Goal: Contribute content: Contribute content

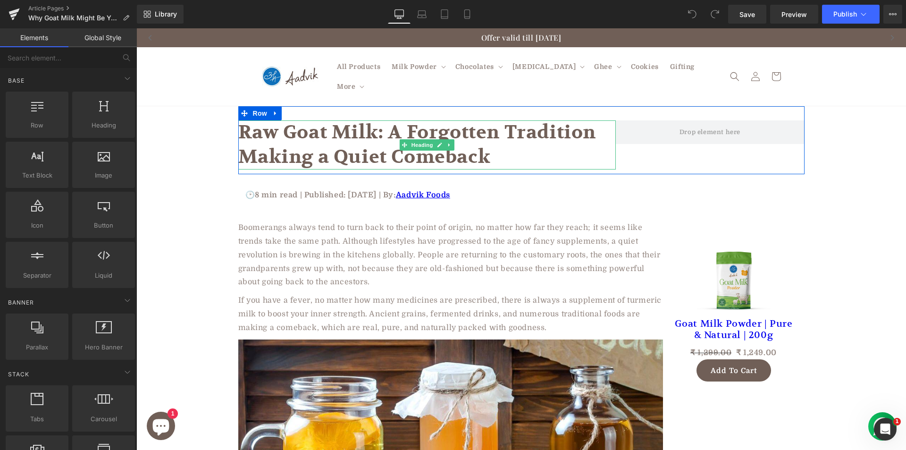
click at [425, 120] on h1 "Raw Goat Milk: A Forgotten Tradition Making a Quiet Comeback" at bounding box center [426, 144] width 377 height 49
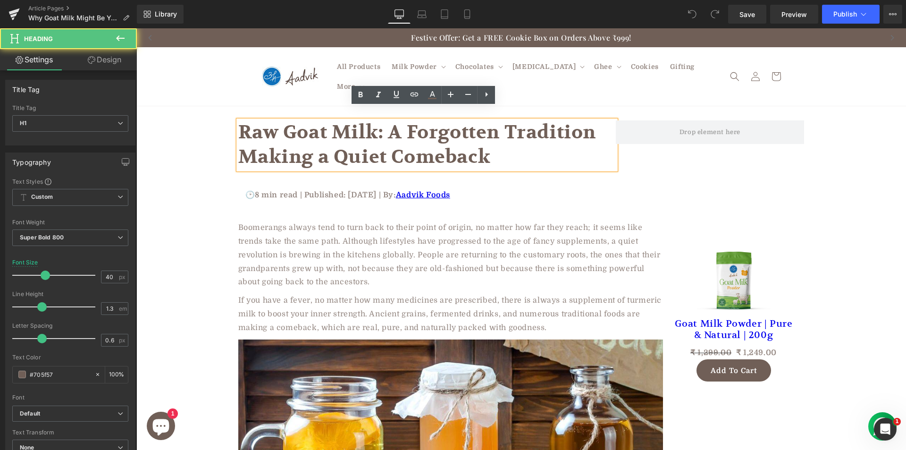
click at [351, 123] on h1 "Raw Goat Milk: A Forgotten Tradition Making a Quiet Comeback" at bounding box center [426, 144] width 377 height 49
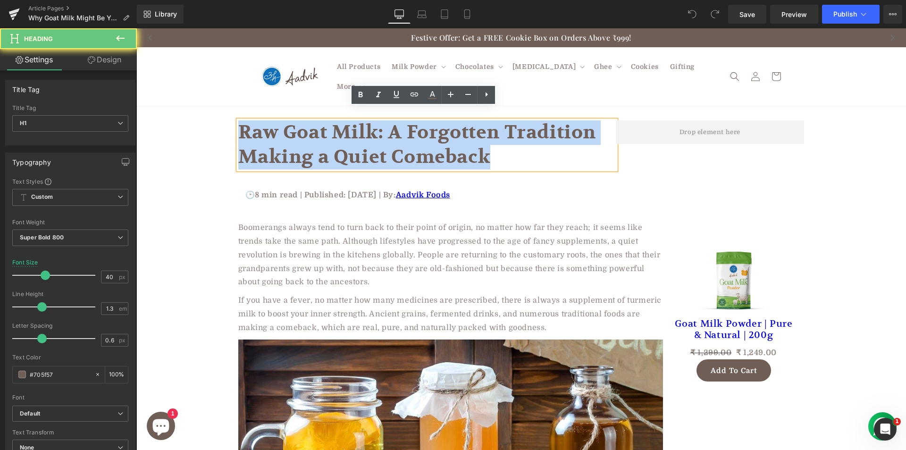
click at [351, 123] on h1 "Raw Goat Milk: A Forgotten Tradition Making a Quiet Comeback" at bounding box center [426, 144] width 377 height 49
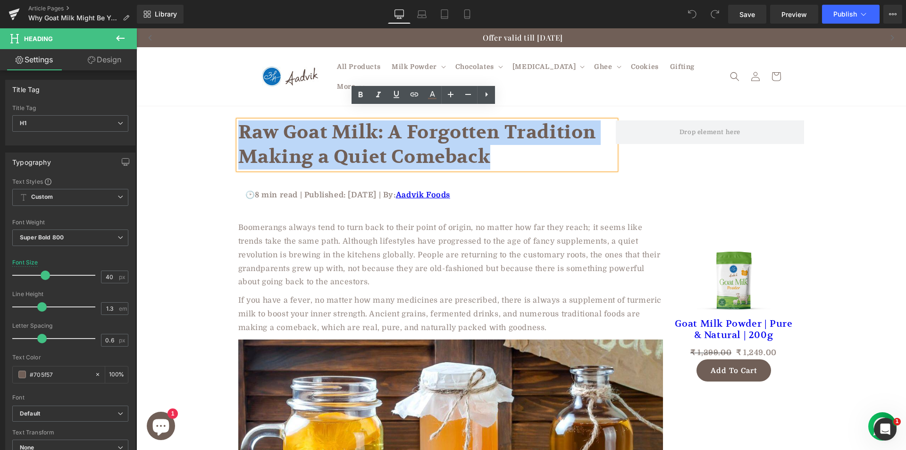
paste div
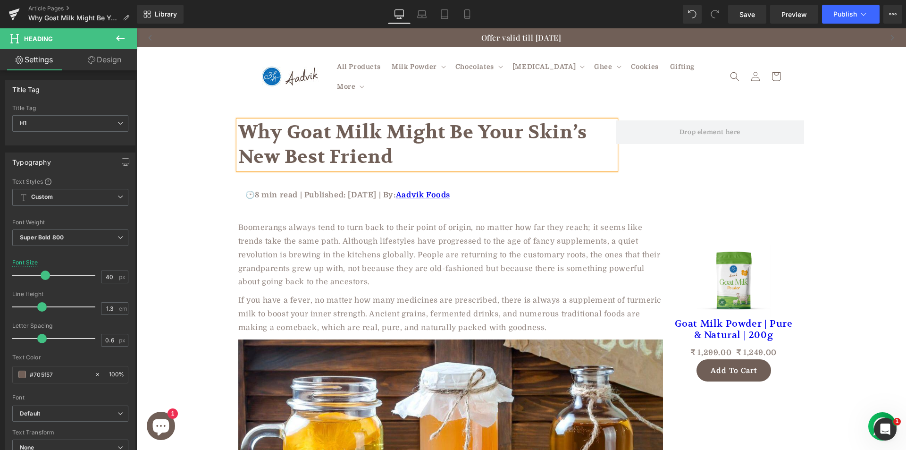
click at [340, 252] on p "Boomerangs always tend to turn back to their point of origin, no matter how far…" at bounding box center [450, 255] width 425 height 68
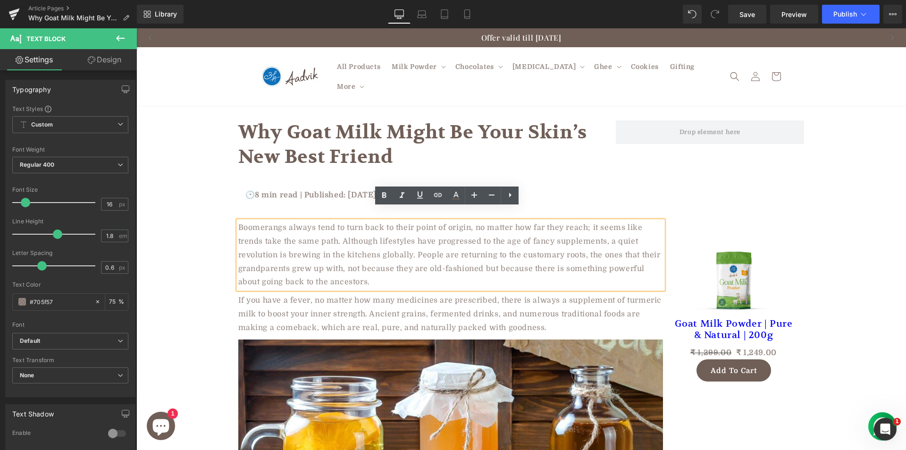
click at [282, 232] on p "Boomerangs always tend to turn back to their point of origin, no matter how far…" at bounding box center [450, 255] width 425 height 68
paste div
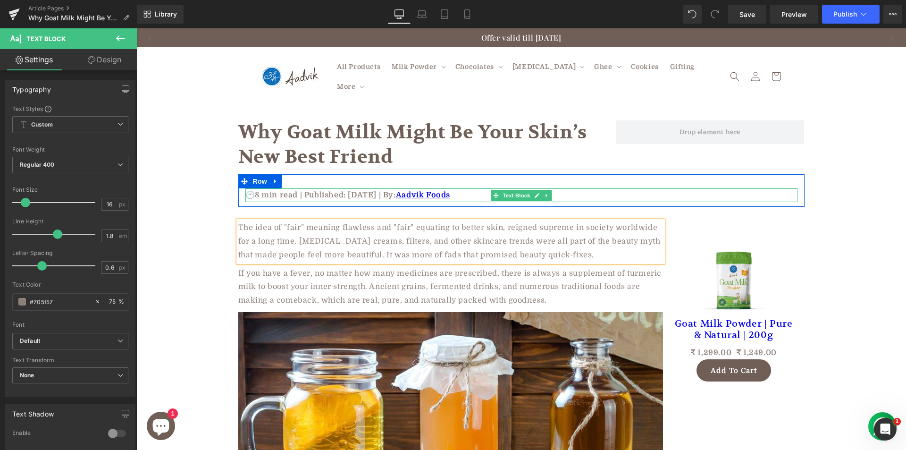
click at [359, 188] on p "🕑8 min read | Published: August 7, 2025 | By: Aadvik Foods" at bounding box center [521, 195] width 552 height 14
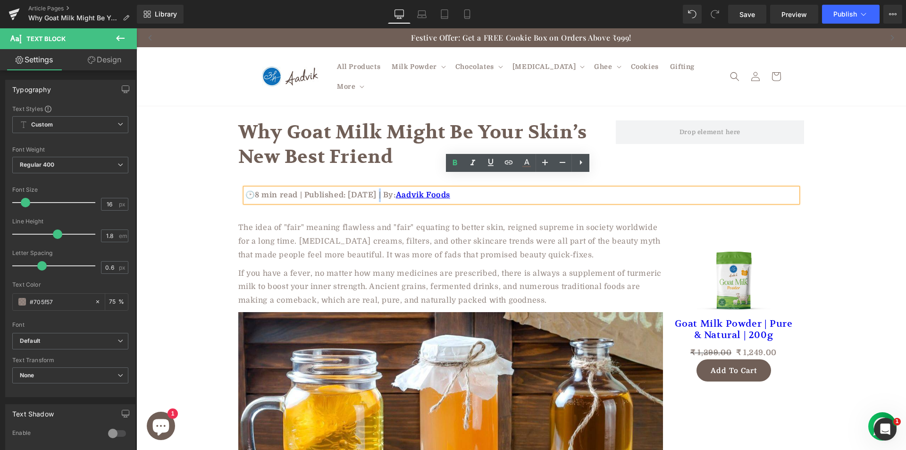
click at [378, 188] on p "🕑8 min read | Published: August 7, 2025 | By: Aadvik Foods" at bounding box center [521, 195] width 552 height 14
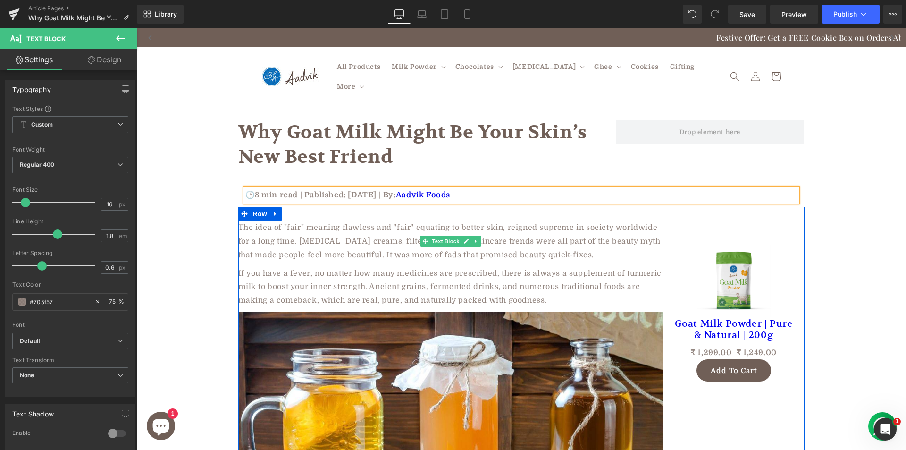
click at [385, 225] on p "The idea of "fair" meaning flawless and "fair" equating to better skin, reigned…" at bounding box center [450, 241] width 425 height 41
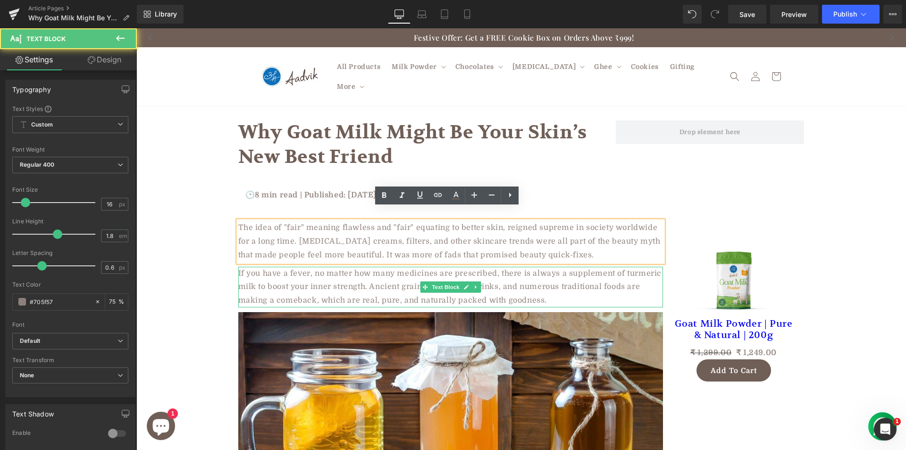
click at [320, 272] on p "If you have a fever, no matter how many medicines are prescribed, there is alwa…" at bounding box center [450, 287] width 425 height 41
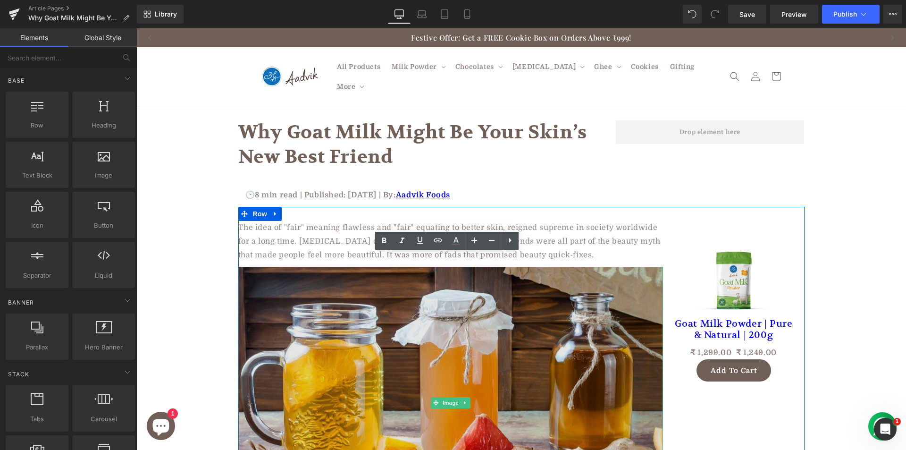
click at [309, 324] on img at bounding box center [450, 403] width 425 height 272
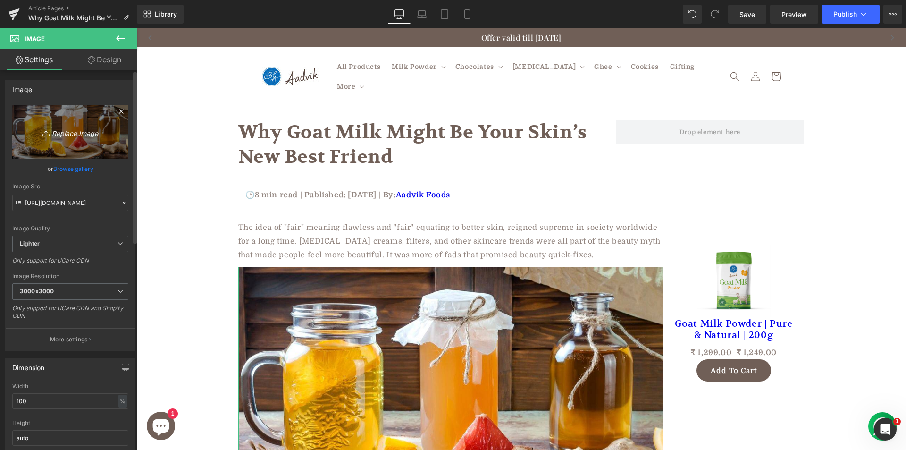
click at [74, 122] on link "Replace Image" at bounding box center [70, 132] width 116 height 54
type input "C:\fakepath\How-to-make-Skin-glow-naturally.jpg"
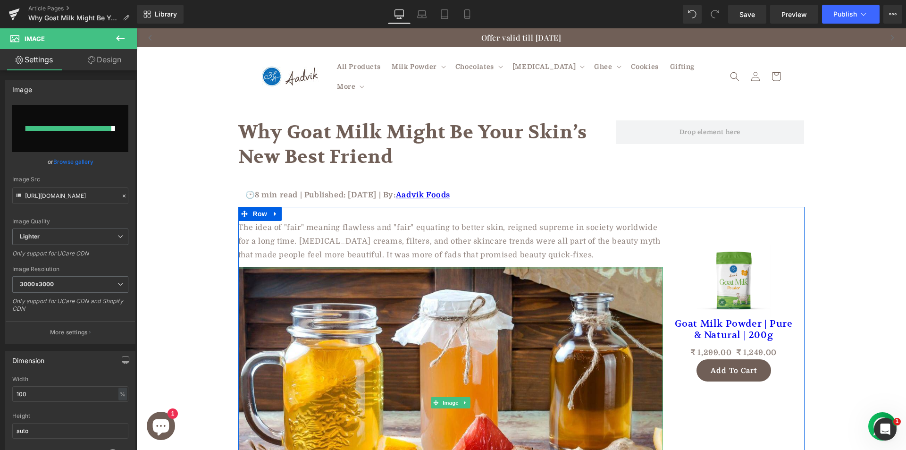
type input "https://ucarecdn.com/2c6078f2-e530-4de6-8592-ee1b2275f022/-/format/auto/-/previ…"
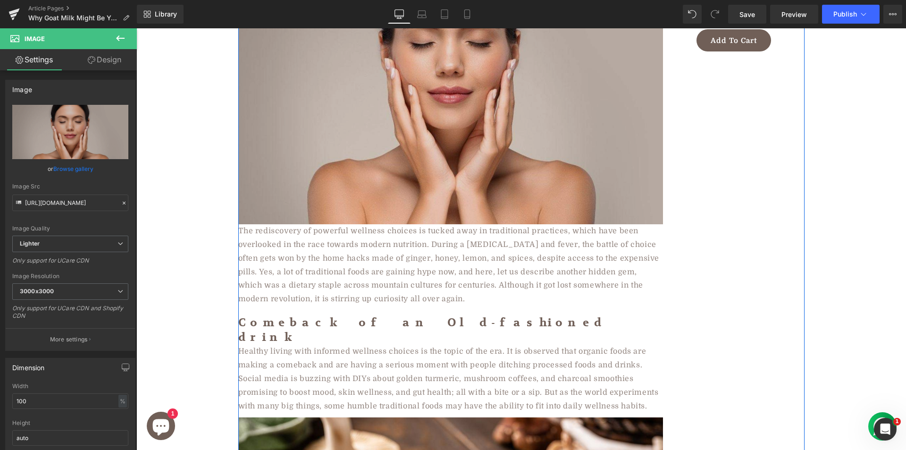
scroll to position [330, 0]
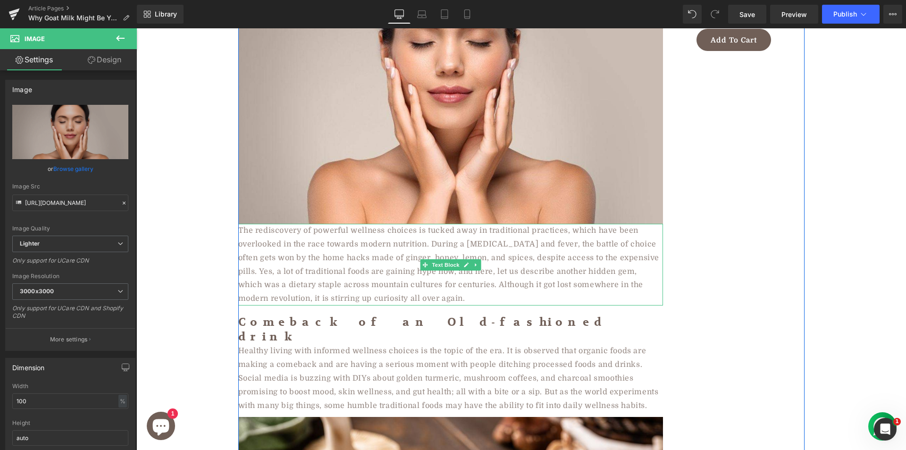
click at [288, 229] on p "The rediscovery of powerful wellness choices is tucked away in traditional prac…" at bounding box center [450, 265] width 425 height 82
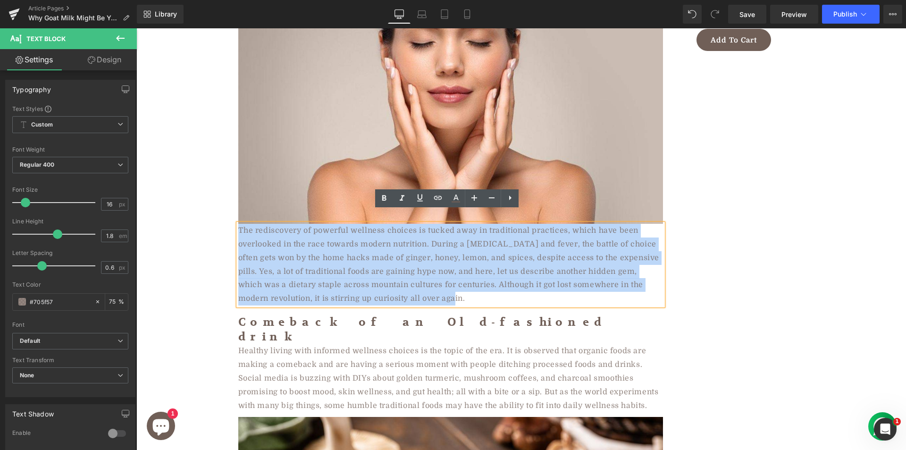
paste div
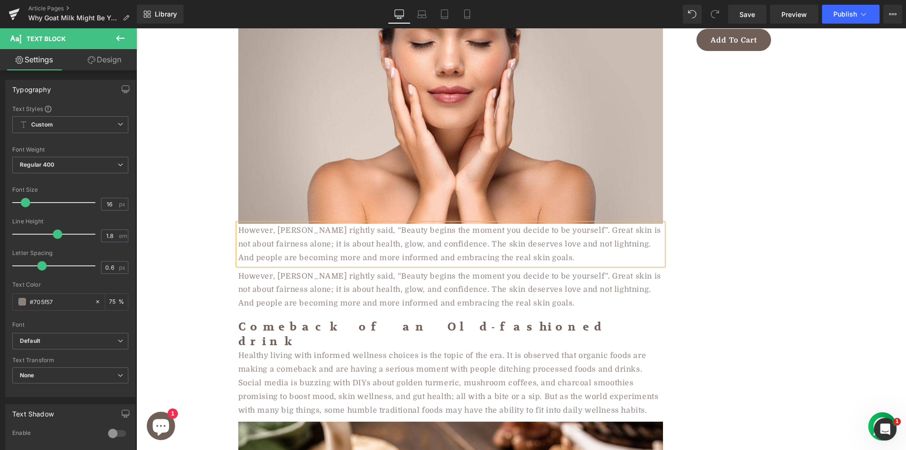
click at [285, 282] on p "However, [PERSON_NAME] rightly said, “Beauty begins the moment you decide to be…" at bounding box center [450, 289] width 425 height 41
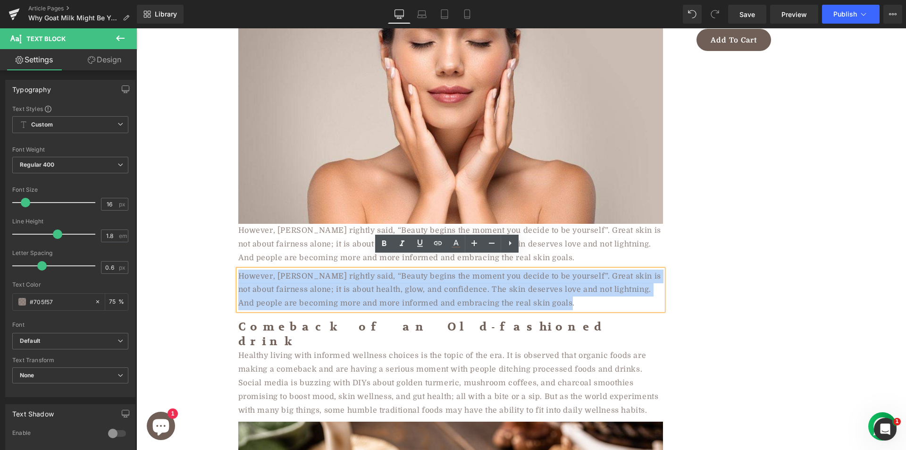
paste div
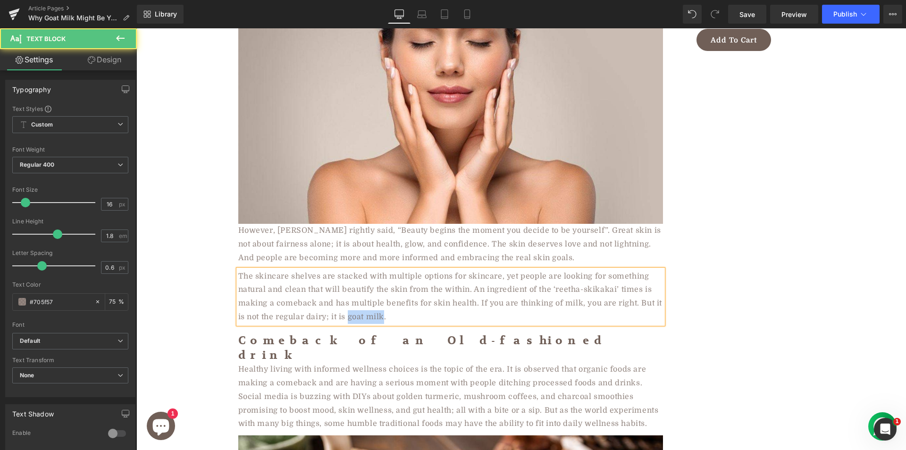
drag, startPoint x: 345, startPoint y: 306, endPoint x: 379, endPoint y: 302, distance: 34.2
click at [379, 302] on p "The skincare shelves are stacked with multiple options for skincare, yet people…" at bounding box center [450, 296] width 425 height 54
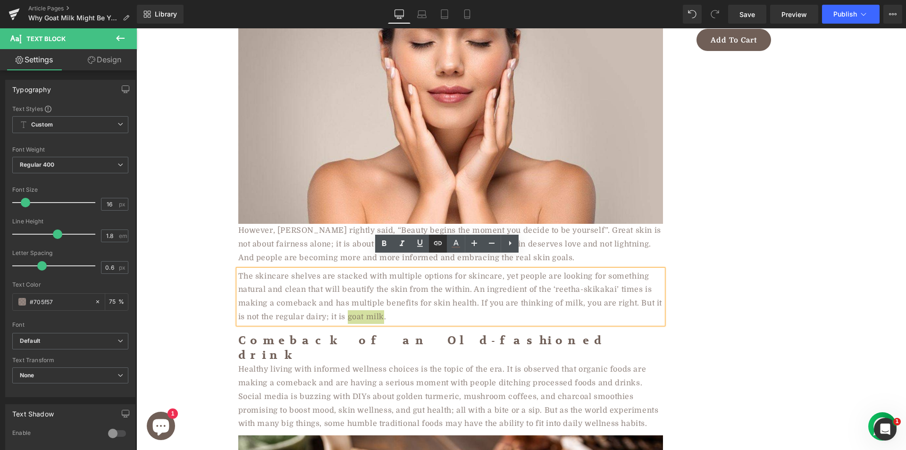
click at [442, 244] on icon at bounding box center [437, 242] width 11 height 11
click at [400, 325] on input "text" at bounding box center [388, 324] width 145 height 24
paste input "https://aadvikfoods.com/products/goat-milk-powder"
type input "https://aadvikfoods.com/products/goat-milk-powder"
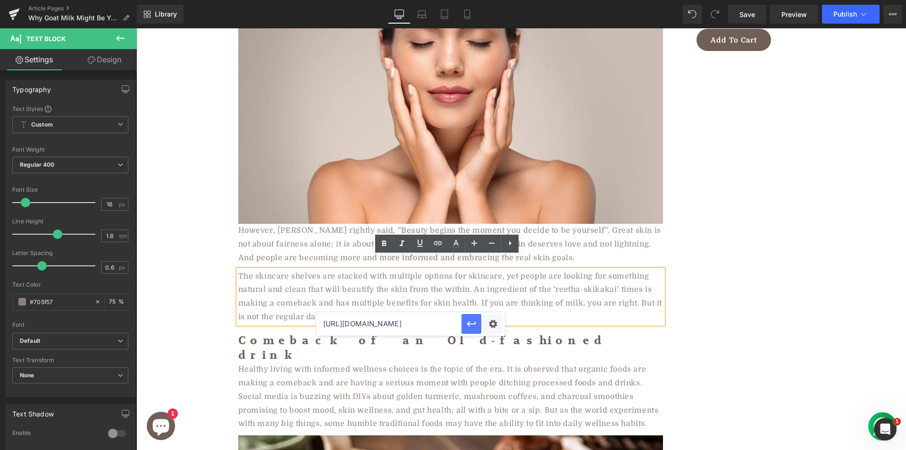
click at [467, 326] on icon "button" at bounding box center [471, 323] width 11 height 11
click at [383, 244] on icon at bounding box center [384, 244] width 4 height 6
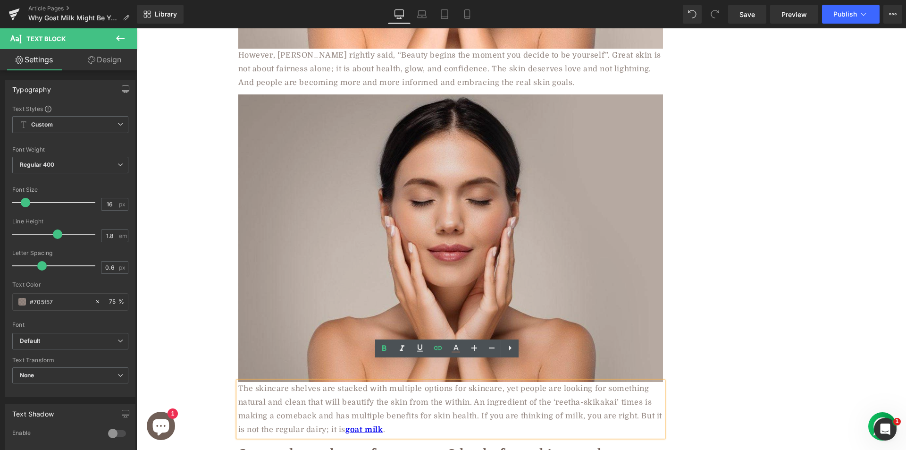
scroll to position [520, 0]
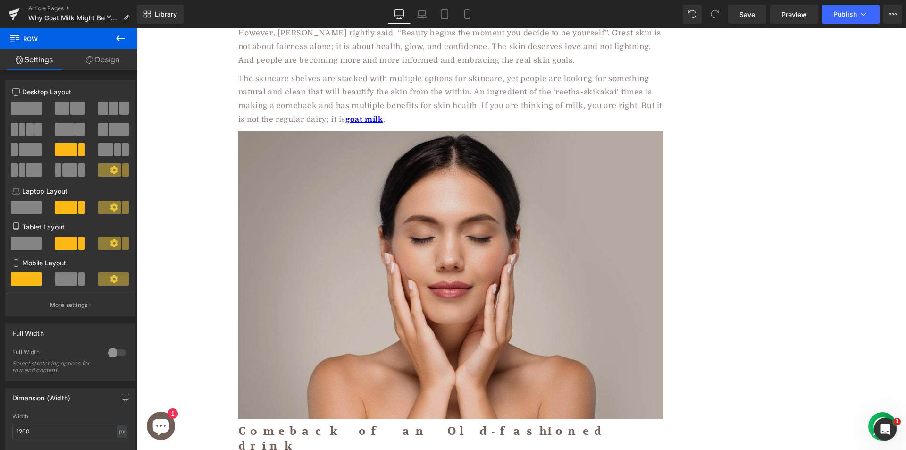
scroll to position [438, 0]
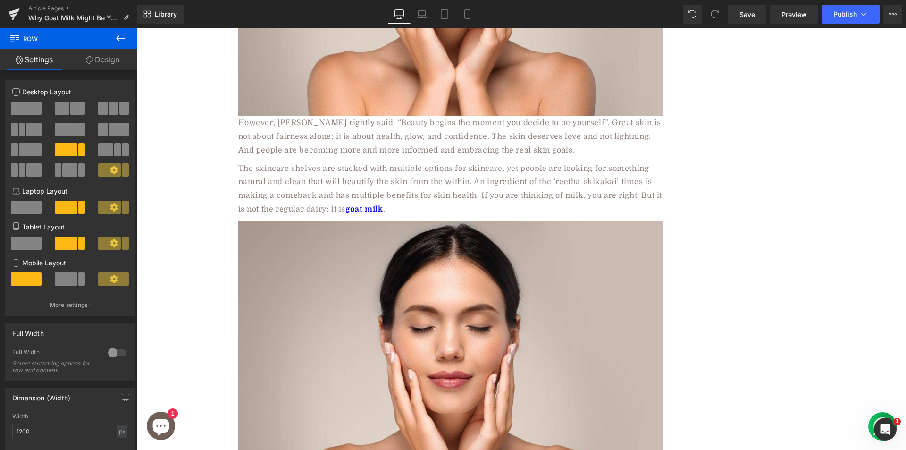
click at [388, 281] on img at bounding box center [450, 365] width 425 height 288
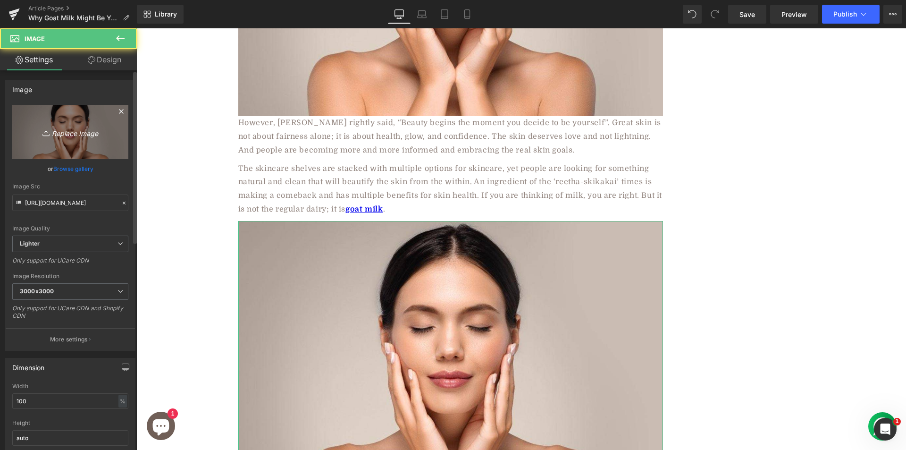
click at [62, 130] on icon "Replace Image" at bounding box center [70, 132] width 75 height 12
type input "C:\fakepath\1688123505994.jpg"
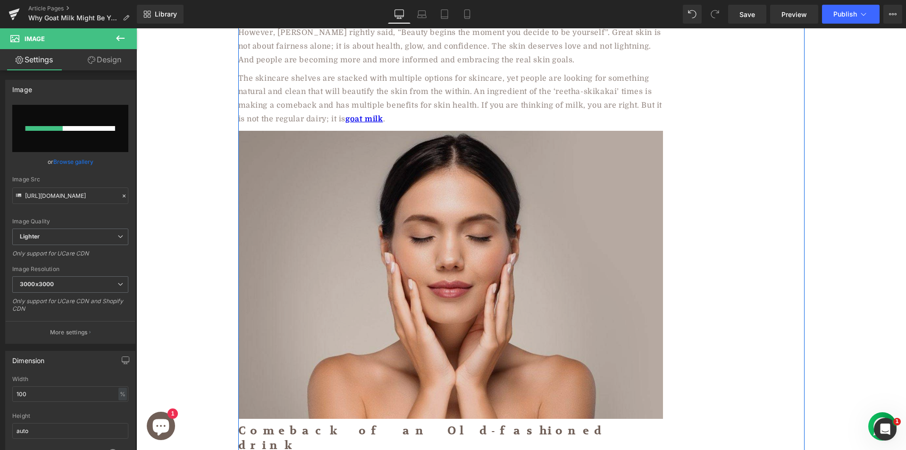
scroll to position [579, 0]
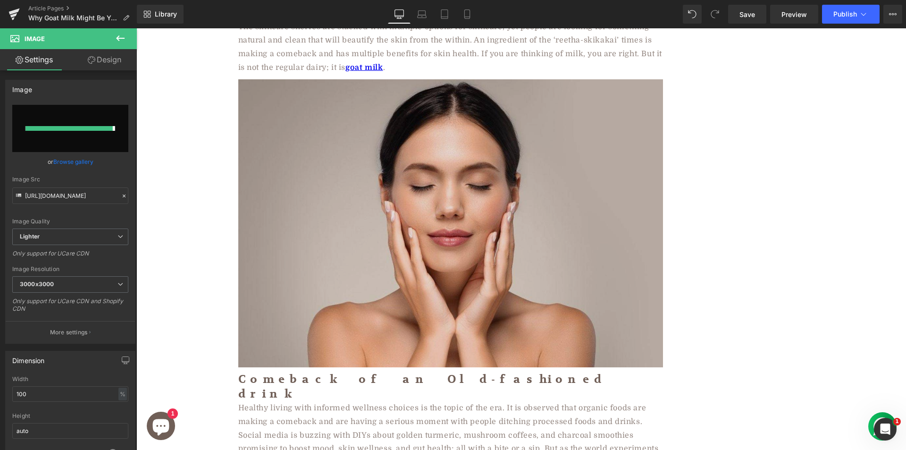
type input "https://ucarecdn.com/3a7602f6-d7e6-4000-a875-8ef0df752c75/-/format/auto/-/previ…"
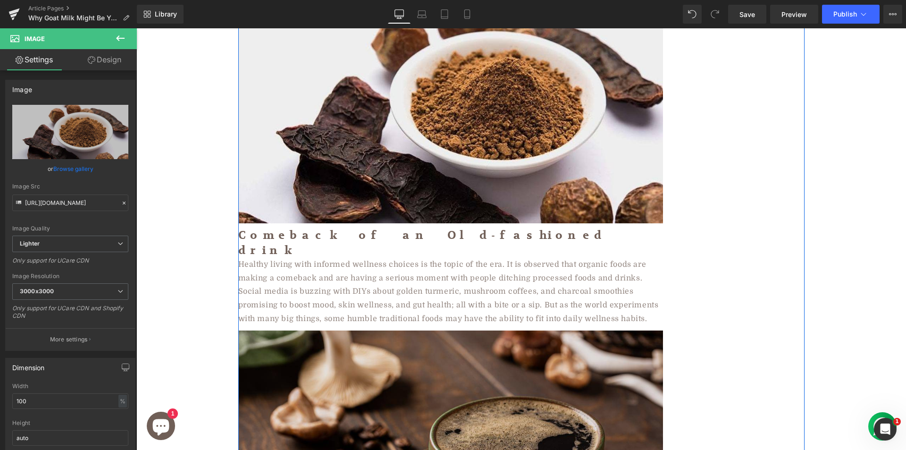
scroll to position [721, 0]
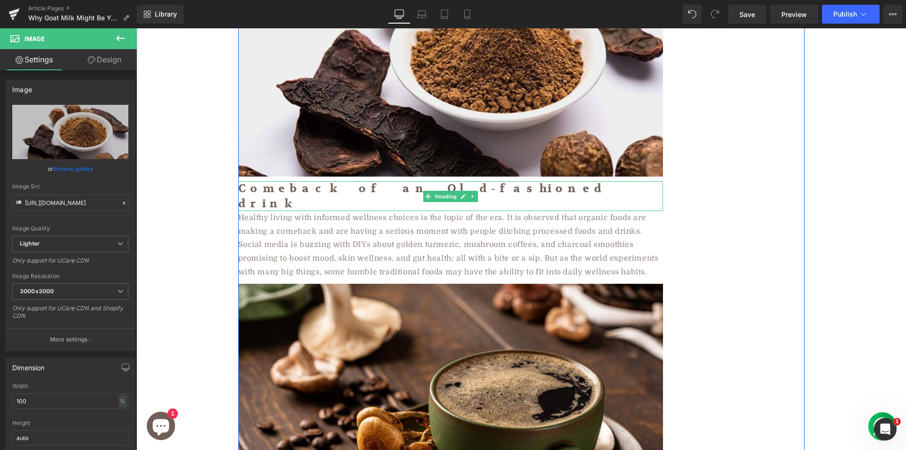
click at [323, 181] on h2 "Comeback of an Old-fashioned drink" at bounding box center [450, 195] width 425 height 29
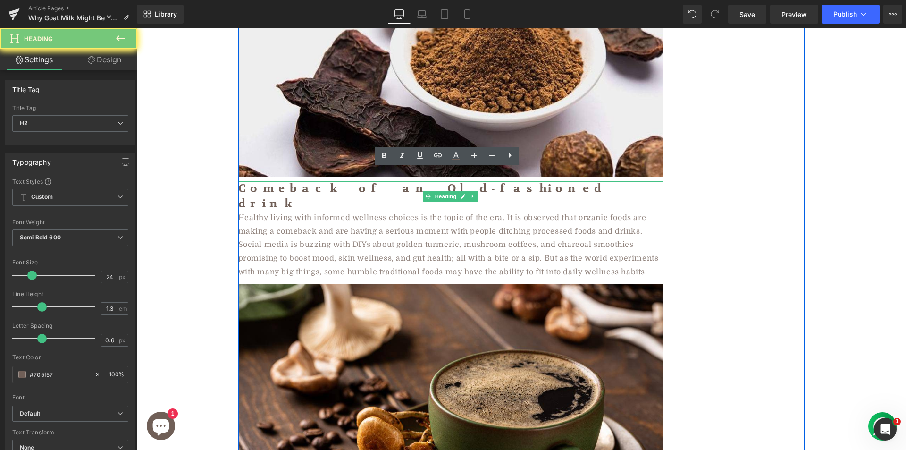
click at [323, 181] on h2 "Comeback of an Old-fashioned drink" at bounding box center [450, 195] width 425 height 29
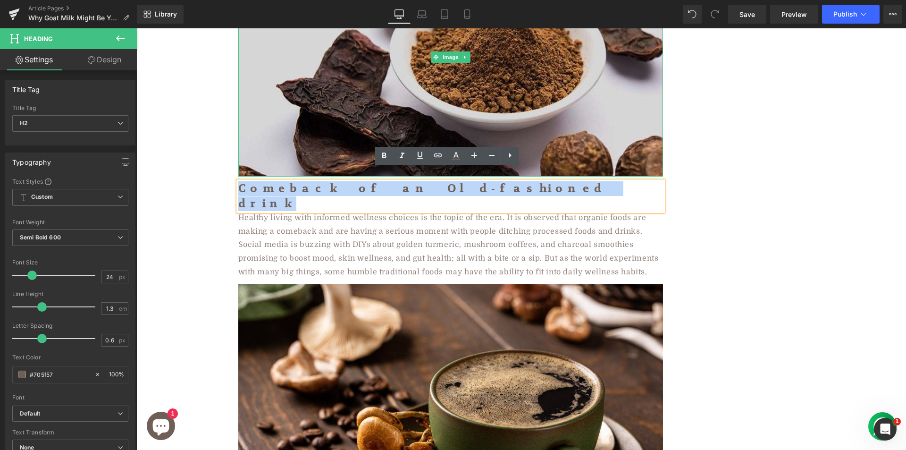
paste div
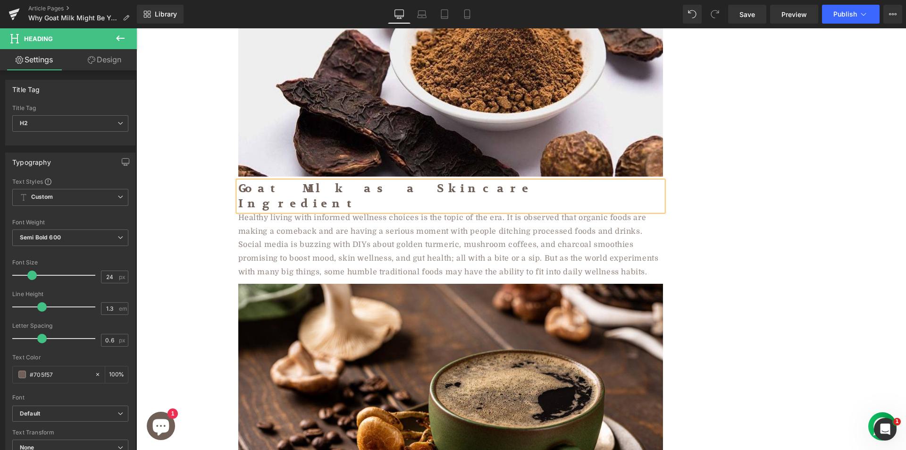
click at [290, 217] on p "Healthy living with informed wellness choices is the topic of the era. It is ob…" at bounding box center [450, 245] width 425 height 68
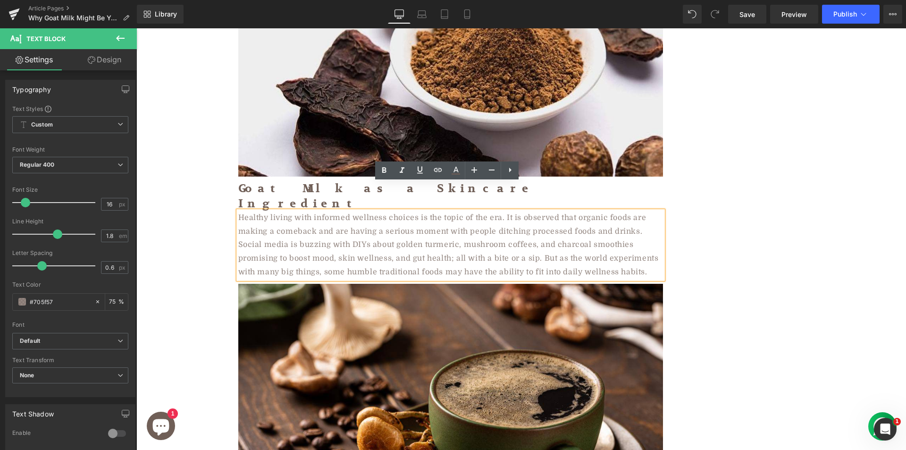
paste div
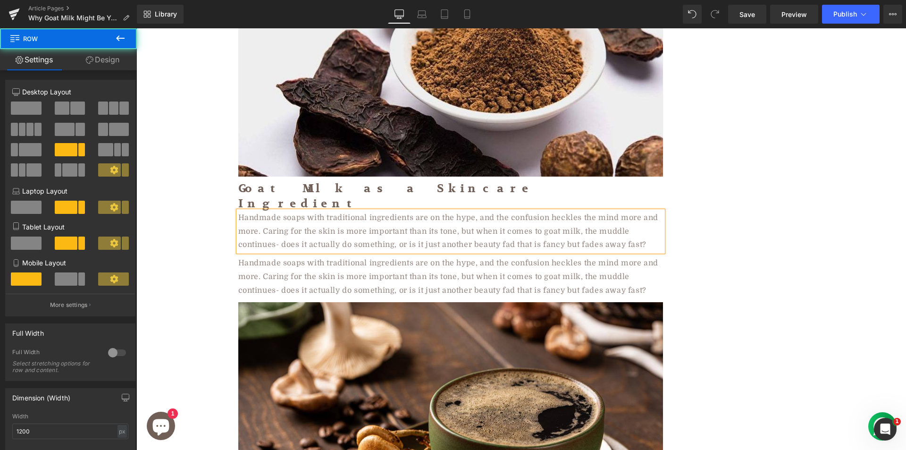
click at [293, 260] on p "Handmade soaps with traditional ingredients are on the hype, and the confusion …" at bounding box center [450, 276] width 425 height 41
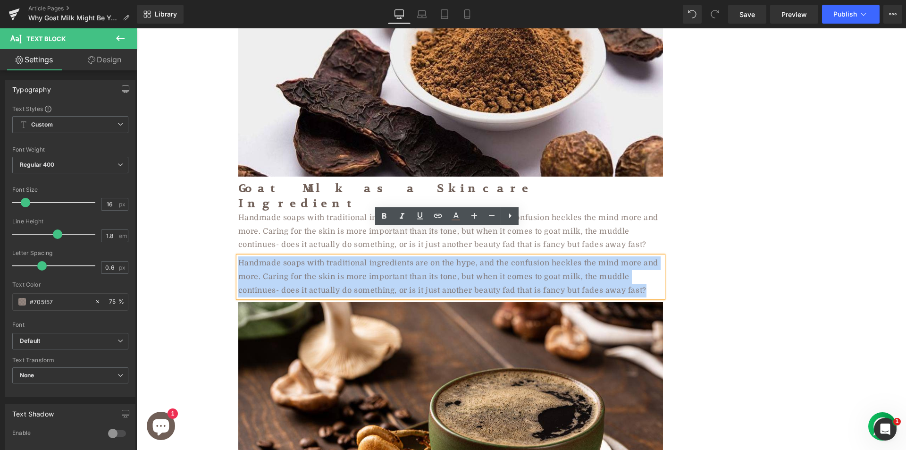
paste div
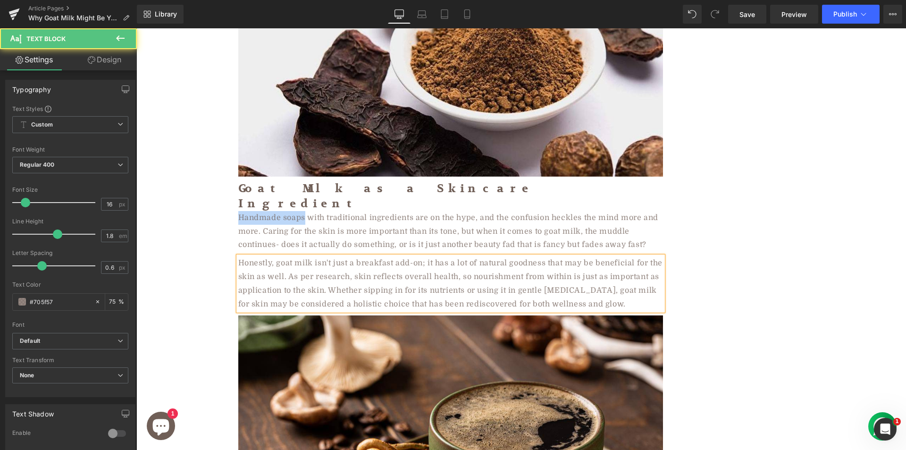
drag, startPoint x: 300, startPoint y: 189, endPoint x: 220, endPoint y: 185, distance: 79.8
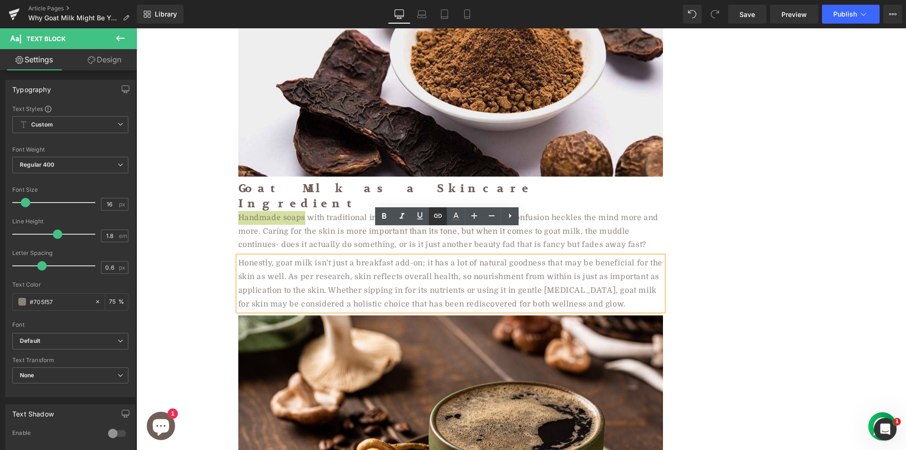
click at [434, 216] on icon at bounding box center [438, 215] width 8 height 4
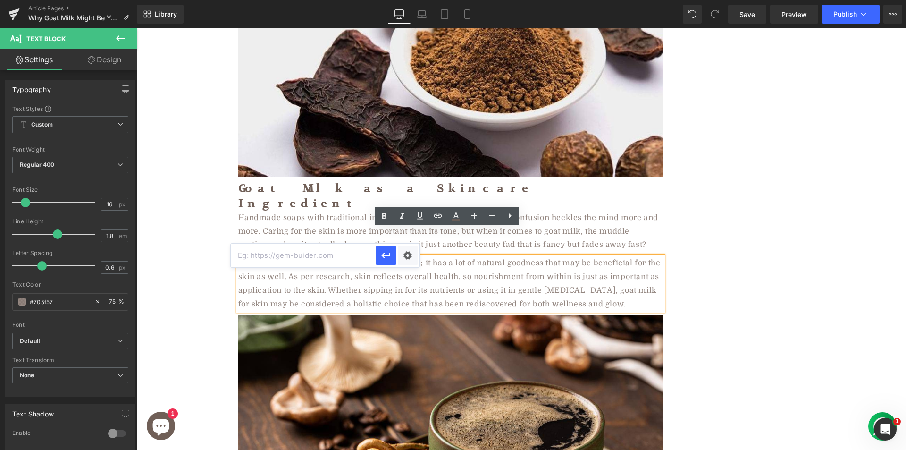
click at [340, 258] on input "text" at bounding box center [303, 255] width 145 height 24
paste input "https://aadvikfoods.com/collections/goat-milk-soap"
click at [379, 254] on button "button" at bounding box center [386, 255] width 20 height 20
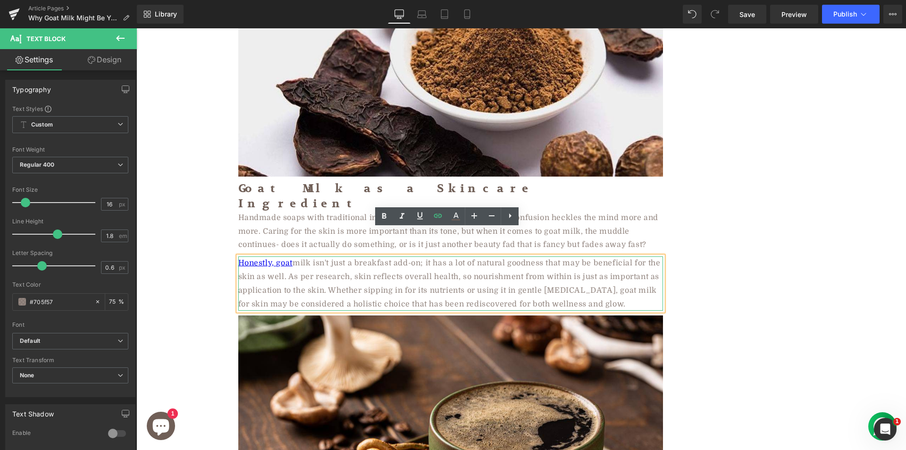
drag, startPoint x: 360, startPoint y: 253, endPoint x: 303, endPoint y: 241, distance: 58.3
click at [360, 256] on p "Honestly, goat milk isn't just a breakfast add-on; it has a lot of natural good…" at bounding box center [450, 283] width 425 height 54
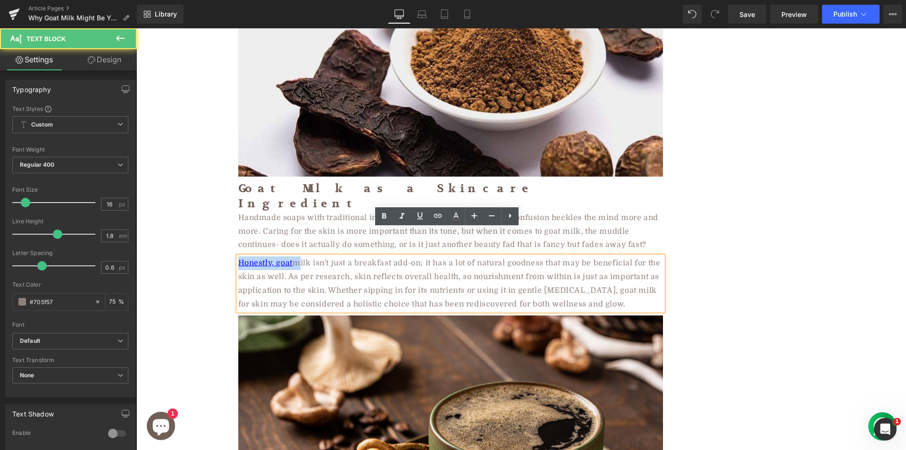
drag, startPoint x: 291, startPoint y: 236, endPoint x: 202, endPoint y: 235, distance: 89.2
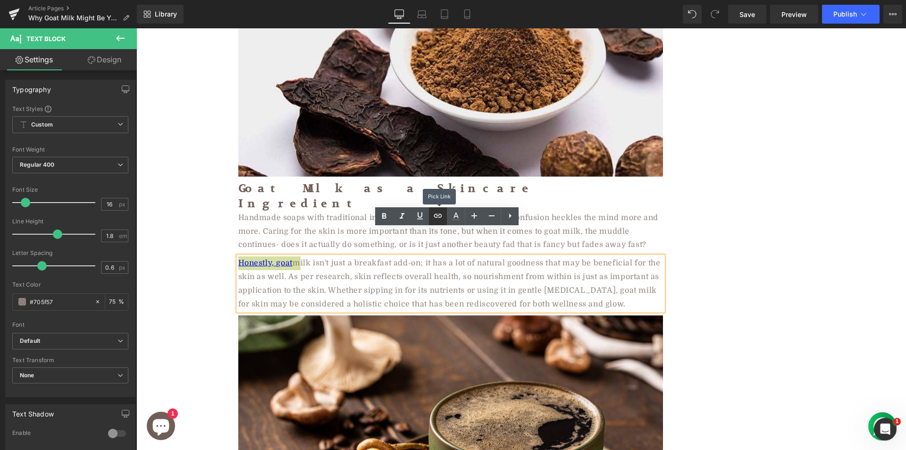
click at [436, 217] on icon at bounding box center [437, 215] width 11 height 11
click at [467, 256] on p "Honestly, goat milk isn't just a breakfast add-on; it has a lot of natural good…" at bounding box center [450, 283] width 425 height 54
click at [315, 256] on p "Honestly, goat milk isn't just a breakfast add-on; it has a lot of natural good…" at bounding box center [450, 283] width 425 height 54
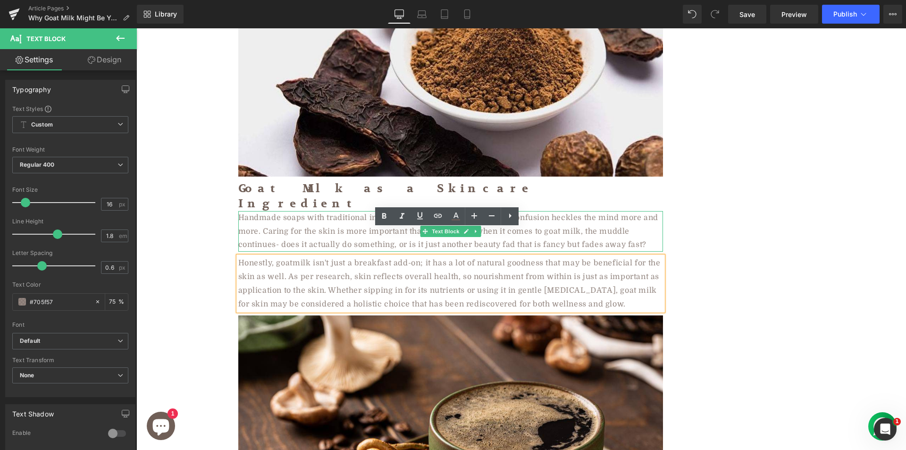
click at [300, 211] on p "Handmade soaps with traditional ingredients are on the hype, and the confusion …" at bounding box center [450, 231] width 425 height 41
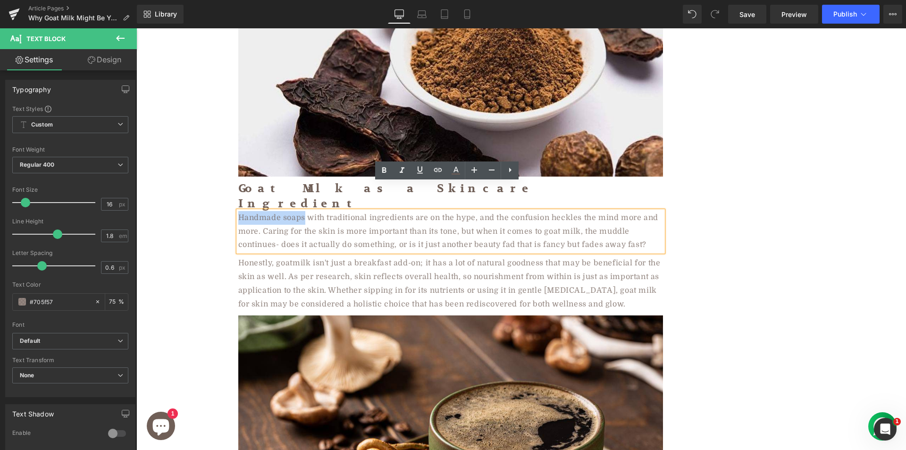
drag, startPoint x: 300, startPoint y: 190, endPoint x: 226, endPoint y: 192, distance: 74.1
click at [433, 171] on icon at bounding box center [437, 169] width 11 height 11
click at [332, 202] on input "text" at bounding box center [303, 210] width 145 height 24
paste input "https://aadvikfoods.com/collections/goat-milk-soap"
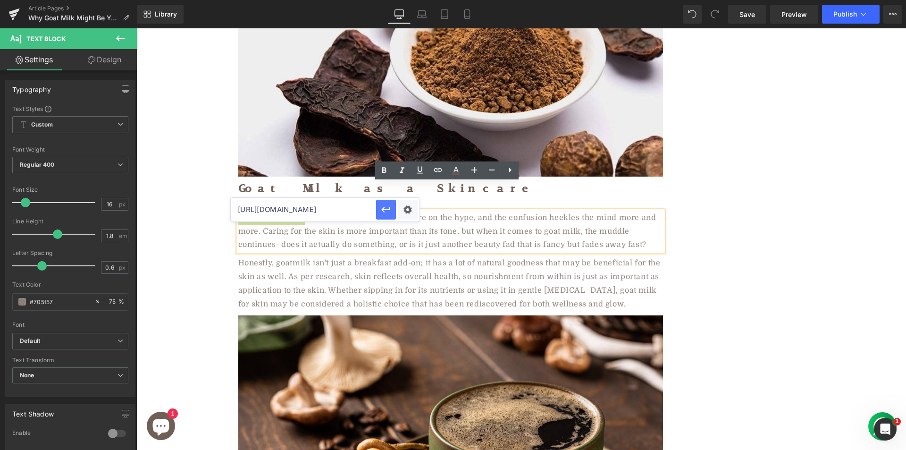
click at [386, 215] on icon "button" at bounding box center [385, 209] width 11 height 11
click at [380, 167] on icon at bounding box center [383, 170] width 11 height 11
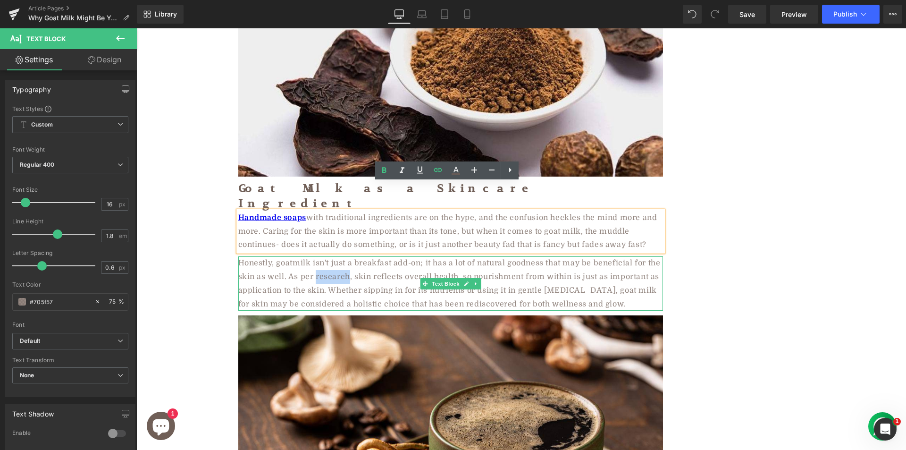
drag, startPoint x: 311, startPoint y: 248, endPoint x: 345, endPoint y: 248, distance: 34.0
click at [345, 256] on p "Honestly, goat milk isn't just a breakfast add-on; it has a lot of natural good…" at bounding box center [450, 283] width 425 height 54
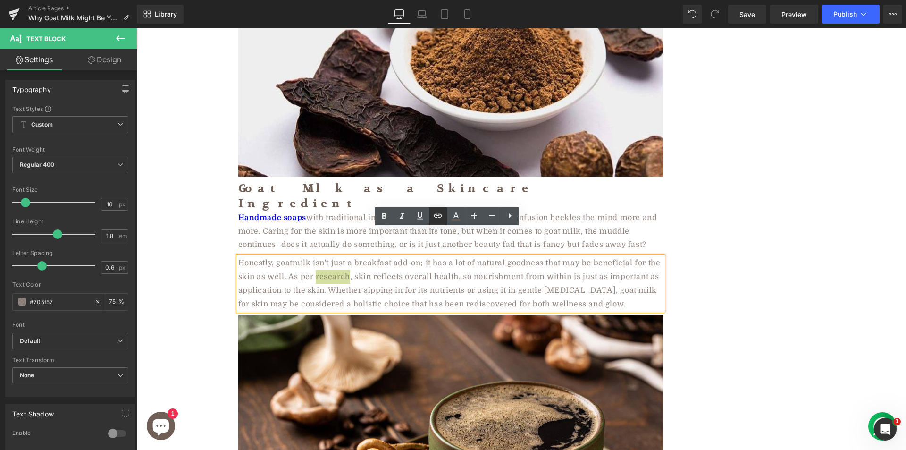
click at [438, 214] on icon at bounding box center [437, 215] width 11 height 11
click at [362, 271] on input "text" at bounding box center [353, 269] width 145 height 24
paste input "https://urfjournals.org/open-access/factors-influencing-skin-health-from-within…"
click at [435, 262] on button "button" at bounding box center [436, 269] width 20 height 20
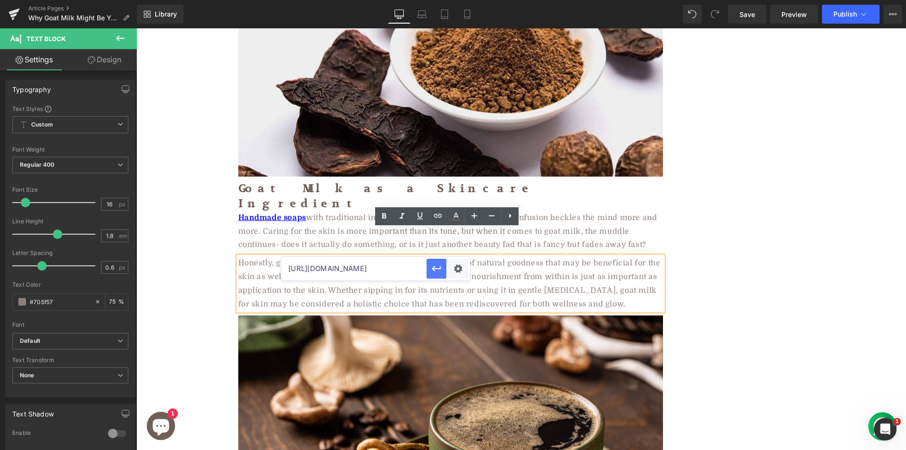
scroll to position [0, 0]
click at [383, 213] on icon at bounding box center [384, 216] width 4 height 6
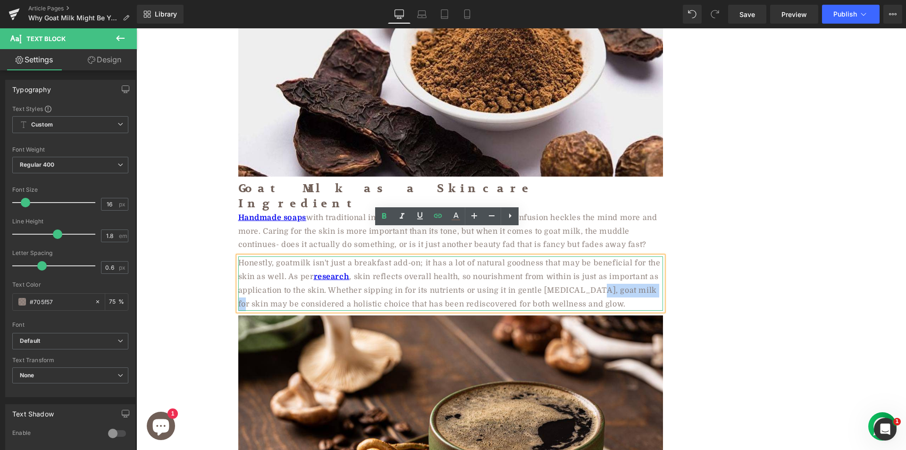
drag, startPoint x: 586, startPoint y: 264, endPoint x: 649, endPoint y: 266, distance: 62.8
click at [649, 266] on p "Honestly, goat milk isn't just a breakfast add-on; it has a lot of natural good…" at bounding box center [450, 283] width 425 height 54
click at [596, 261] on p "Honestly, goat milk isn't just a breakfast add-on; it has a lot of natural good…" at bounding box center [450, 283] width 425 height 54
drag, startPoint x: 585, startPoint y: 261, endPoint x: 652, endPoint y: 263, distance: 66.1
click at [652, 263] on p "Honestly, goat milk isn't just a breakfast add-on; it has a lot of natural good…" at bounding box center [450, 283] width 425 height 54
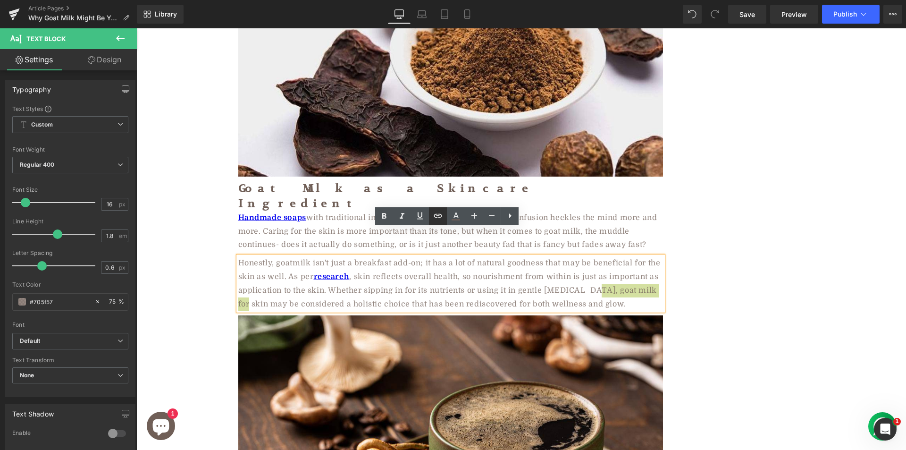
click at [438, 215] on icon at bounding box center [437, 215] width 11 height 11
click at [510, 281] on input "text" at bounding box center [542, 282] width 145 height 24
paste input "https://aadvikfoods.com/blogs/blog/the-wonders-of-goat-milk-soap"
type input "https://aadvikfoods.com/blogs/blog/the-wonders-of-goat-milk-soap"
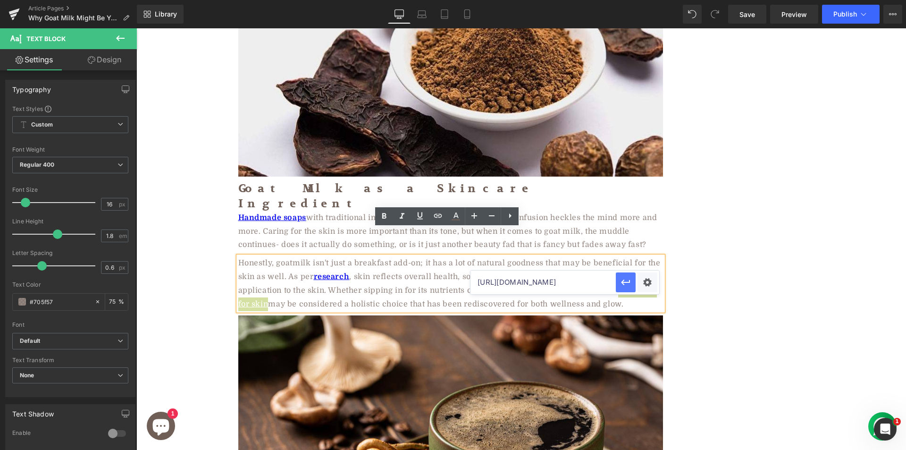
drag, startPoint x: 621, startPoint y: 284, endPoint x: 486, endPoint y: 255, distance: 138.0
click at [621, 284] on icon "button" at bounding box center [625, 281] width 11 height 11
click at [385, 216] on icon at bounding box center [384, 216] width 4 height 6
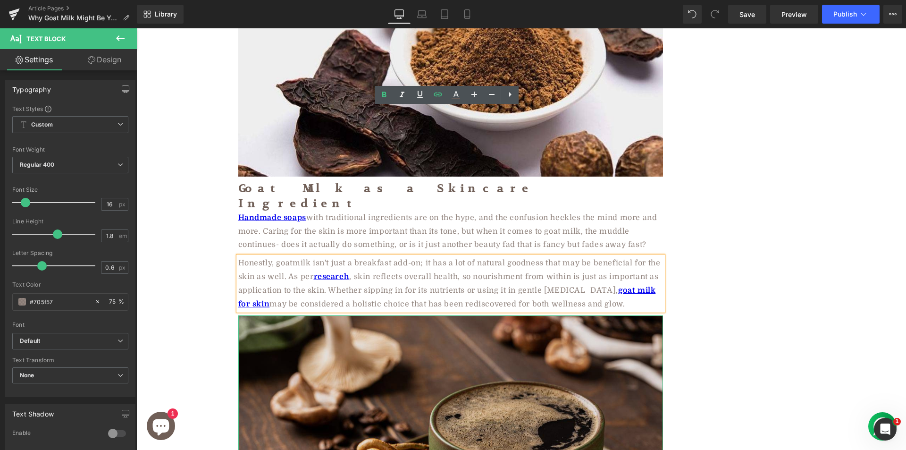
scroll to position [862, 0]
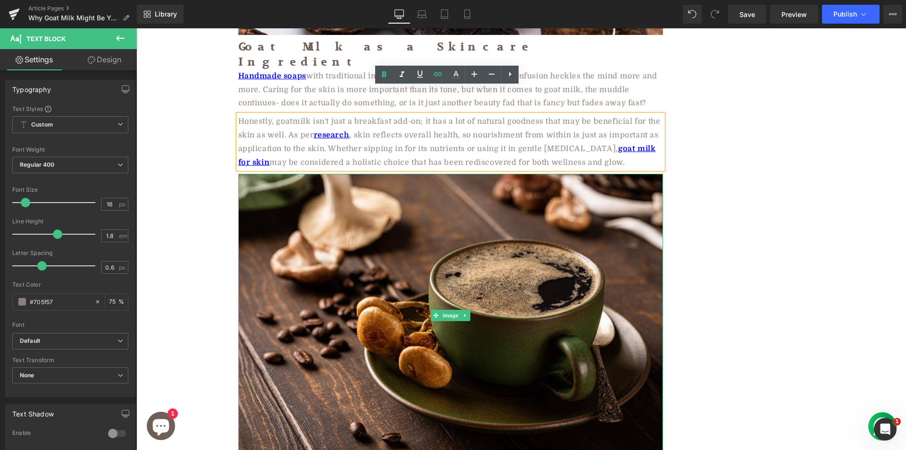
click at [354, 248] on img at bounding box center [450, 315] width 425 height 283
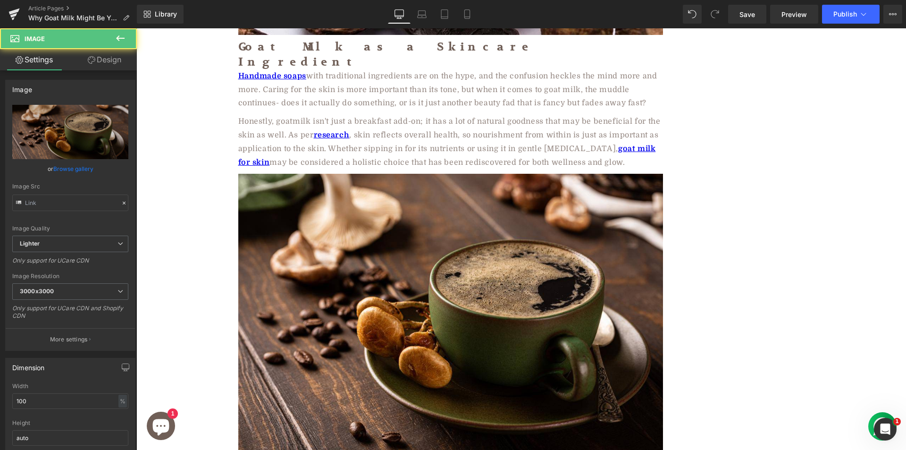
type input "https://ucarecdn.com/ad120c5b-3a68-4c0b-8efe-168c72cc35fe/-/format/auto/-/previ…"
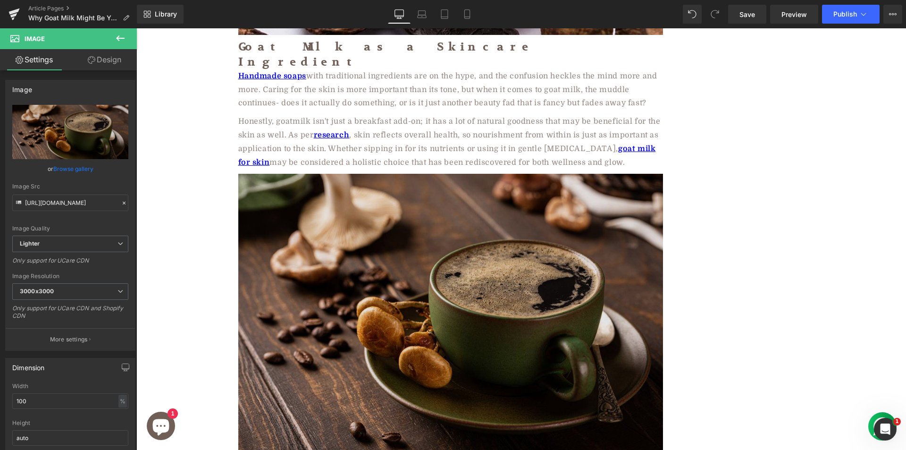
click at [293, 190] on img at bounding box center [450, 315] width 425 height 283
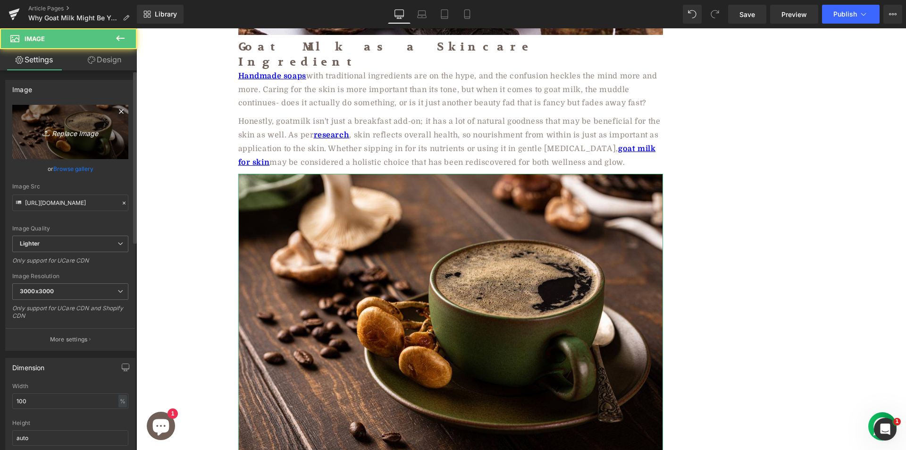
click at [88, 132] on icon "Replace Image" at bounding box center [70, 132] width 75 height 12
type input "C:\fakepath\ezgif.com-webp-to-jpg-converter (5).jpg"
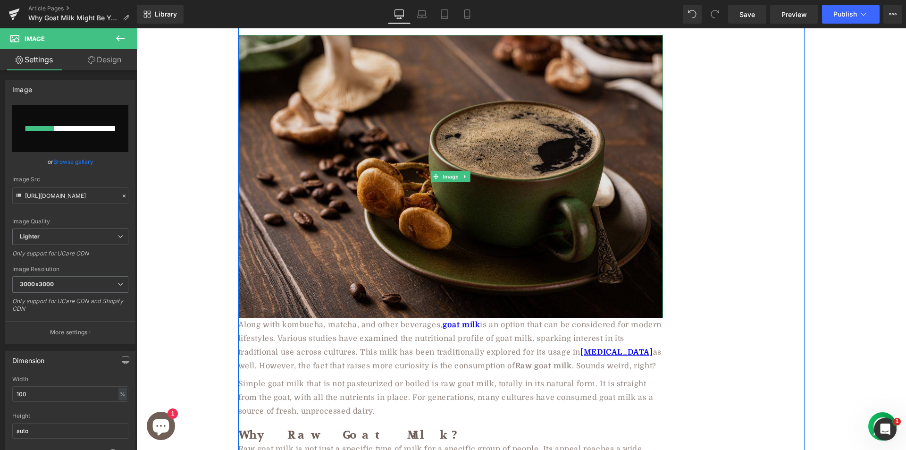
scroll to position [1004, 0]
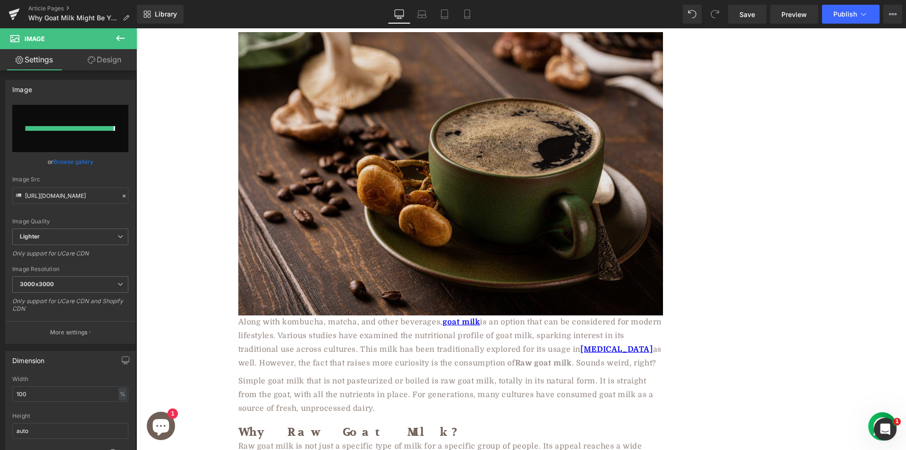
type input "https://ucarecdn.com/5286c9e6-c289-438d-b13d-e20db578c9ee/-/format/auto/-/previ…"
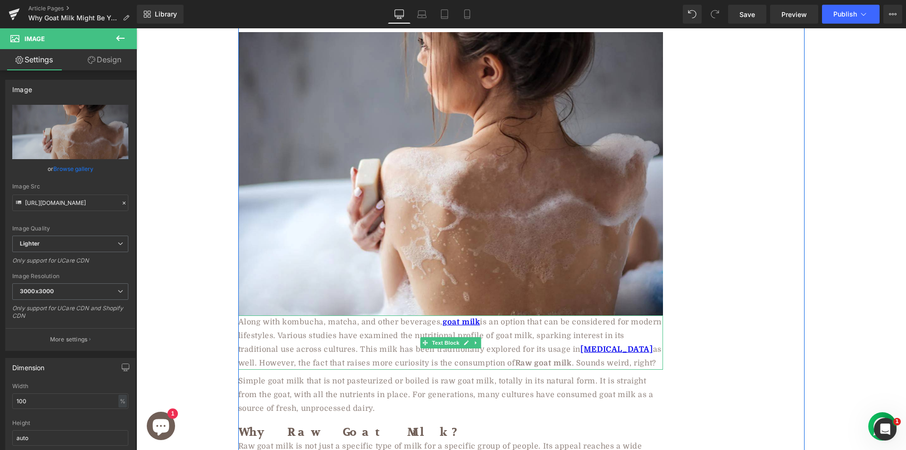
click at [292, 325] on p "Along with kombucha, matcha, and other beverages, goat milk is an option that c…" at bounding box center [450, 342] width 425 height 54
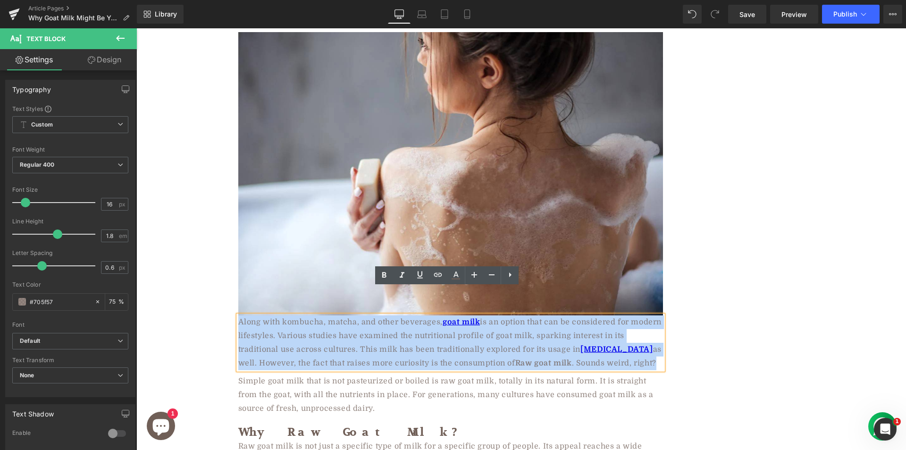
paste div
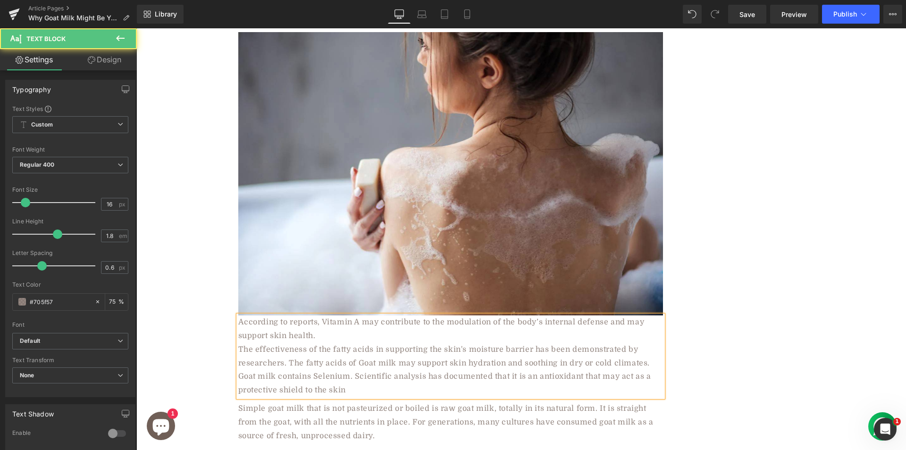
drag, startPoint x: 234, startPoint y: 291, endPoint x: 372, endPoint y: 358, distance: 153.6
click at [372, 358] on div "According to reports, Vitamin A may contribute to the modulation of the body’s …" at bounding box center [450, 356] width 425 height 82
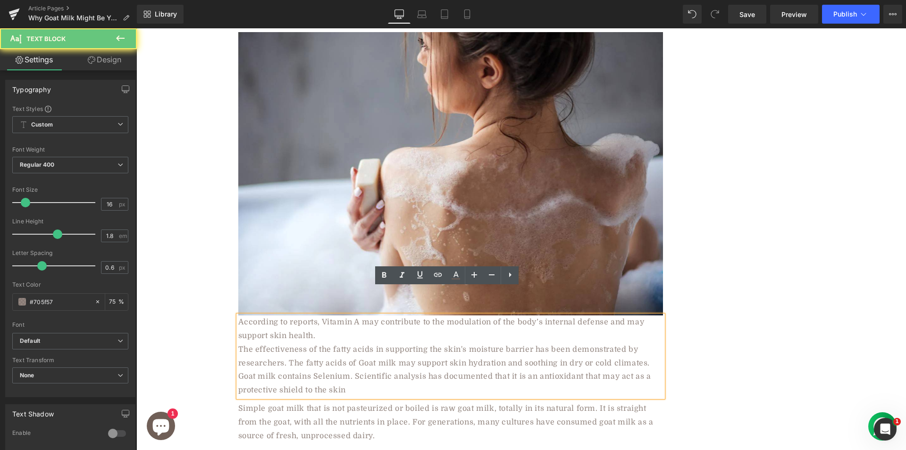
click at [320, 343] on p "The effectiveness of the fatty acids in supporting the skin's moisture barrier …" at bounding box center [450, 356] width 425 height 27
drag, startPoint x: 235, startPoint y: 295, endPoint x: 356, endPoint y: 364, distance: 138.6
click at [356, 368] on div "According to reports, Vitamin A may contribute to the modulation of the body’s …" at bounding box center [450, 356] width 425 height 82
click at [508, 274] on icon at bounding box center [509, 274] width 11 height 11
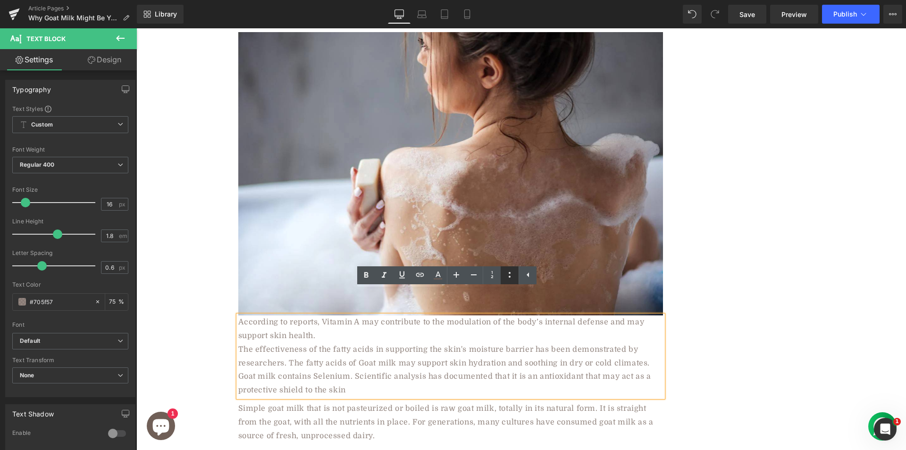
click at [506, 272] on icon at bounding box center [509, 274] width 11 height 11
click at [331, 343] on li "The effectiveness of the fatty acids in supporting the skin's moisture barrier …" at bounding box center [450, 356] width 425 height 27
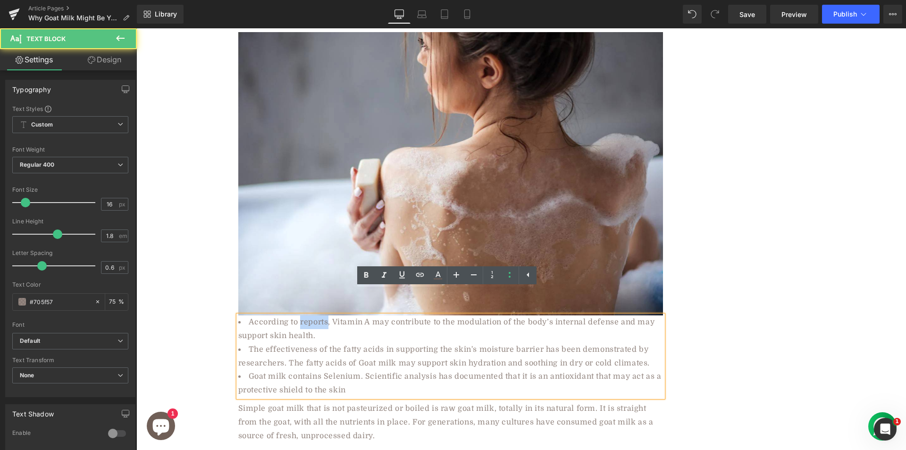
drag, startPoint x: 298, startPoint y: 295, endPoint x: 325, endPoint y: 296, distance: 27.4
click at [325, 315] on li "According to reports, Vitamin A may contribute to the modulation of the body’s …" at bounding box center [450, 328] width 425 height 27
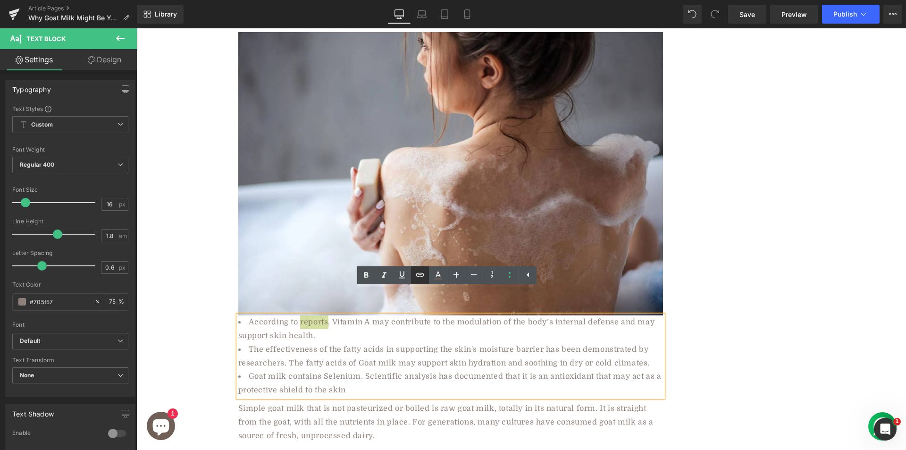
click at [420, 275] on icon at bounding box center [420, 275] width 8 height 4
click at [377, 318] on input "text" at bounding box center [336, 314] width 145 height 24
paste input "https://pmc.ncbi.nlm.nih.gov/articles/PMC9324272/"
type input "https://pmc.ncbi.nlm.nih.gov/articles/PMC9324272/"
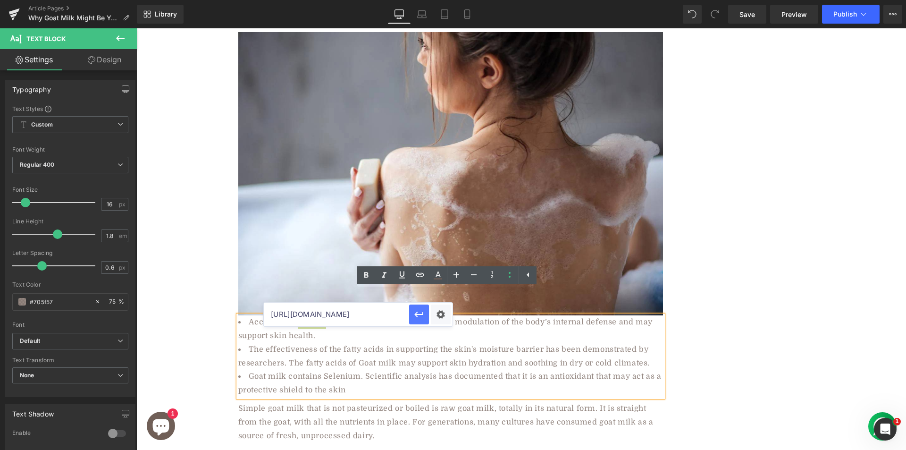
click at [422, 312] on icon "button" at bounding box center [418, 314] width 11 height 11
click at [367, 279] on icon at bounding box center [365, 274] width 11 height 11
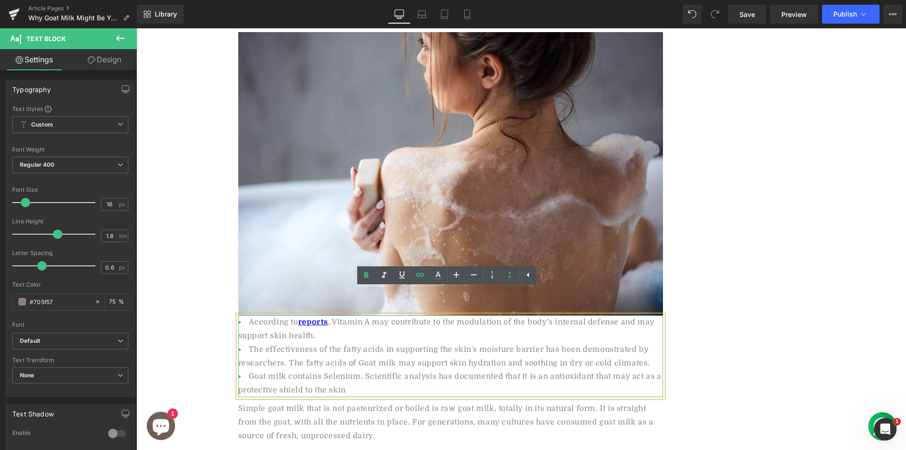
click at [404, 343] on li "The effectiveness of the fatty acids in supporting the skin's moisture barrier …" at bounding box center [450, 356] width 425 height 27
drag, startPoint x: 582, startPoint y: 319, endPoint x: 633, endPoint y: 323, distance: 51.1
click at [633, 343] on li "The effectiveness of the fatty acids in supporting the skin's moisture barrier …" at bounding box center [450, 356] width 425 height 27
click at [423, 271] on icon at bounding box center [419, 274] width 11 height 11
click at [502, 339] on input "text" at bounding box center [542, 341] width 145 height 24
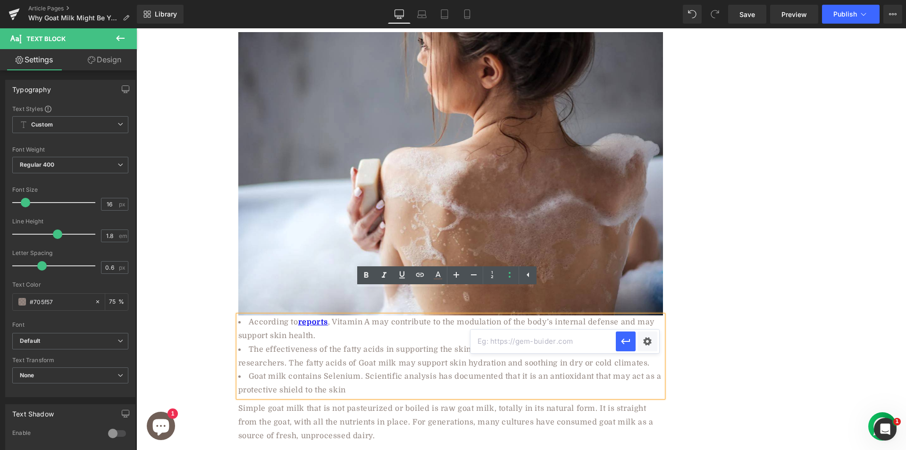
paste input "https://www.ijrpas.com/HTMLPaper.aspx?Journal=International%20Journal%20of%20Re…"
click at [633, 349] on button "button" at bounding box center [626, 341] width 20 height 20
click at [364, 277] on icon at bounding box center [365, 274] width 11 height 11
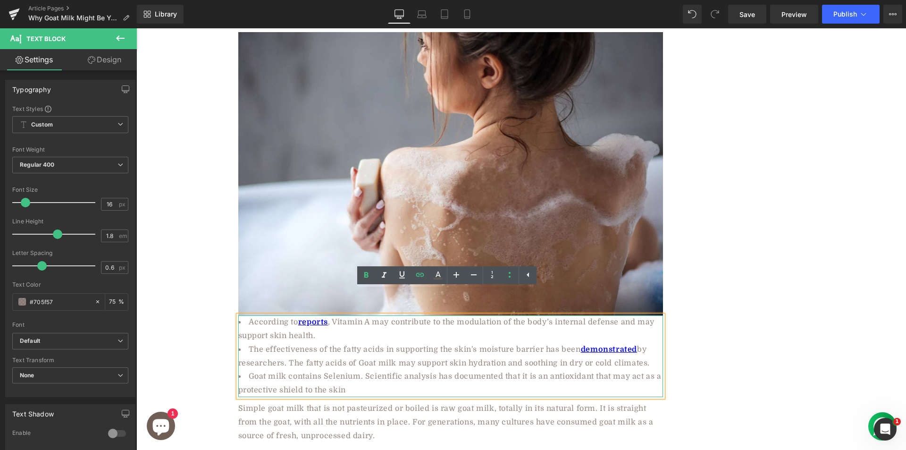
click at [340, 343] on li "The effectiveness of the fatty acids in supporting the skin's moisture barrier …" at bounding box center [450, 356] width 425 height 27
drag, startPoint x: 445, startPoint y: 335, endPoint x: 500, endPoint y: 334, distance: 55.2
click at [500, 343] on li "The effectiveness of the fatty acids in supporting the skin's moisture barrier …" at bounding box center [450, 356] width 425 height 27
click at [422, 275] on icon at bounding box center [419, 274] width 11 height 11
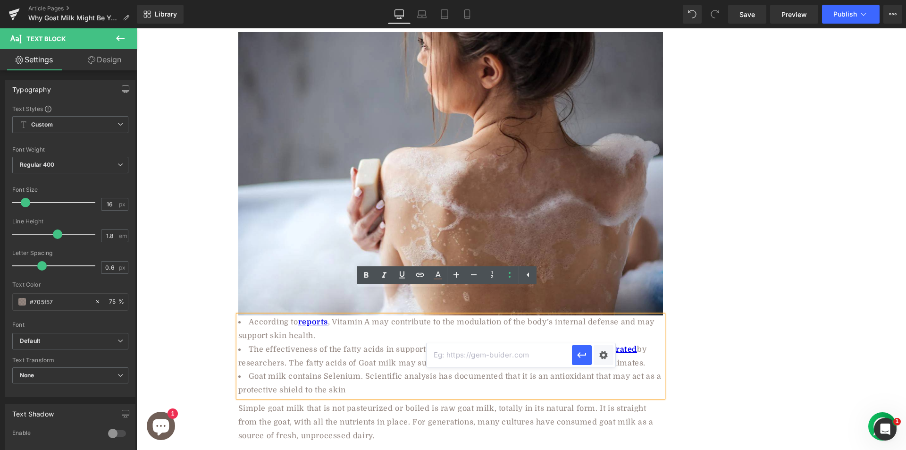
click at [491, 360] on input "text" at bounding box center [498, 355] width 145 height 24
paste input "https://www.mdpi.com/1422-0067/26/3/893"
drag, startPoint x: 583, startPoint y: 355, endPoint x: 441, endPoint y: 326, distance: 145.0
click at [583, 355] on icon "button" at bounding box center [581, 355] width 9 height 6
click at [367, 273] on icon at bounding box center [366, 275] width 4 height 6
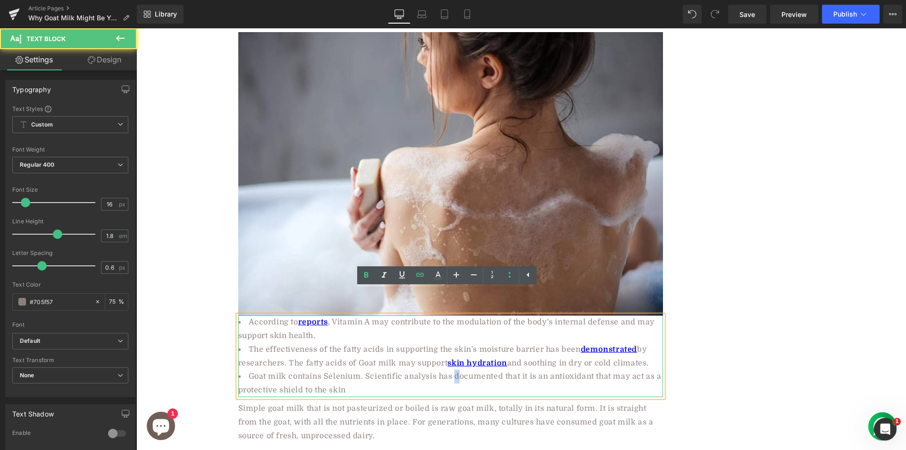
drag, startPoint x: 452, startPoint y: 349, endPoint x: 458, endPoint y: 348, distance: 5.3
click at [458, 369] on li "Goat milk contains Selenium. Scientific analysis has documented that it is an a…" at bounding box center [450, 382] width 425 height 27
click at [476, 369] on li "Goat milk contains Selenium. Scientific analysis has documented that it is an a…" at bounding box center [450, 382] width 425 height 27
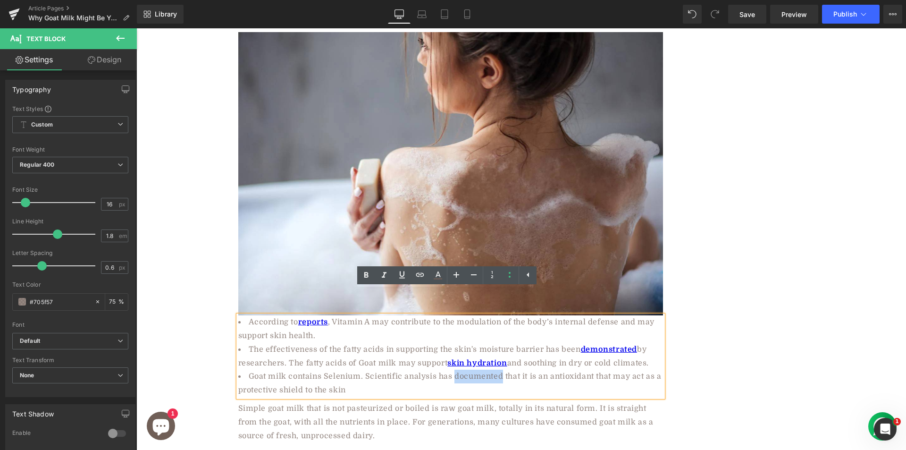
drag, startPoint x: 452, startPoint y: 350, endPoint x: 498, endPoint y: 350, distance: 45.8
click at [498, 369] on li "Goat milk contains Selenium. Scientific analysis has documented that it is an a…" at bounding box center [450, 382] width 425 height 27
click at [418, 273] on icon at bounding box center [420, 275] width 8 height 4
click at [463, 373] on input "text" at bounding box center [499, 369] width 145 height 24
paste input "https://academic.oup.com/ced/article-abstract/25/8/631/6628010"
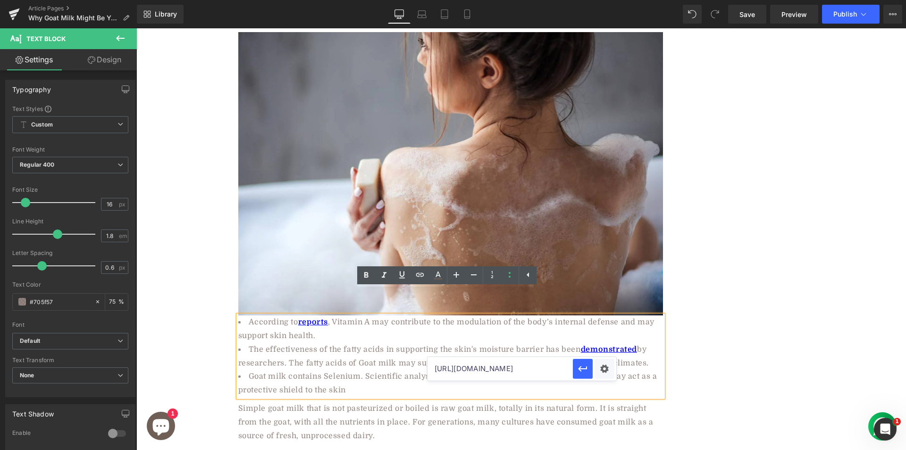
scroll to position [0, 98]
type input "https://academic.oup.com/ced/article-abstract/25/8/631/6628010"
click at [584, 369] on icon "button" at bounding box center [582, 368] width 11 height 11
click at [366, 276] on icon at bounding box center [365, 274] width 11 height 11
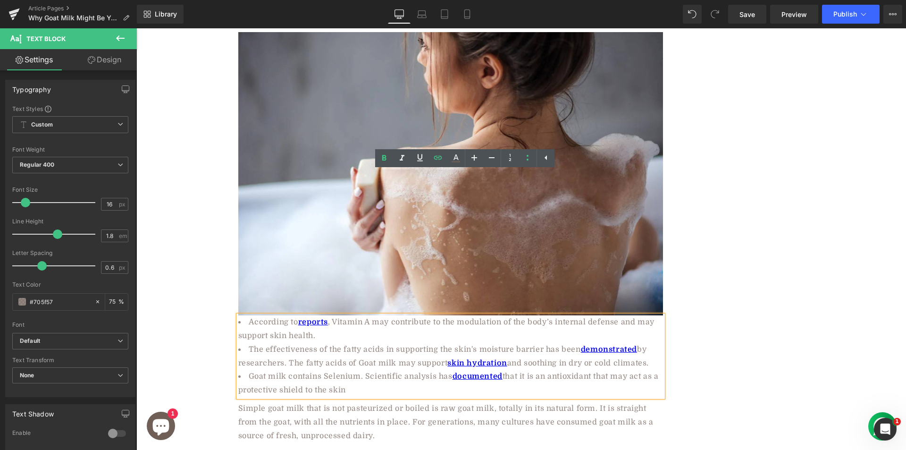
scroll to position [1145, 0]
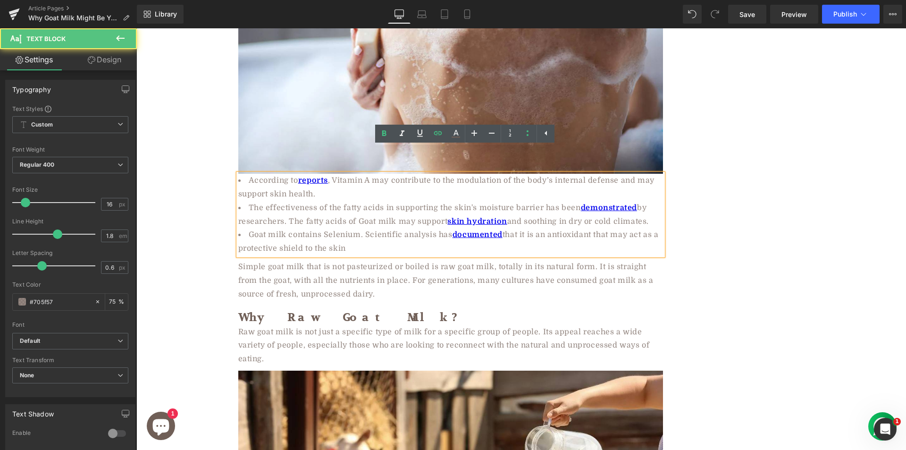
click at [289, 263] on p "Simple goat milk that is not pasteurized or boiled is raw goat milk, totally in…" at bounding box center [450, 280] width 425 height 41
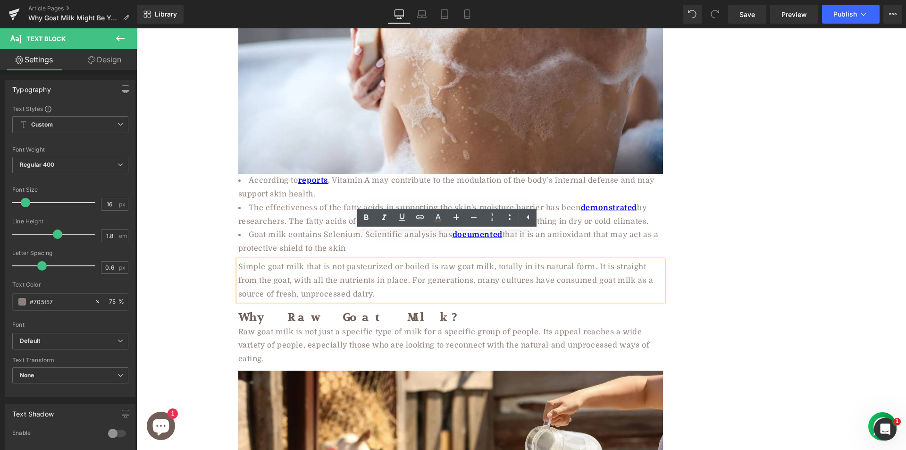
click at [309, 260] on p "Simple goat milk that is not pasteurized or boiled is raw goat milk, totally in…" at bounding box center [450, 280] width 425 height 41
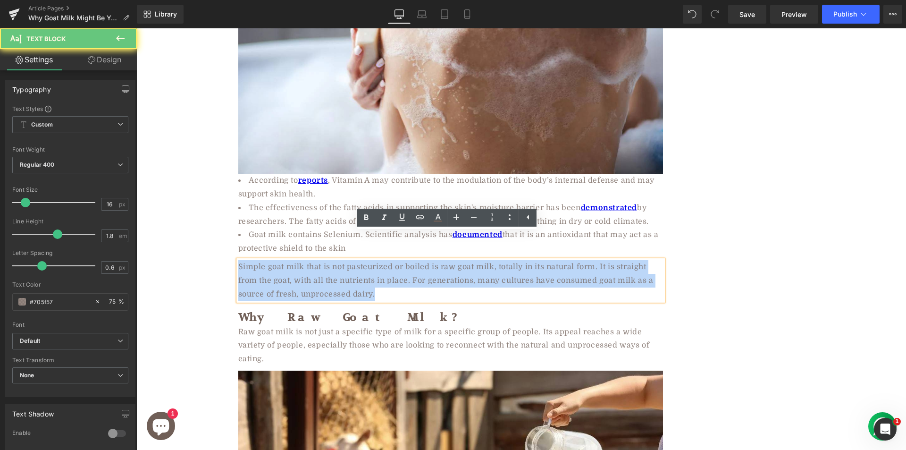
click at [309, 260] on p "Simple goat milk that is not pasteurized or boiled is raw goat milk, totally in…" at bounding box center [450, 280] width 425 height 41
paste div
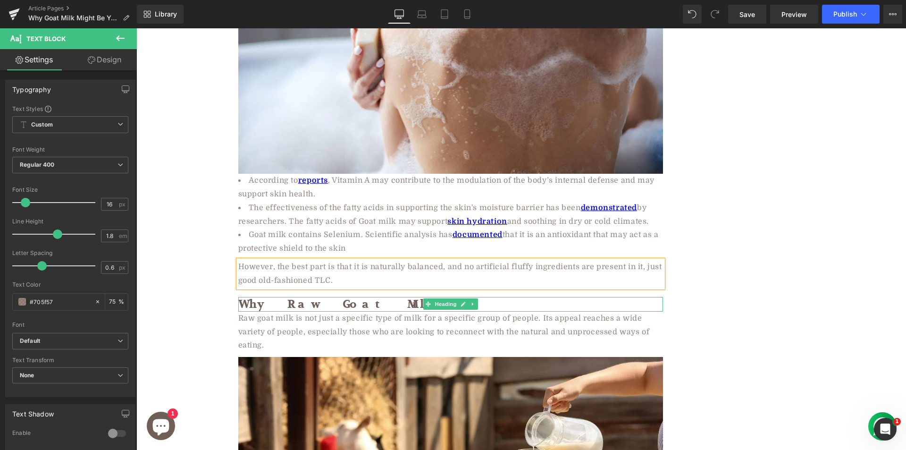
click at [304, 297] on h2 "Why Raw Goat Milk?" at bounding box center [450, 304] width 425 height 15
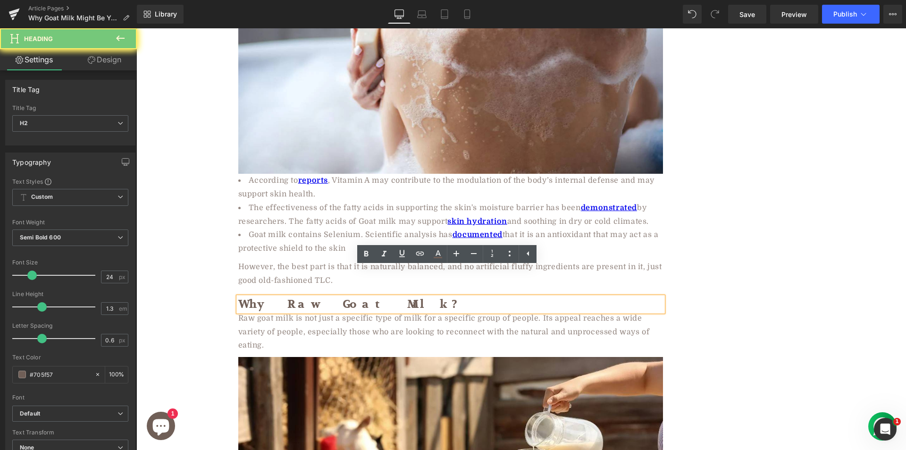
paste div "To enrich screen reader interactions, please activate Accessibility in Grammarl…"
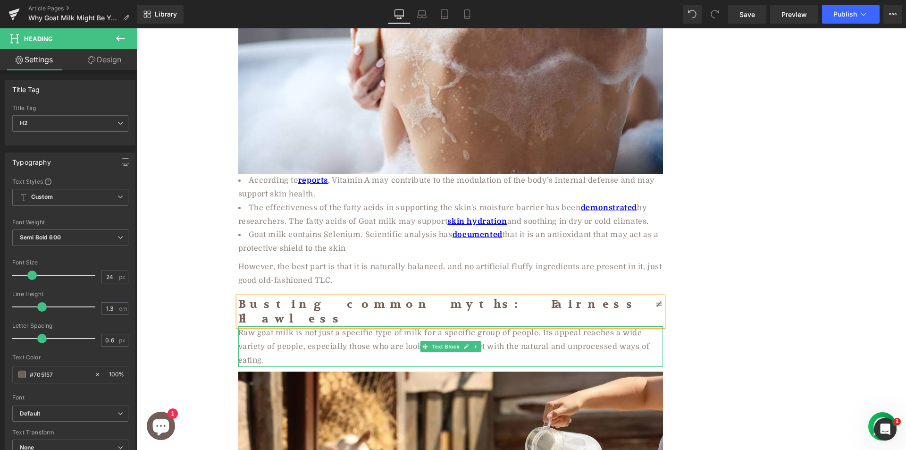
click at [258, 326] on div "Raw goat milk is not just a specific type of milk for a specific group of peopl…" at bounding box center [450, 346] width 425 height 41
paste div
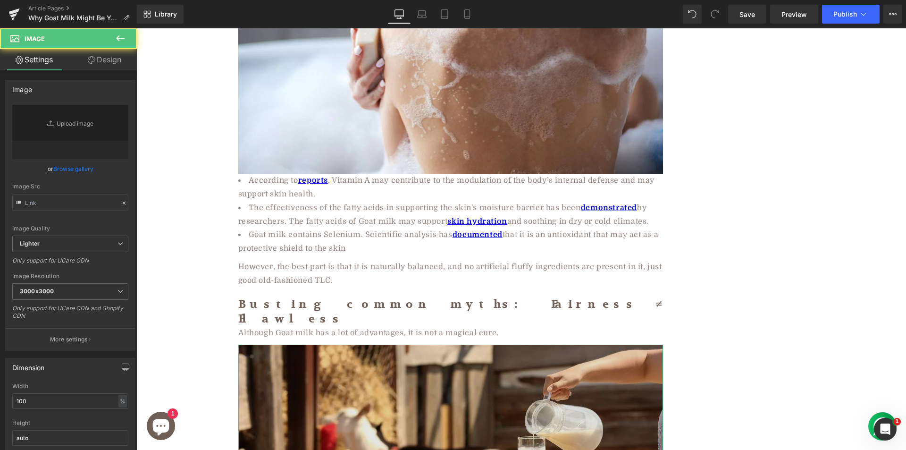
type input "https://ucarecdn.com/607712c2-ec1d-430b-a27e-c4e39a52ecf0/-/format/auto/-/previ…"
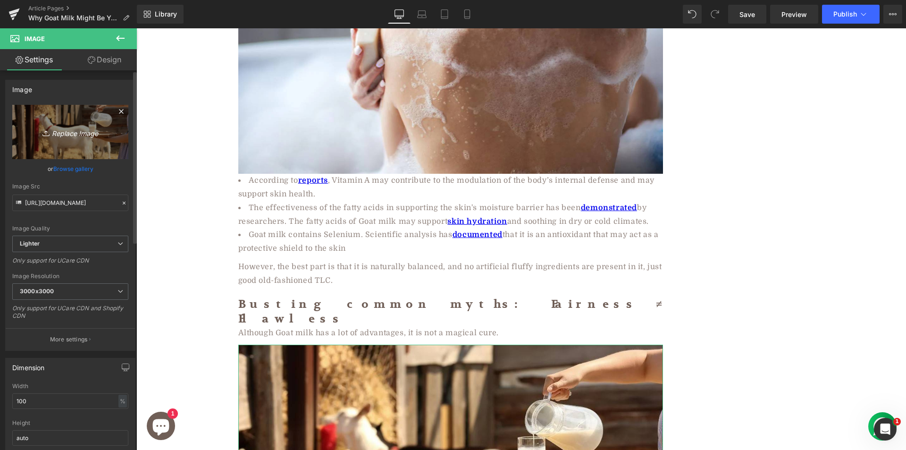
click at [78, 131] on icon "Replace Image" at bounding box center [70, 132] width 75 height 12
type input "C:\fakepath\goat.png"
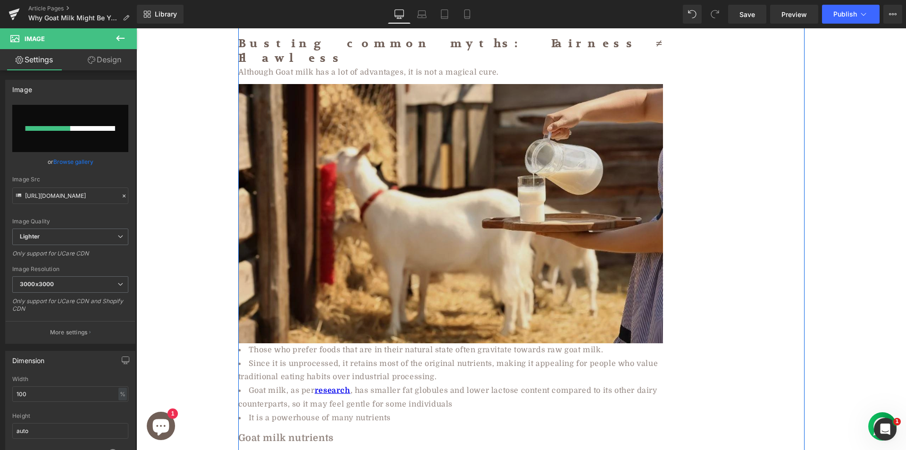
scroll to position [1476, 0]
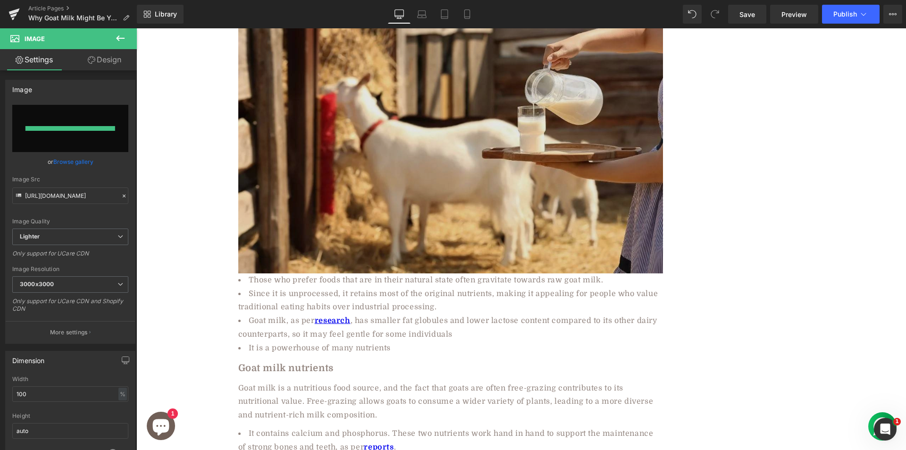
type input "https://ucarecdn.com/850d13f2-211c-496d-9a51-1b645af644c0/-/format/auto/-/previ…"
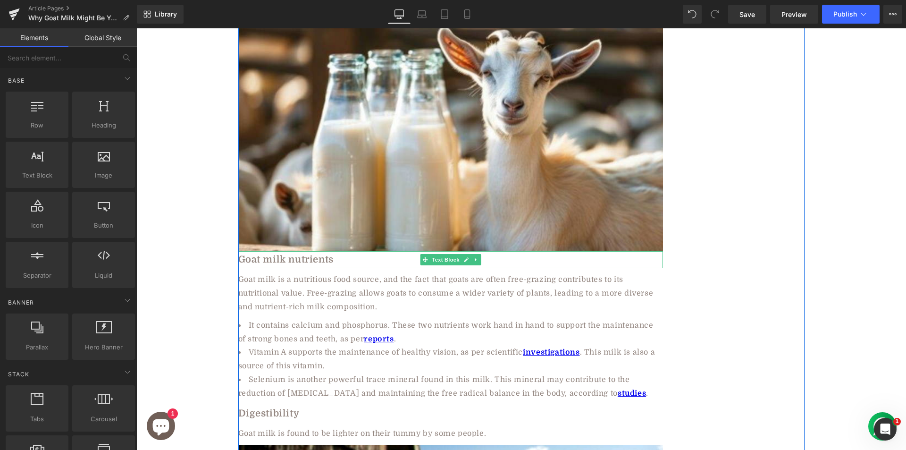
click at [283, 254] on b "Goat milk nutrients" at bounding box center [285, 259] width 95 height 11
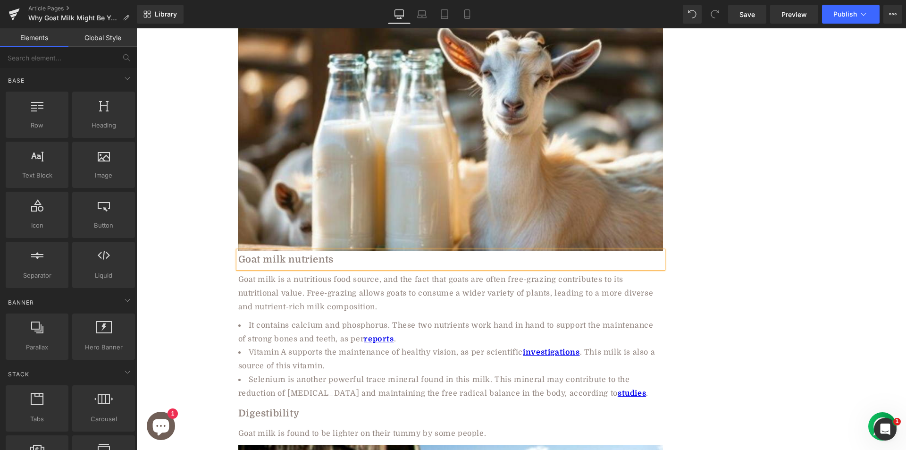
click at [283, 254] on b "Goat milk nutrients" at bounding box center [285, 259] width 95 height 11
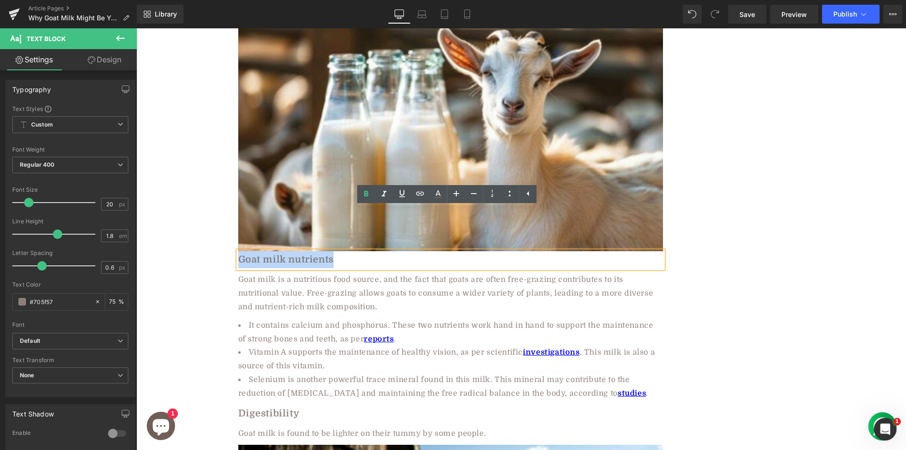
paste div
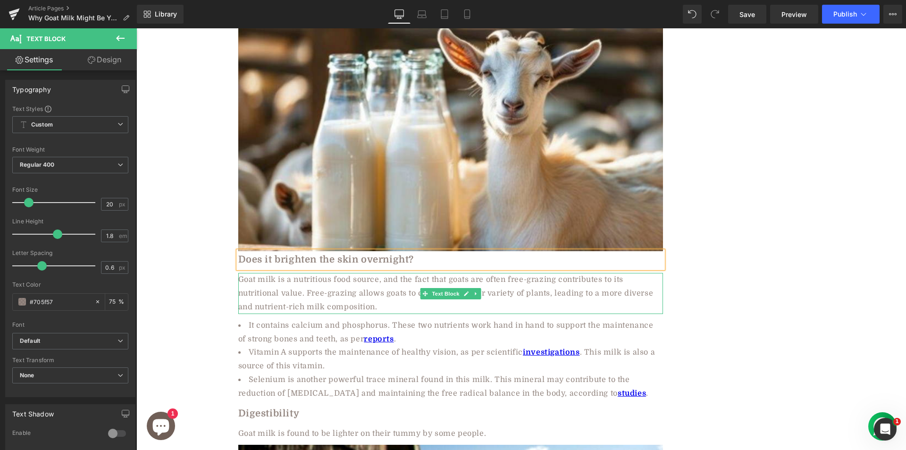
click at [317, 273] on div "Goat milk is a nutritious food source, and the fact that goats are often free-g…" at bounding box center [450, 293] width 425 height 41
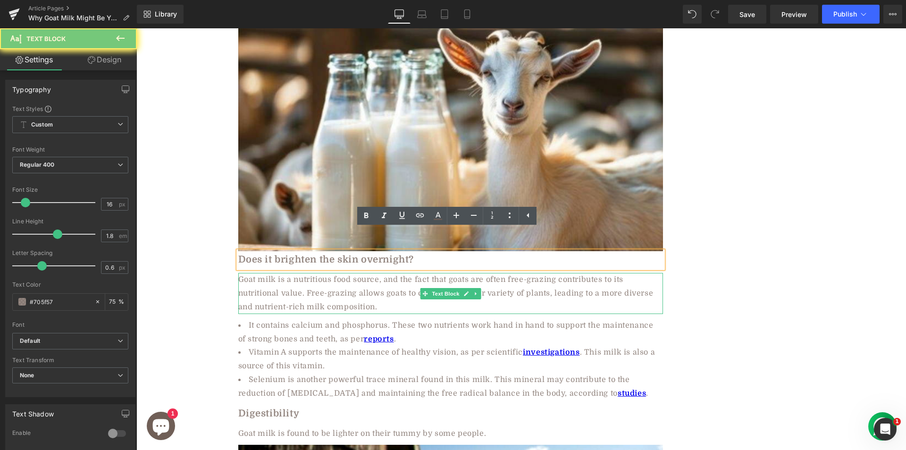
paste div
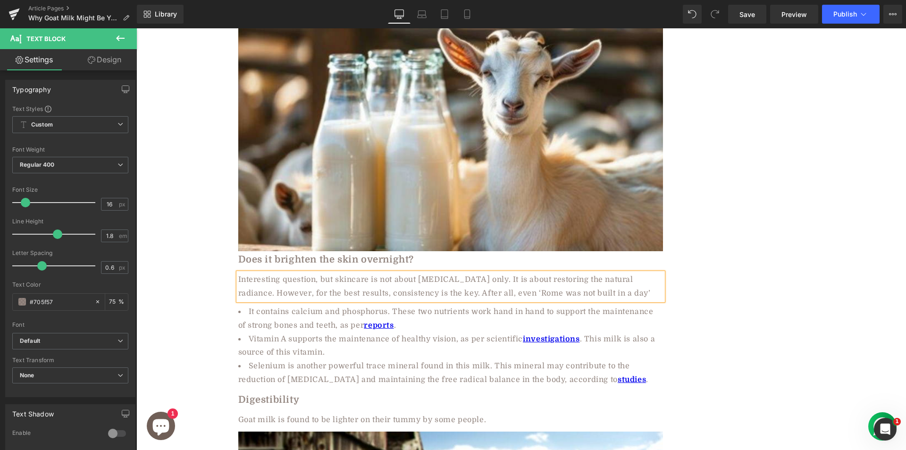
click at [310, 332] on li "Vitamin A supports the maintenance of healthy vision, as per scientific investi…" at bounding box center [450, 345] width 425 height 27
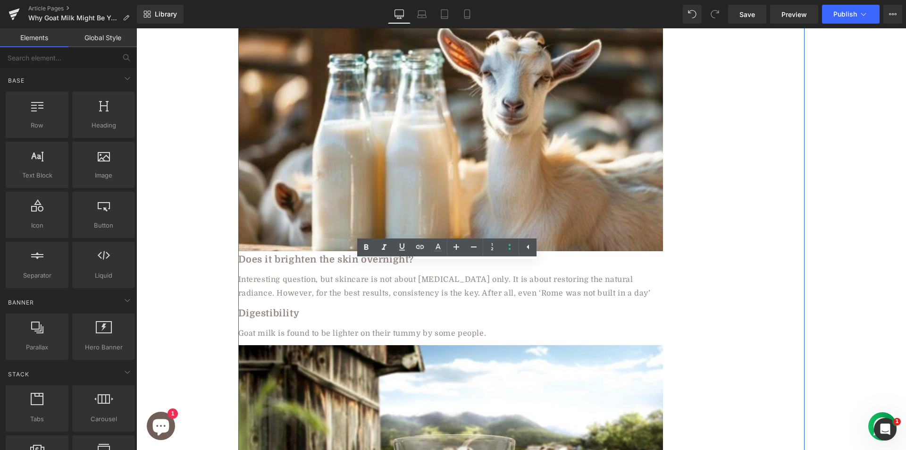
click at [263, 308] on b "Digestibility" at bounding box center [268, 313] width 61 height 11
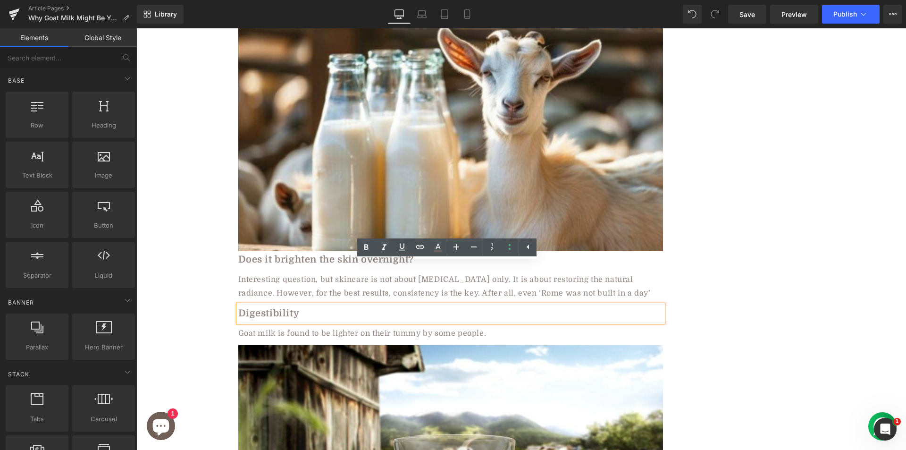
click at [263, 308] on b "Digestibility" at bounding box center [268, 313] width 61 height 11
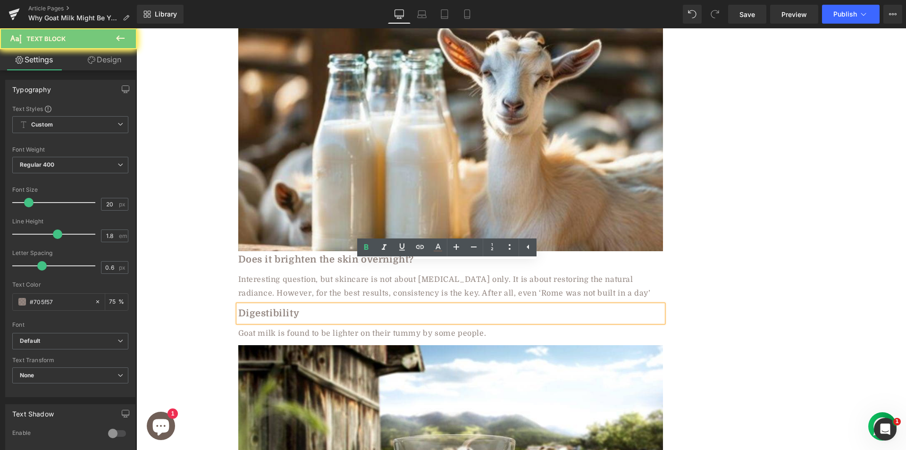
paste div
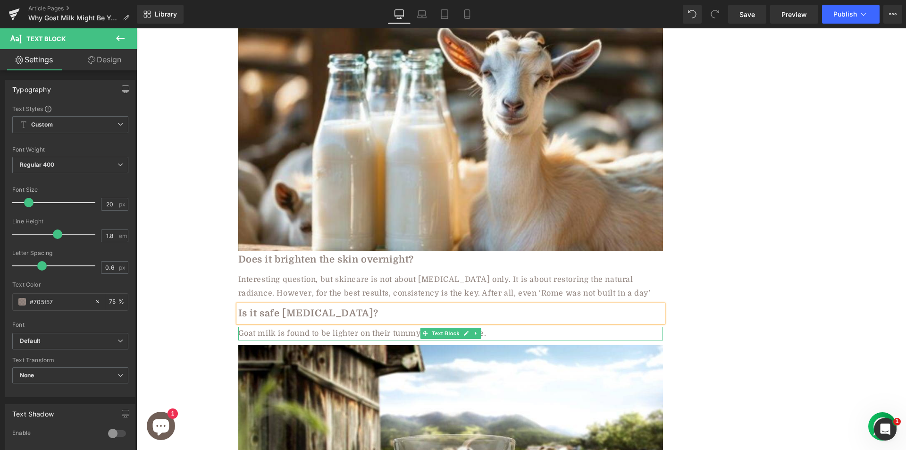
click at [356, 326] on div "Goat milk is found to be lighter on their tummy by some people." at bounding box center [450, 333] width 425 height 14
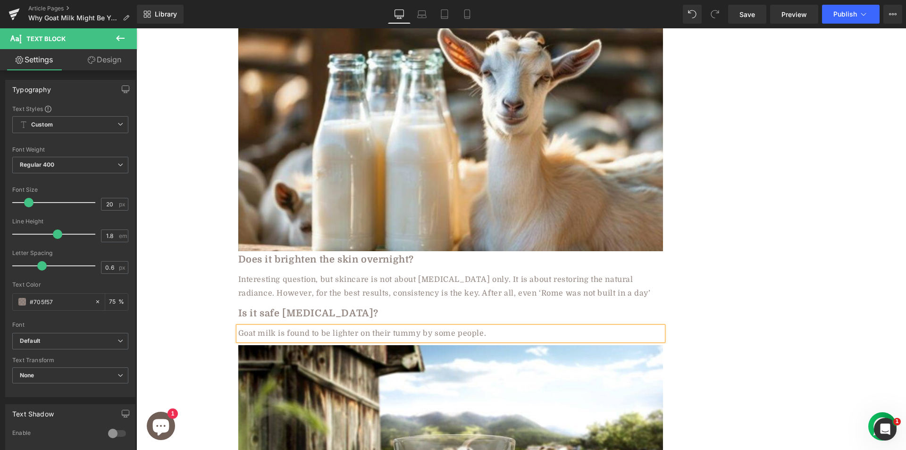
paste div
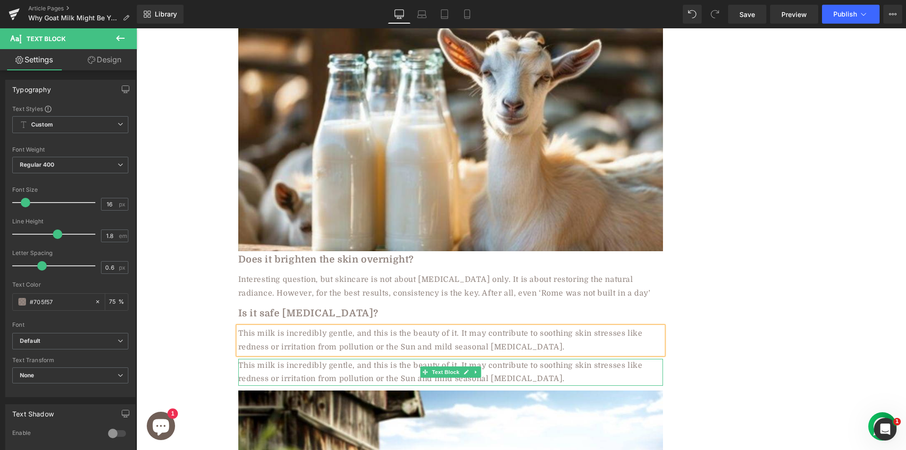
click at [311, 359] on div "This milk is incredibly gentle, and this is the beauty of it. It may contribute…" at bounding box center [450, 372] width 425 height 27
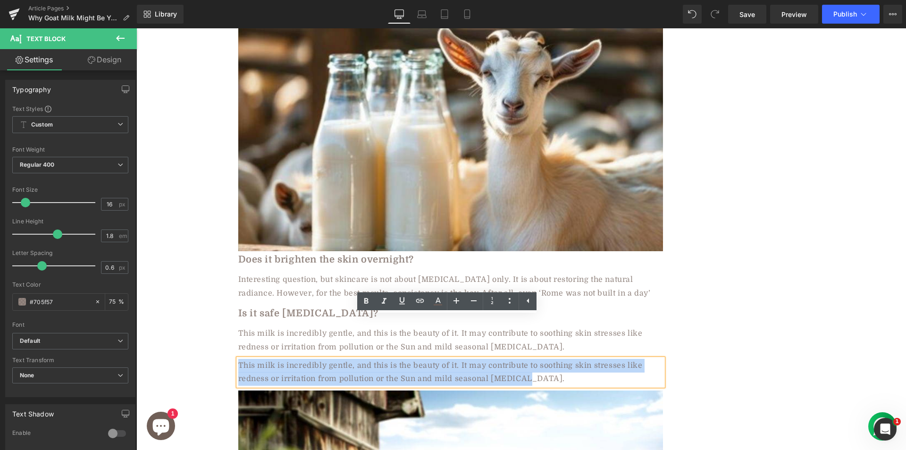
paste div
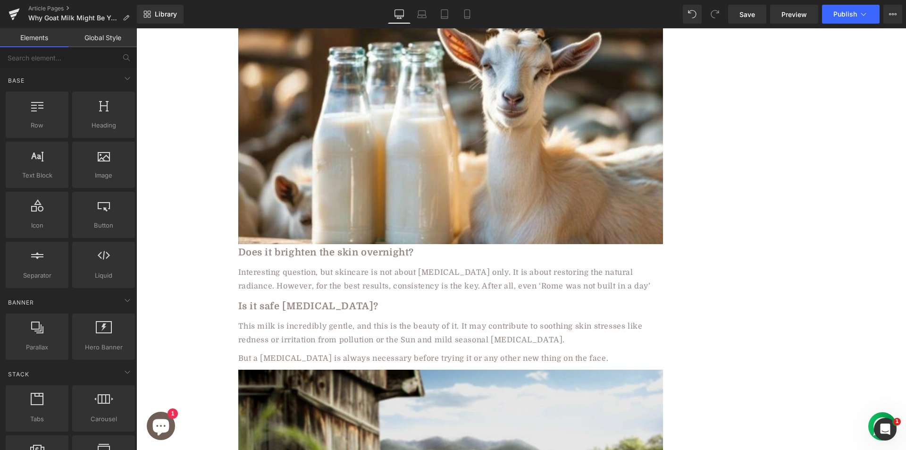
scroll to position [1664, 0]
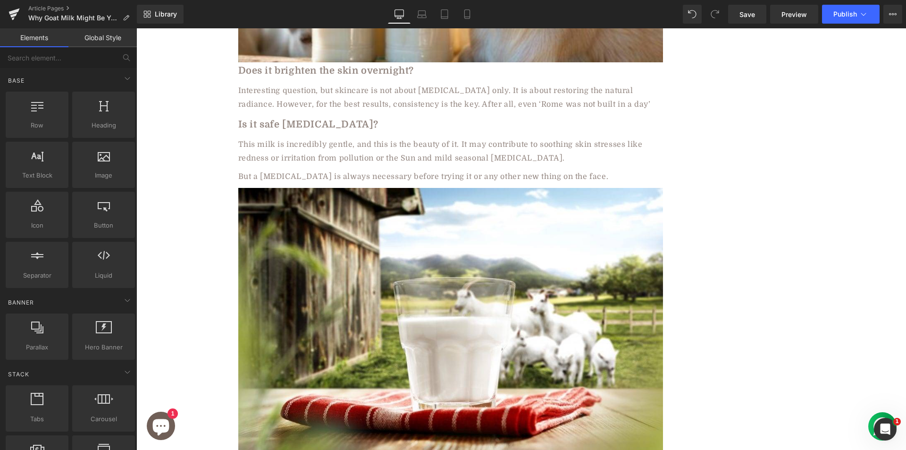
click at [339, 247] on img at bounding box center [450, 329] width 425 height 283
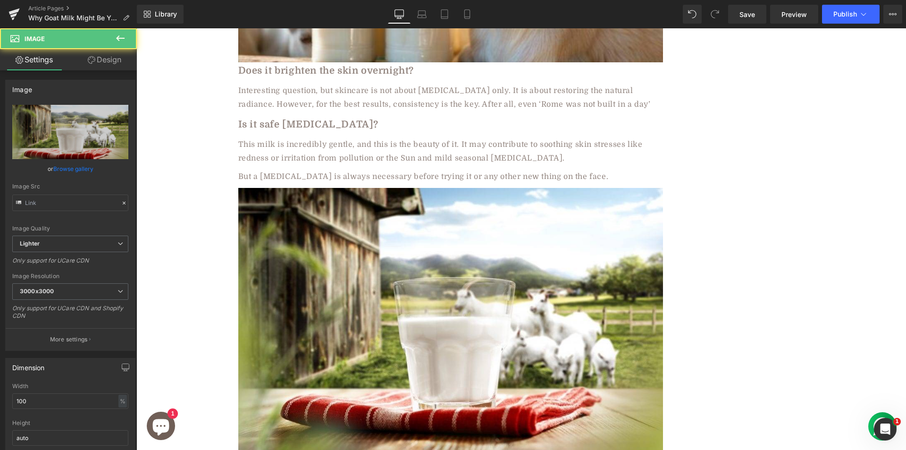
type input "https://ucarecdn.com/515061f4-555d-4476-a30a-7dc3dc112fdb/-/format/auto/-/previ…"
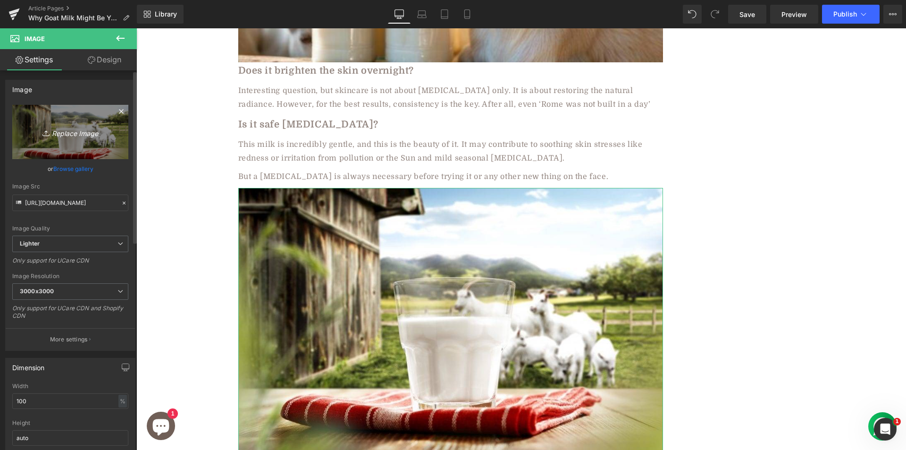
click at [61, 134] on icon "Replace Image" at bounding box center [70, 132] width 75 height 12
type input "C:\fakepath\ezgif.com-webp-to-jpg-converter (6).jpg"
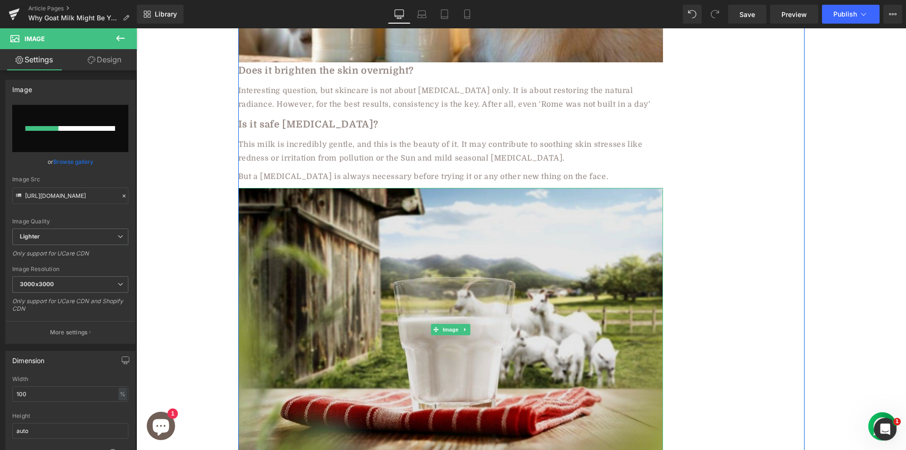
scroll to position [1853, 0]
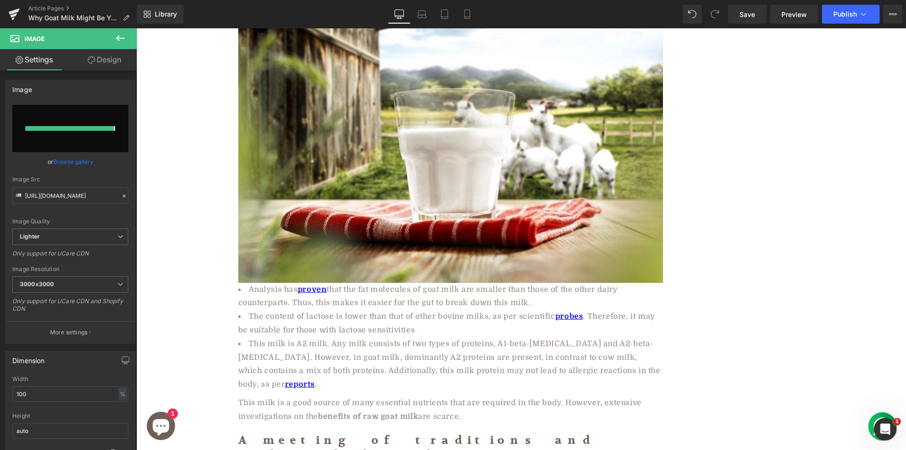
type input "https://ucarecdn.com/60c0958d-58b8-45b6-b8f2-ff642850cdc7/-/format/auto/-/previ…"
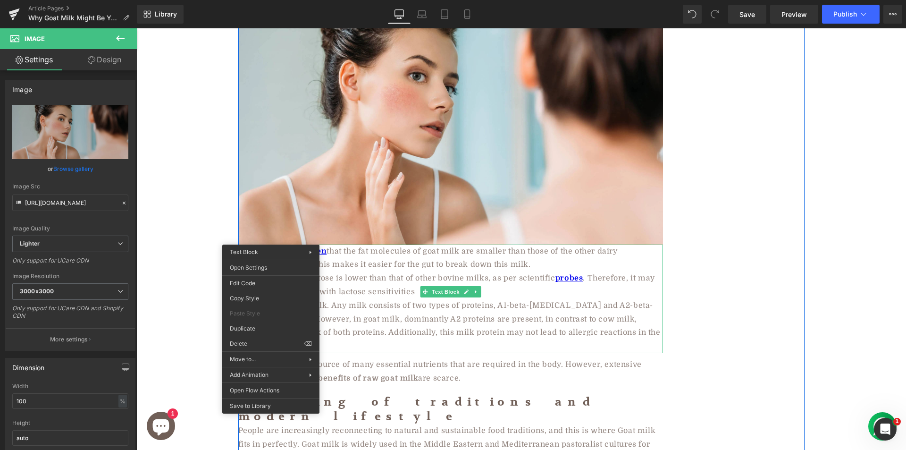
scroll to position [1900, 0]
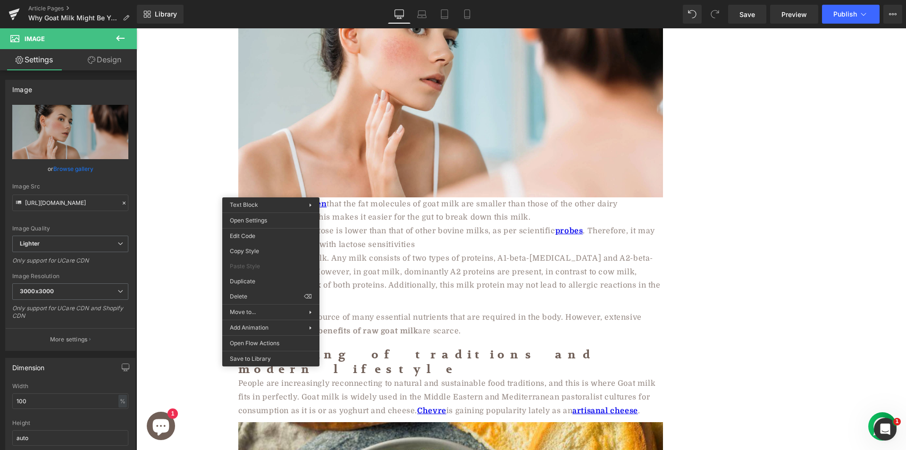
click at [217, 200] on div "Why Goat Milk Might Be Your Skin’s New Best Friend Heading Row 🕑8 min read | Pu…" at bounding box center [520, 29] width 769 height 3646
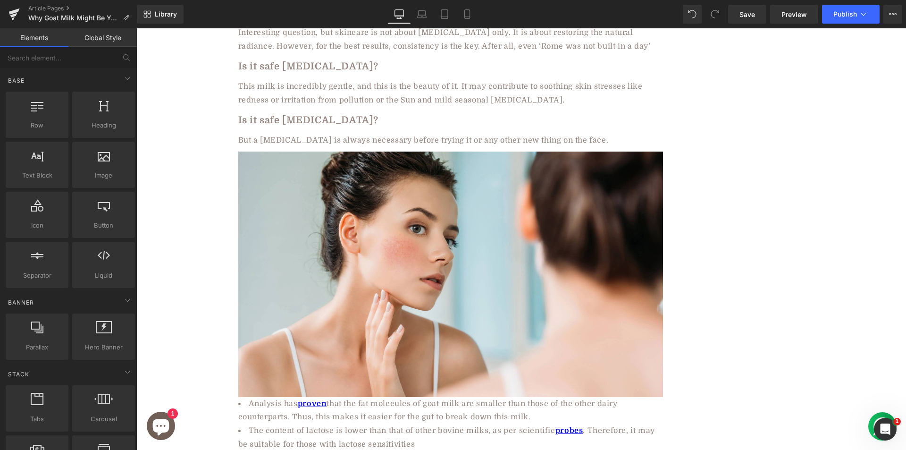
scroll to position [1726, 0]
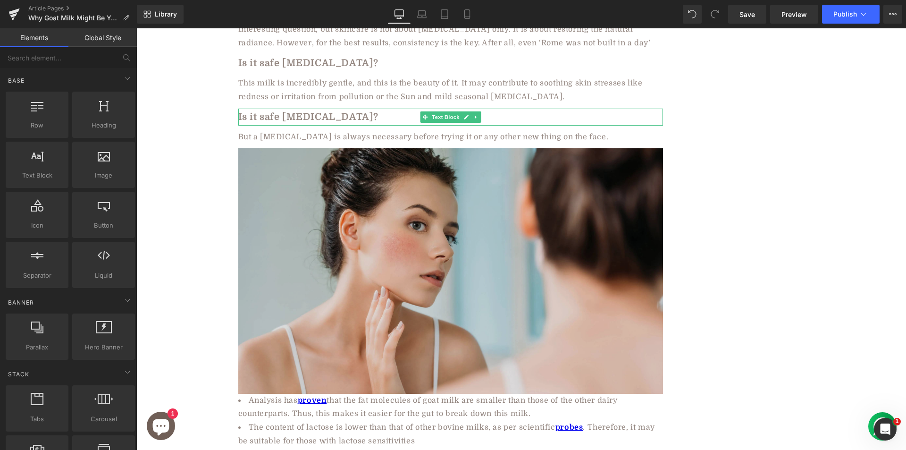
drag, startPoint x: 556, startPoint y: 239, endPoint x: 419, endPoint y: 210, distance: 139.3
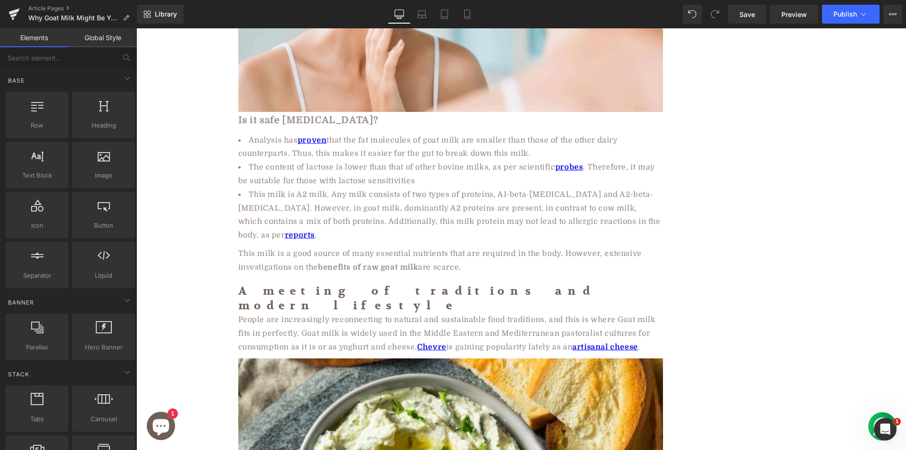
scroll to position [1989, 0]
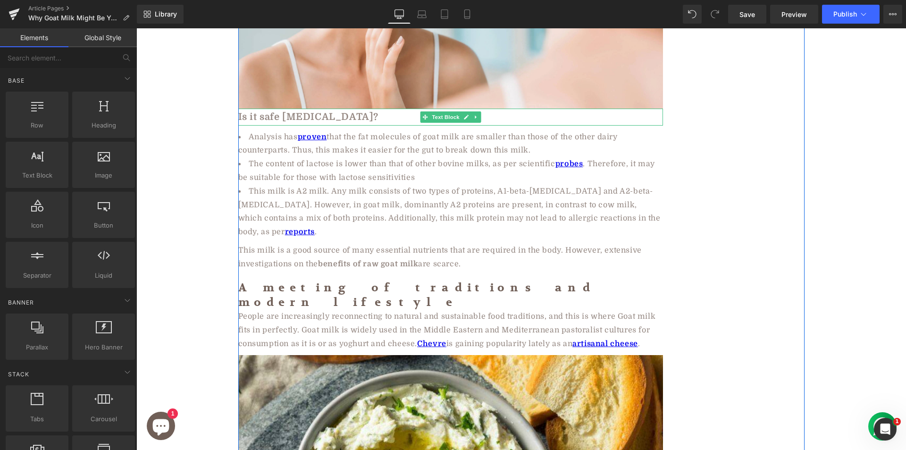
click at [325, 111] on b "Is it safe [MEDICAL_DATA]?" at bounding box center [308, 116] width 141 height 11
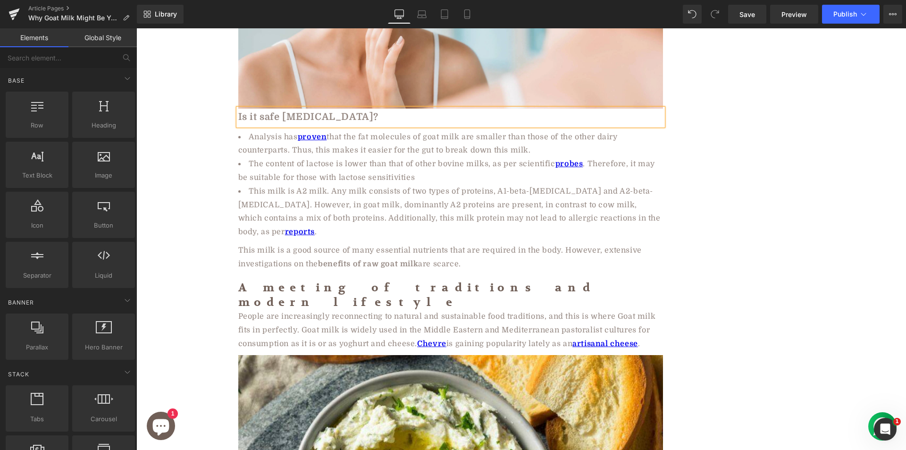
click at [325, 111] on b "Is it safe [MEDICAL_DATA]?" at bounding box center [308, 116] width 141 height 11
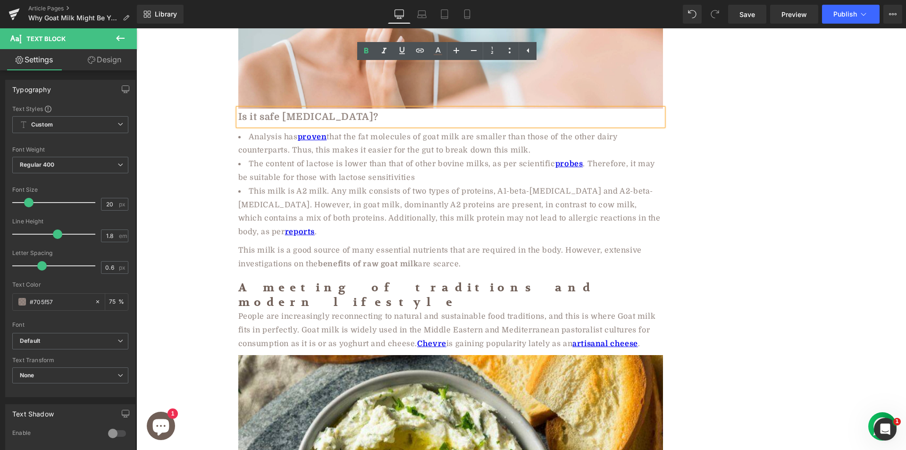
paste div
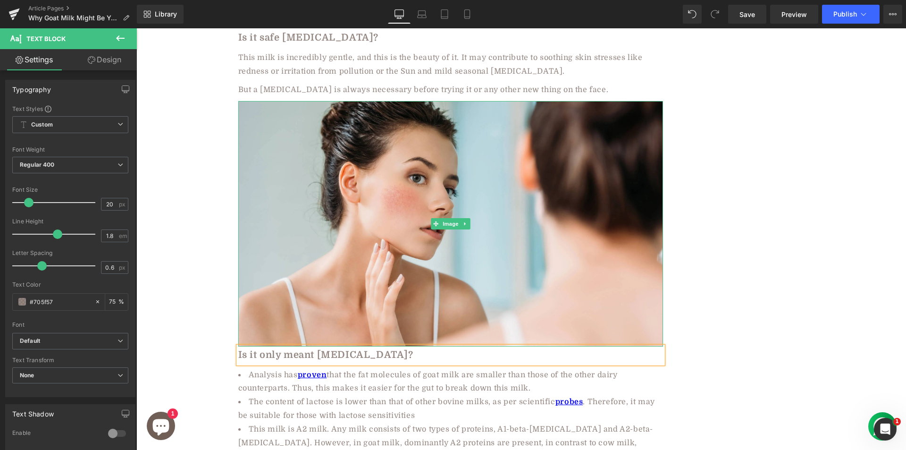
scroll to position [1800, 0]
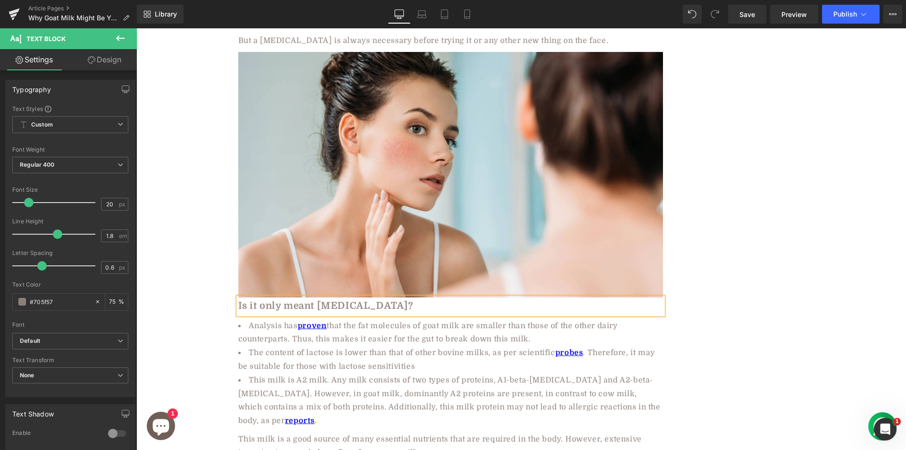
click at [267, 373] on li "This milk is A2 milk. Any milk consists of two types of proteins, A1-beta-casei…" at bounding box center [450, 400] width 425 height 54
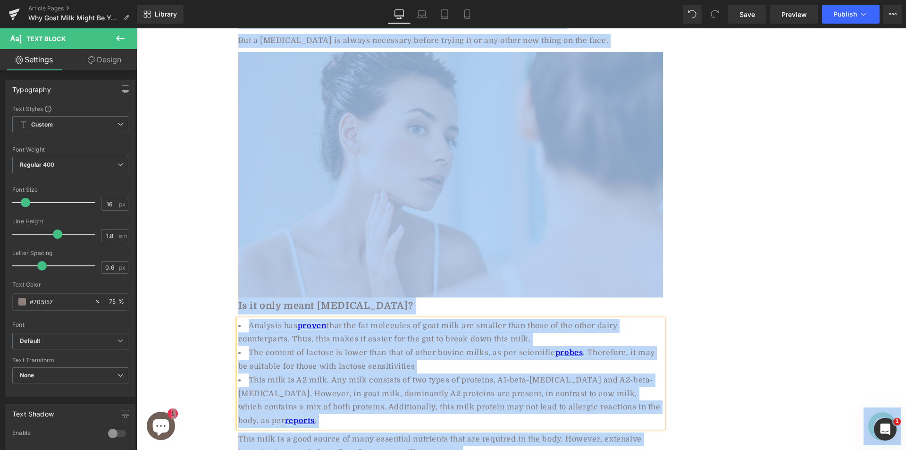
click at [169, 243] on div "Why Goat Milk Might Be Your Skin’s New Best Friend Heading Row 🕑8 min read | Pu…" at bounding box center [520, 140] width 769 height 3668
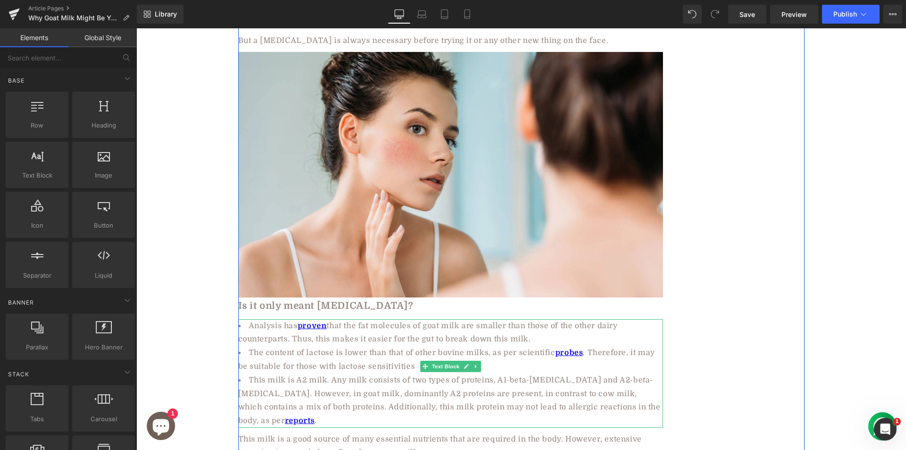
click at [288, 346] on li "The content of lactose is lower than that of other bovine milks, as per scienti…" at bounding box center [450, 359] width 425 height 27
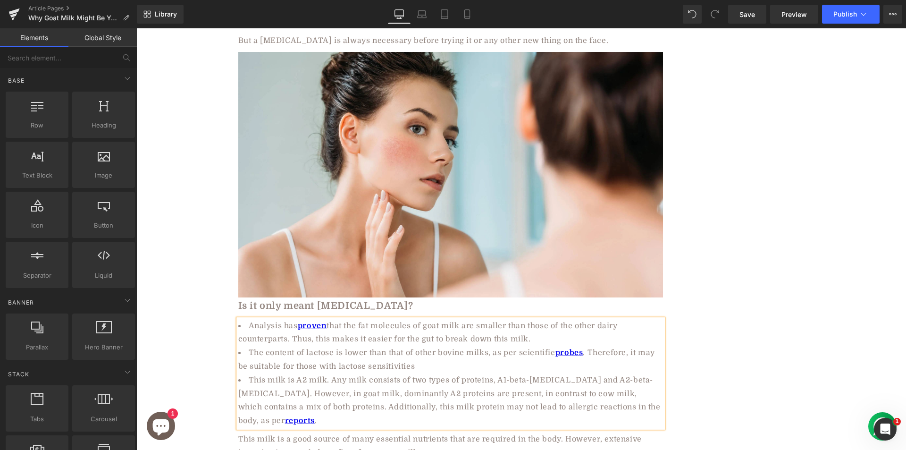
click at [288, 346] on li "The content of lactose is lower than that of other bovine milks, as per scienti…" at bounding box center [450, 359] width 425 height 27
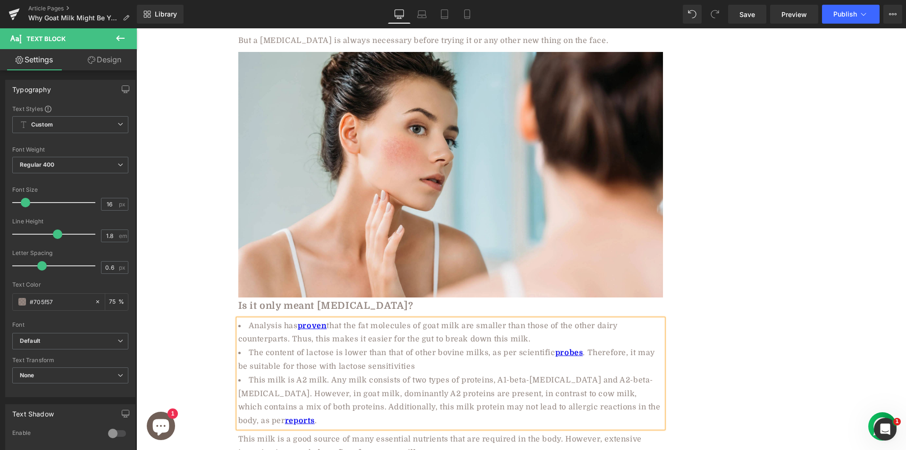
paste div
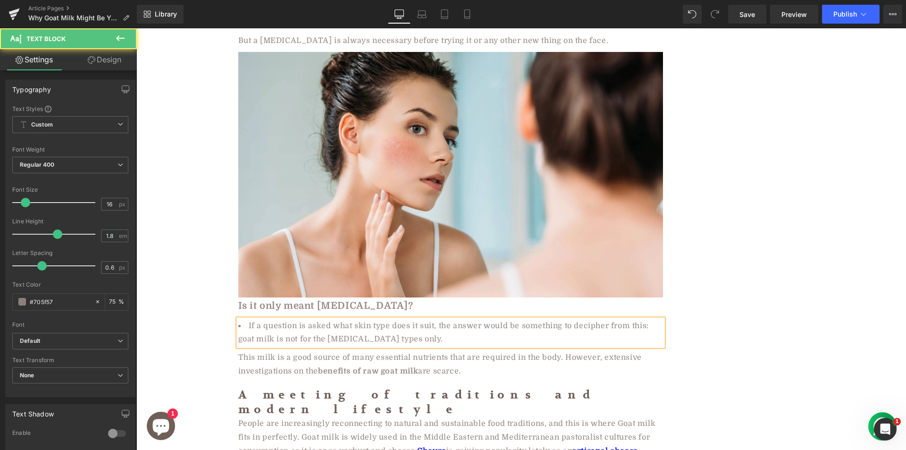
click at [298, 319] on div "If a question is asked what skin type does it suit, the answer would be somethi…" at bounding box center [450, 332] width 425 height 27
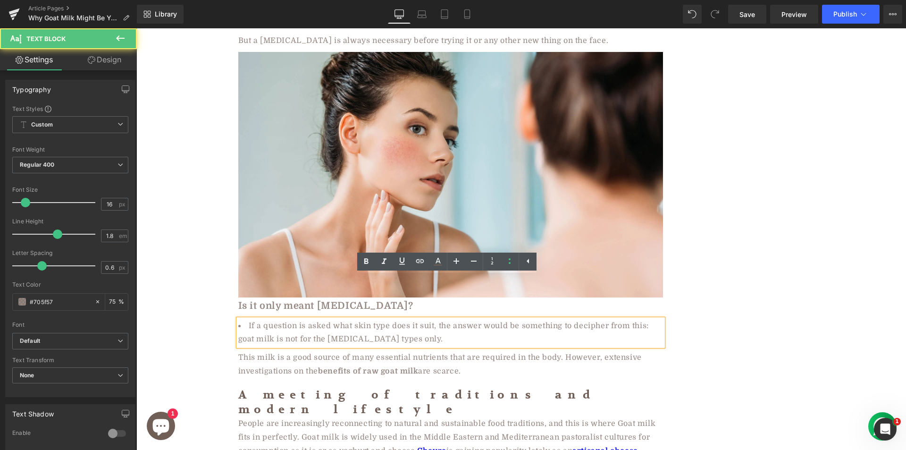
click at [305, 319] on li "If a question is asked what skin type does it suit, the answer would be somethi…" at bounding box center [450, 332] width 425 height 27
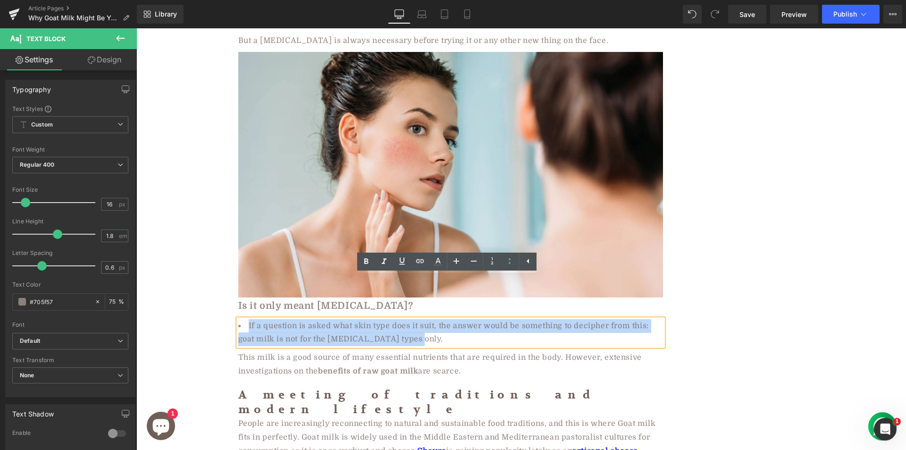
click at [305, 319] on li "If a question is asked what skin type does it suit, the answer would be somethi…" at bounding box center [450, 332] width 425 height 27
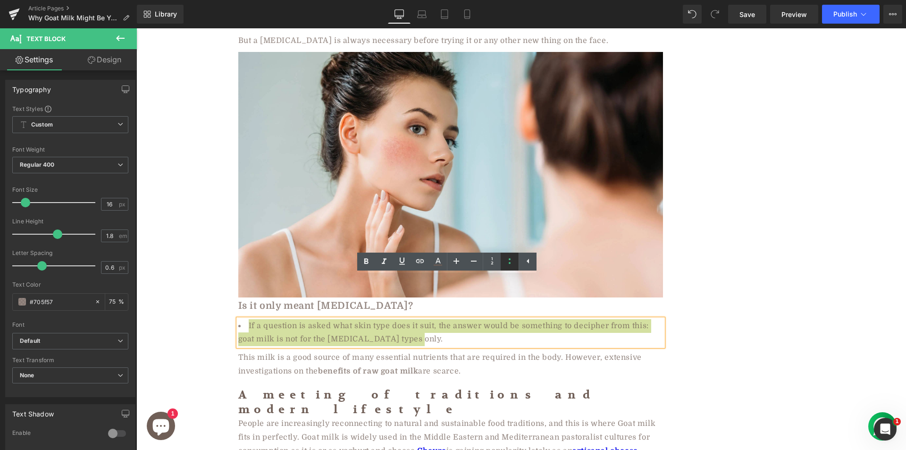
click at [512, 262] on icon at bounding box center [509, 260] width 11 height 11
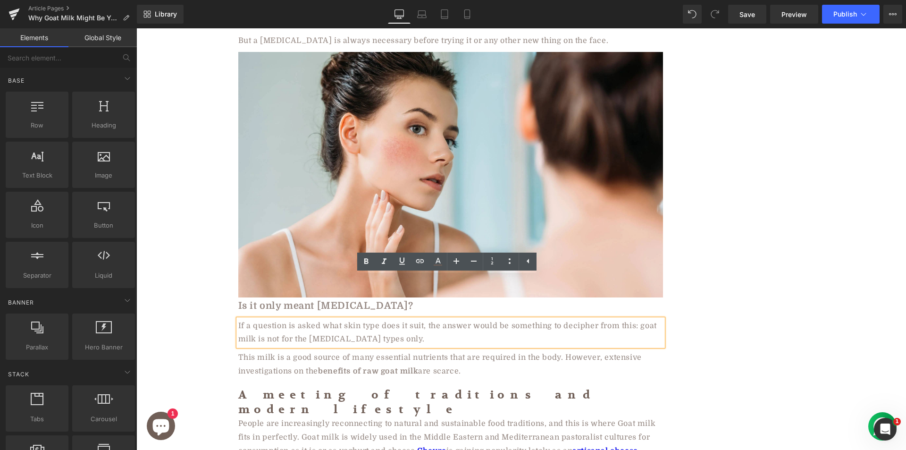
click at [158, 270] on div "Why Goat Milk Might Be Your Skin’s New Best Friend Heading Row 🕑8 min read | Pu…" at bounding box center [520, 99] width 769 height 3586
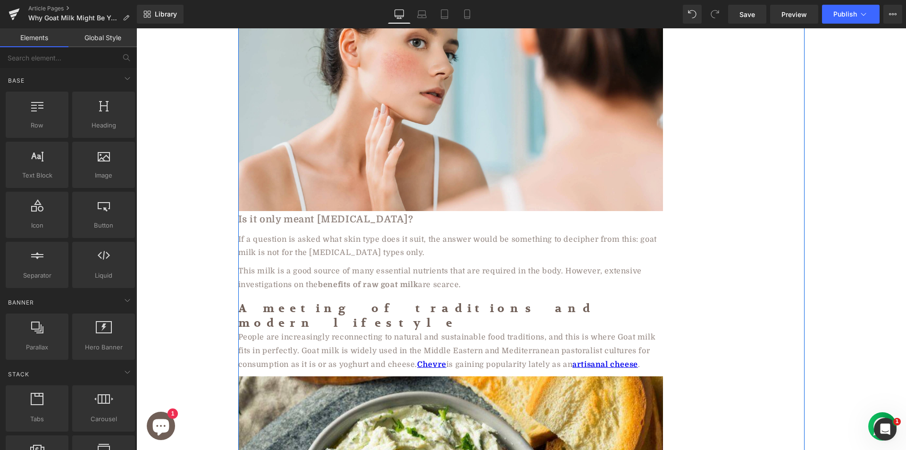
scroll to position [1942, 0]
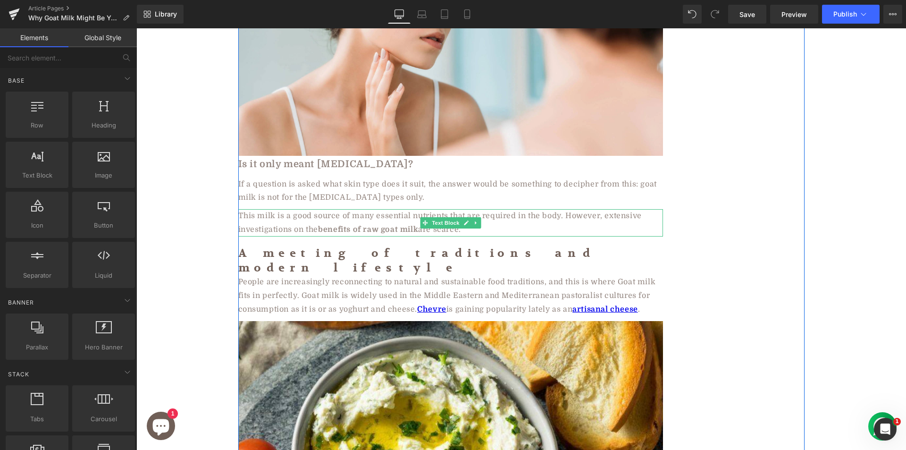
click at [287, 209] on div "This milk is a good source of many essential nutrients that are required in the…" at bounding box center [450, 222] width 425 height 27
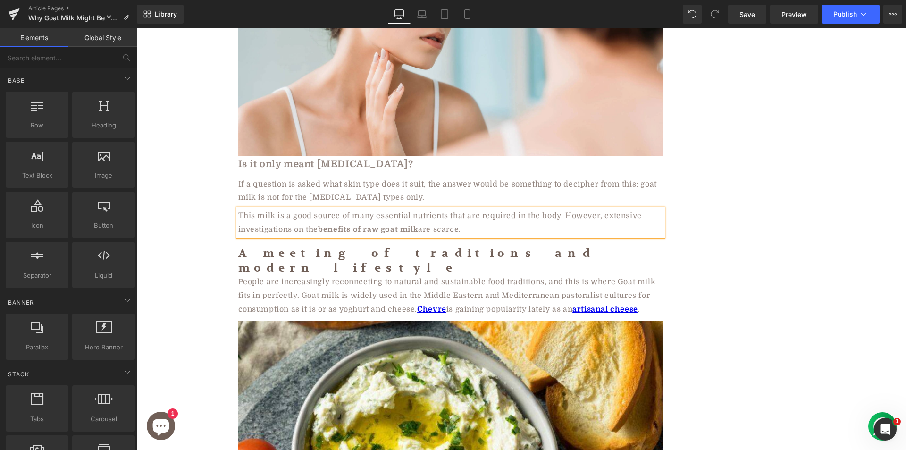
paste div
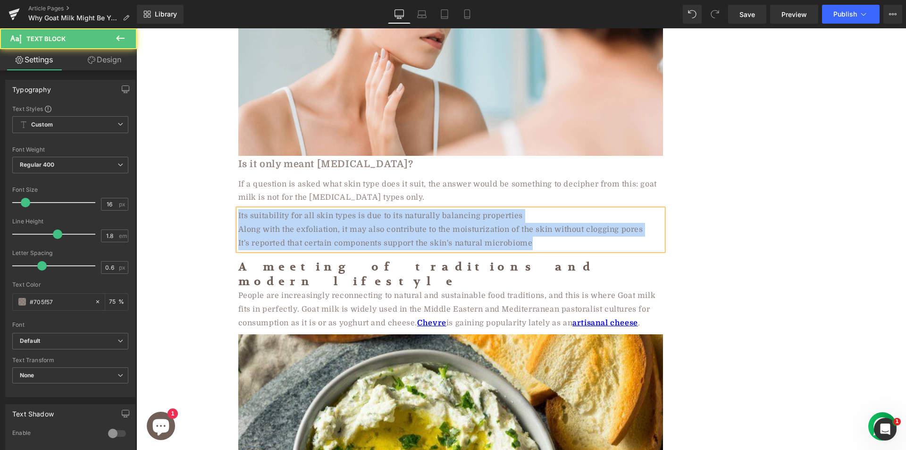
drag, startPoint x: 234, startPoint y: 171, endPoint x: 539, endPoint y: 199, distance: 306.1
click at [539, 209] on div "Its suitability for all skin types is due to its naturally balancing properties…" at bounding box center [450, 229] width 425 height 41
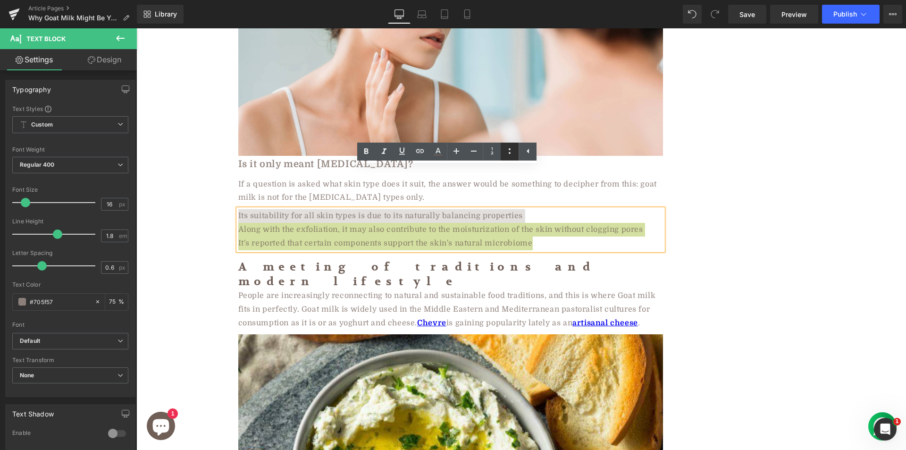
click at [512, 148] on icon at bounding box center [509, 150] width 11 height 11
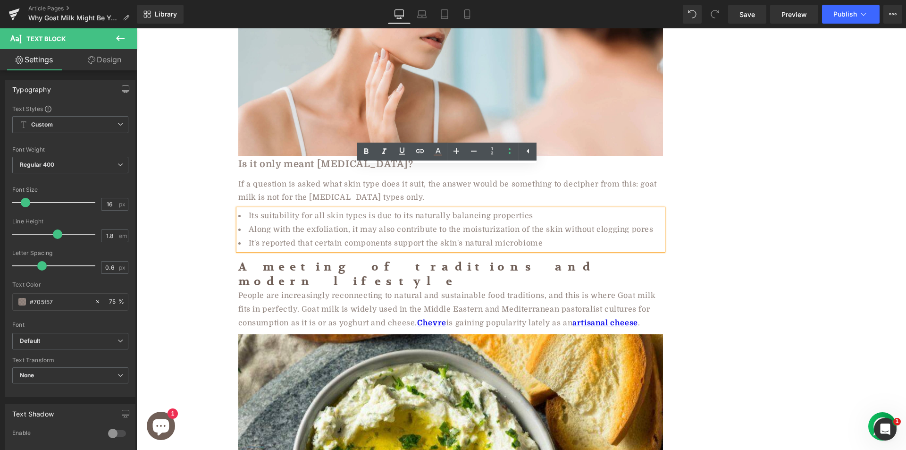
click at [289, 236] on li "It's reported that certain components support the skin's natural microbiome" at bounding box center [450, 243] width 425 height 14
drag, startPoint x: 261, startPoint y: 204, endPoint x: 285, endPoint y: 202, distance: 24.2
click at [285, 236] on li "It's reported that certain components support the skin's natural microbiome" at bounding box center [450, 243] width 425 height 14
click at [260, 236] on li "It's reported that certain components support the skin's natural microbiome" at bounding box center [450, 243] width 425 height 14
click at [271, 236] on li "It's reported that certain components support the skin's natural microbiome" at bounding box center [450, 243] width 425 height 14
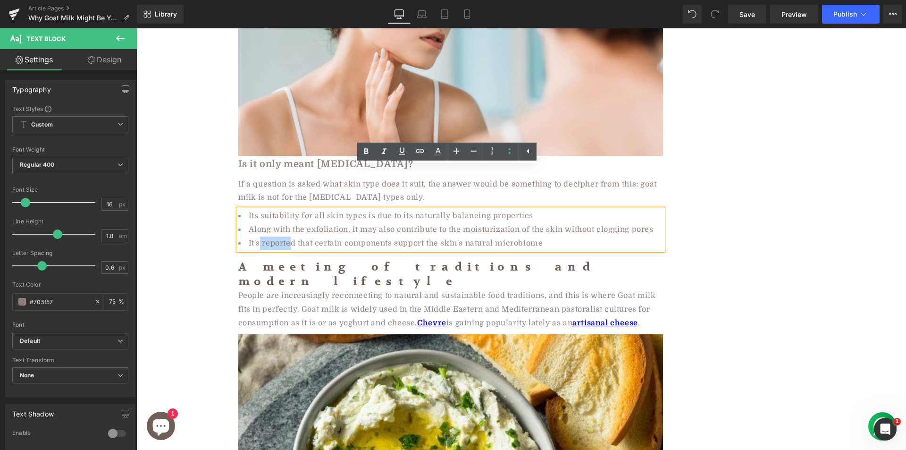
drag, startPoint x: 258, startPoint y: 200, endPoint x: 287, endPoint y: 198, distance: 29.8
click at [287, 236] on li "It's reported that certain components support the skin's natural microbiome" at bounding box center [450, 243] width 425 height 14
click at [288, 236] on li "It's reported that certain components support the skin's natural microbiome" at bounding box center [450, 243] width 425 height 14
drag, startPoint x: 258, startPoint y: 203, endPoint x: 263, endPoint y: 202, distance: 5.3
click at [262, 236] on li "It's reported that certain components support the skin's natural microbiome" at bounding box center [450, 243] width 425 height 14
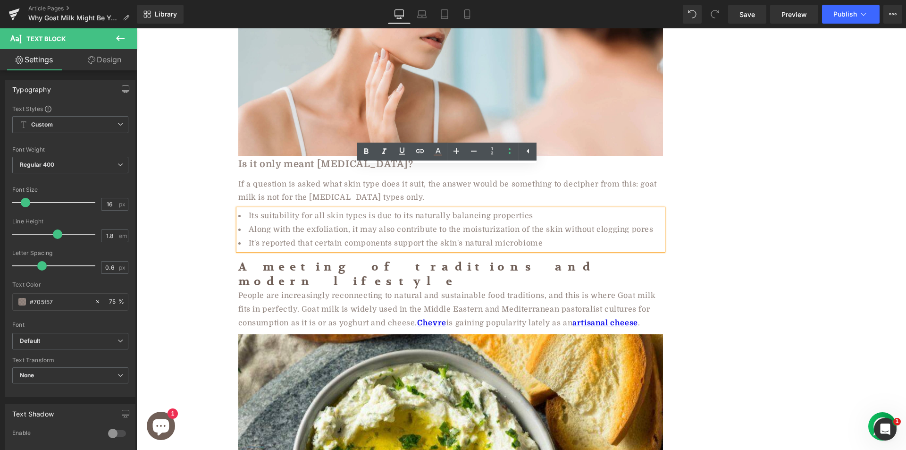
click at [290, 223] on li "Along with the exfoliation, it may also contribute to the moisturization of the…" at bounding box center [450, 230] width 425 height 14
drag, startPoint x: 259, startPoint y: 203, endPoint x: 292, endPoint y: 201, distance: 33.1
click at [292, 236] on li "It's reported that certain components support the skin's natural microbiome" at bounding box center [450, 243] width 425 height 14
click at [422, 150] on icon at bounding box center [419, 150] width 11 height 11
click at [333, 222] on input "text" at bounding box center [303, 221] width 145 height 24
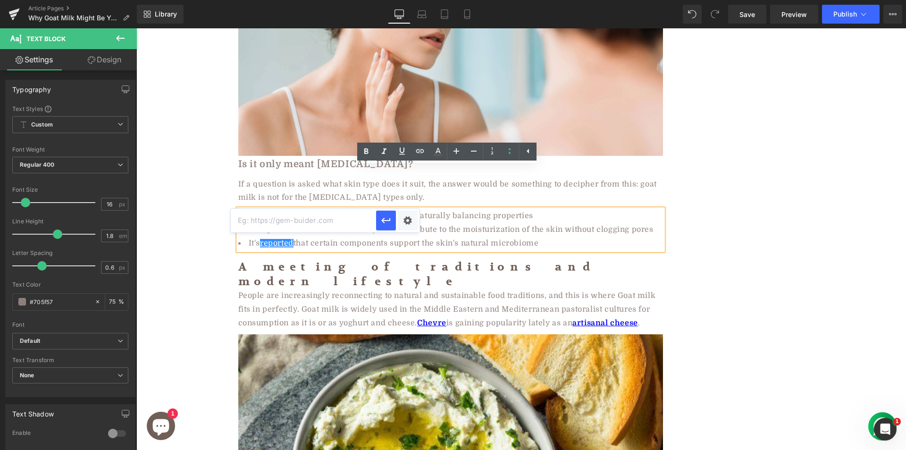
paste input "https://www.sciencedirect.com/science/article/abs/pii/S0921448803002724"
type input "https://www.sciencedirect.com/science/article/abs/pii/S0921448803002724"
click at [384, 217] on icon "button" at bounding box center [385, 220] width 11 height 11
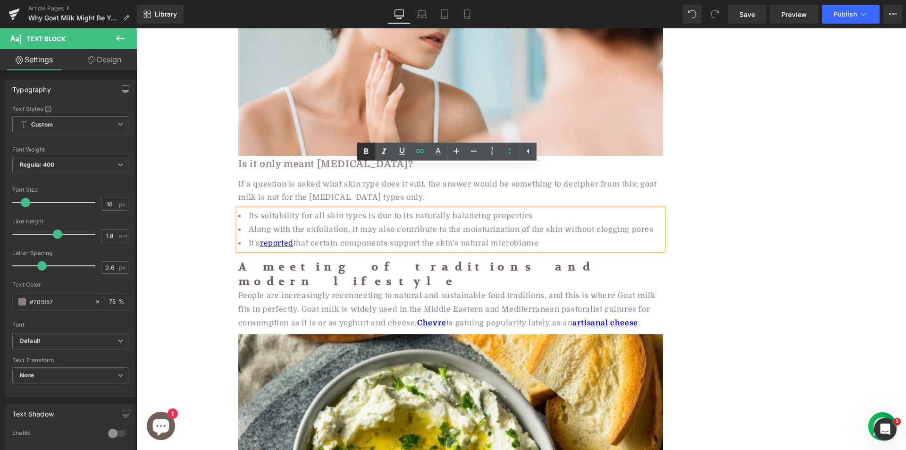
click at [367, 150] on icon at bounding box center [365, 151] width 11 height 11
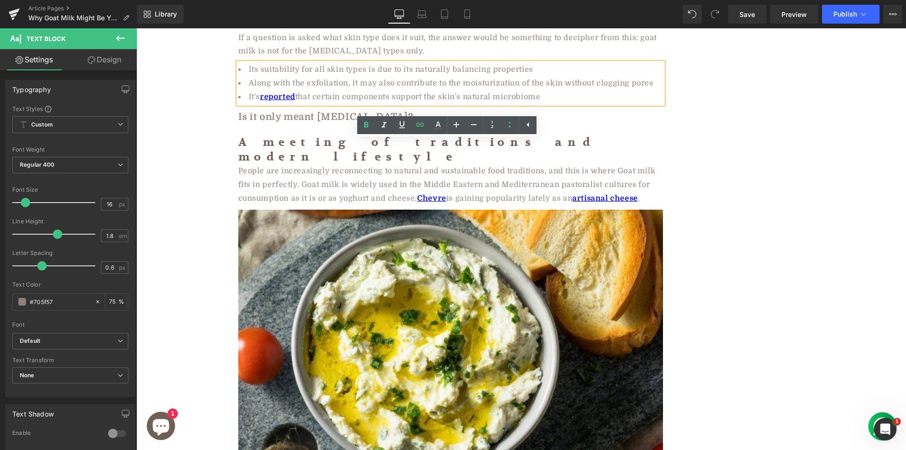
scroll to position [1947, 0]
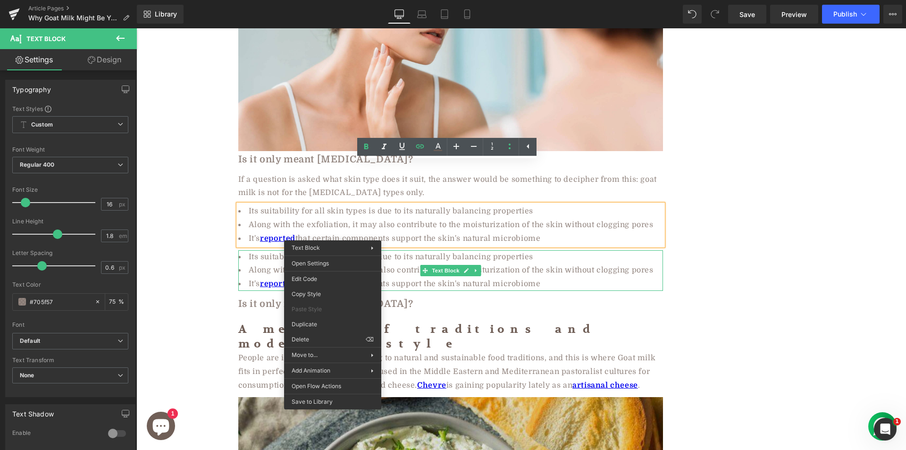
drag, startPoint x: 547, startPoint y: 398, endPoint x: 411, endPoint y: 369, distance: 139.3
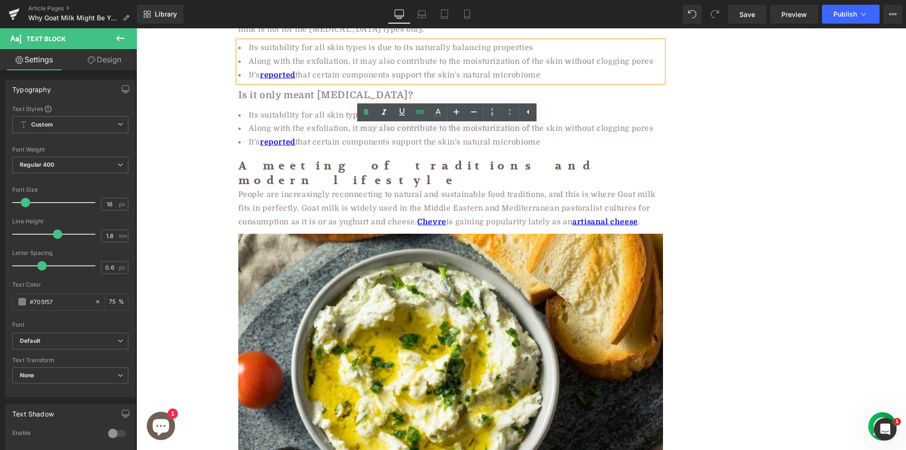
scroll to position [1968, 0]
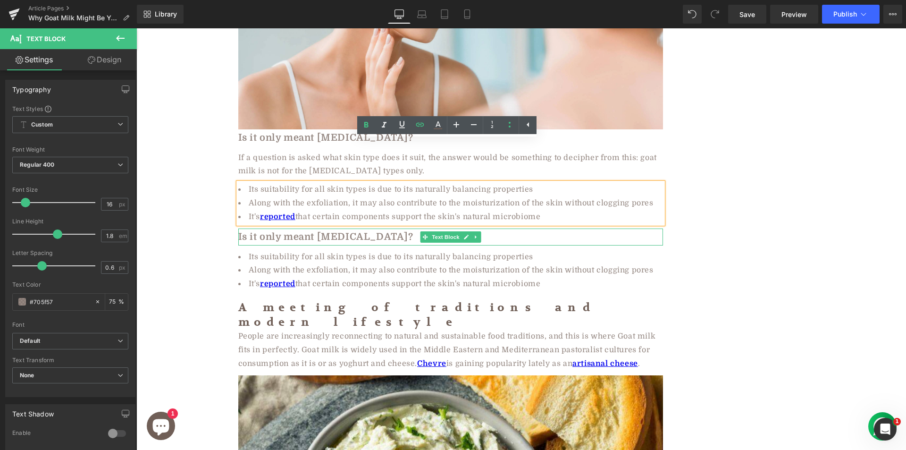
click at [270, 231] on b "Is it only meant [MEDICAL_DATA]?" at bounding box center [325, 236] width 175 height 11
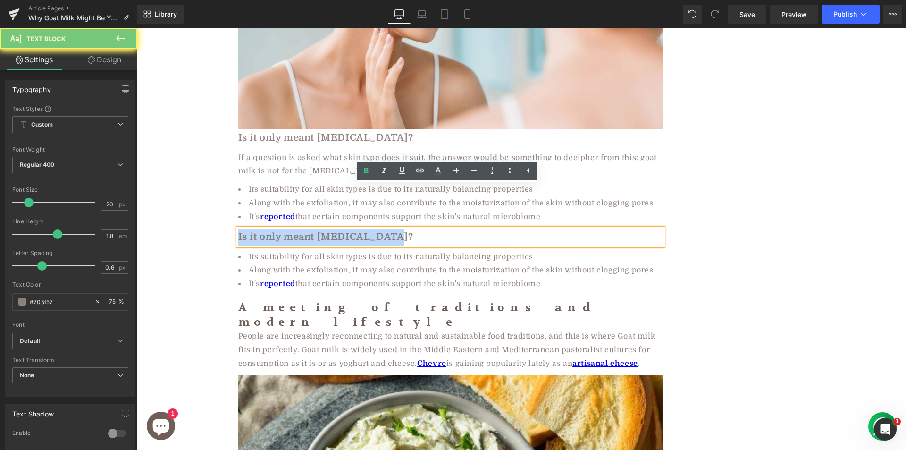
paste div
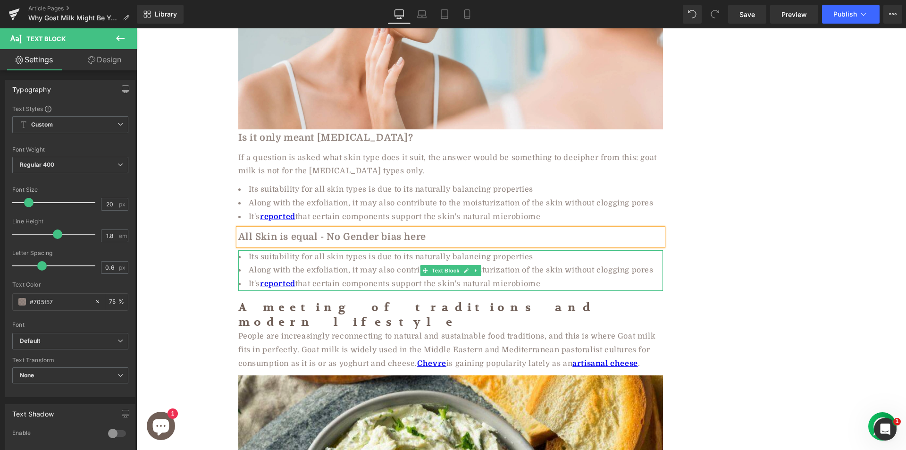
click at [302, 263] on li "Along with the exfoliation, it may also contribute to the moisturization of the…" at bounding box center [450, 270] width 425 height 14
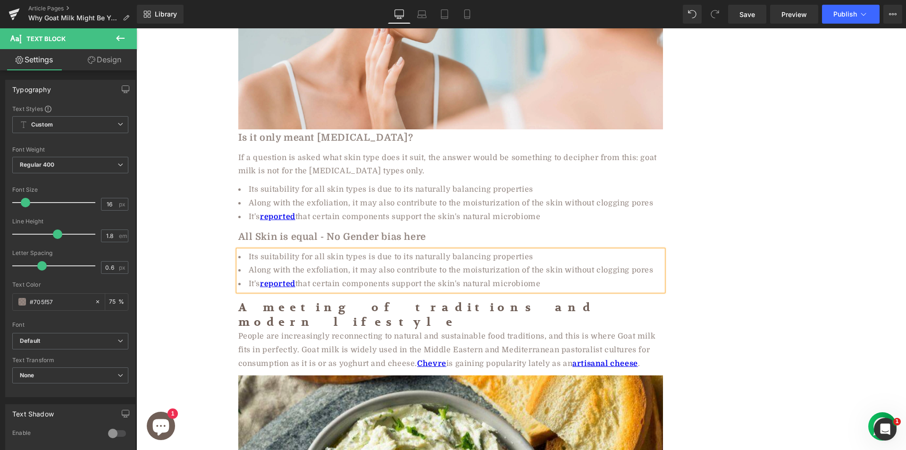
paste div
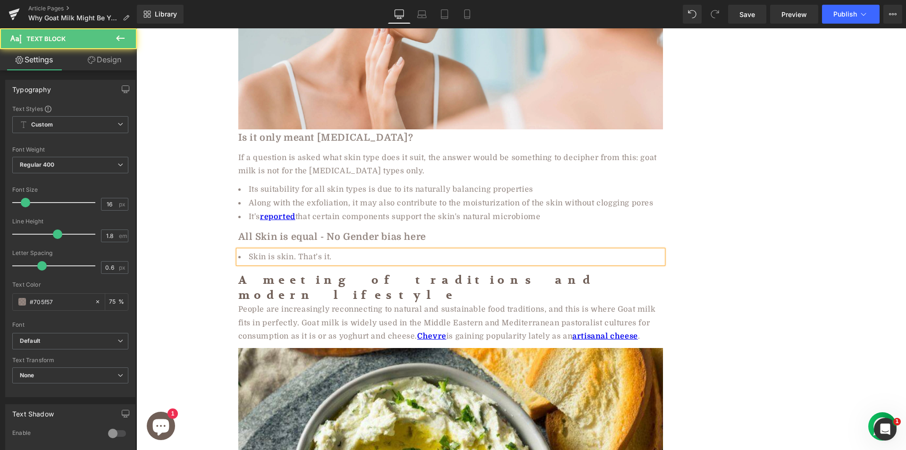
click at [298, 250] on li "Skin is skin. That’s it." at bounding box center [450, 257] width 425 height 14
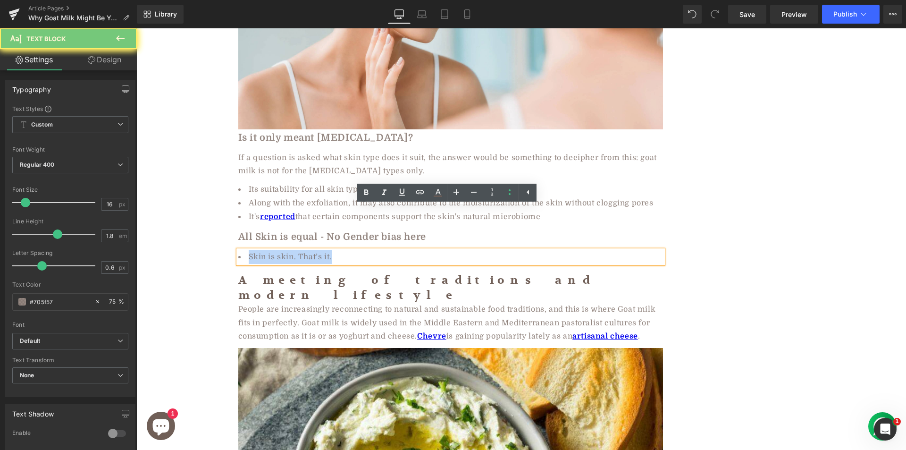
click at [298, 250] on li "Skin is skin. That’s it." at bounding box center [450, 257] width 425 height 14
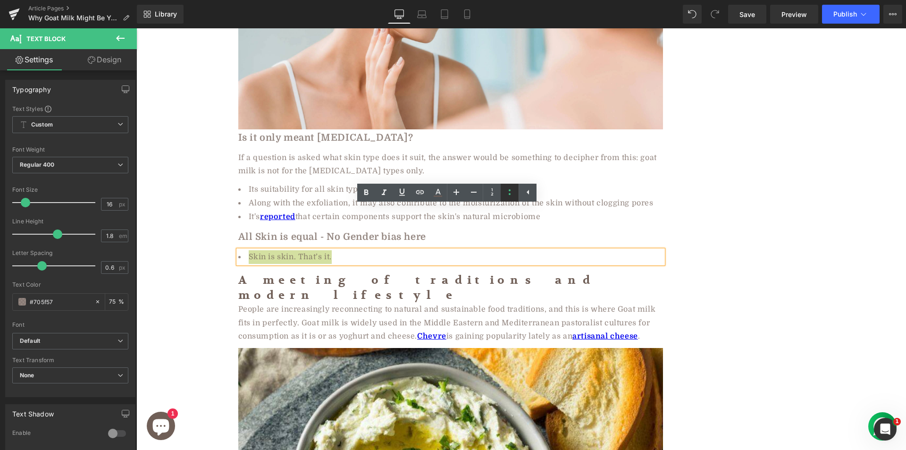
click at [504, 193] on icon at bounding box center [509, 191] width 11 height 11
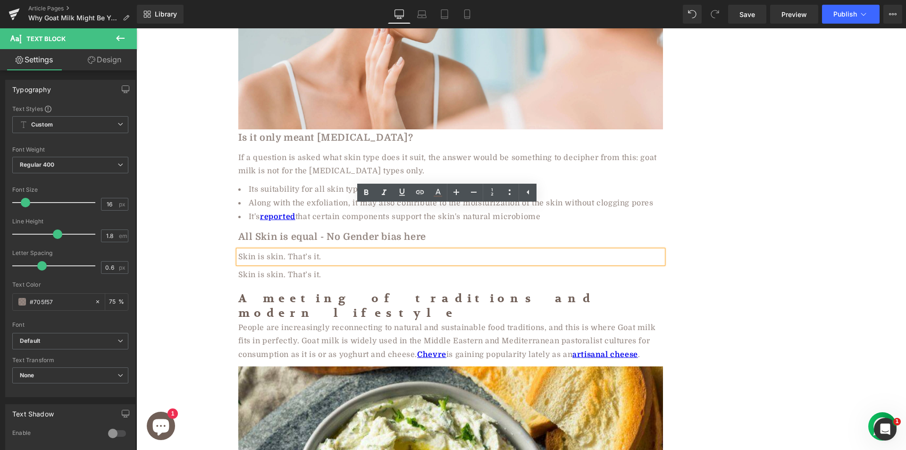
click at [306, 270] on span "Skin is skin. That’s it." at bounding box center [279, 274] width 83 height 8
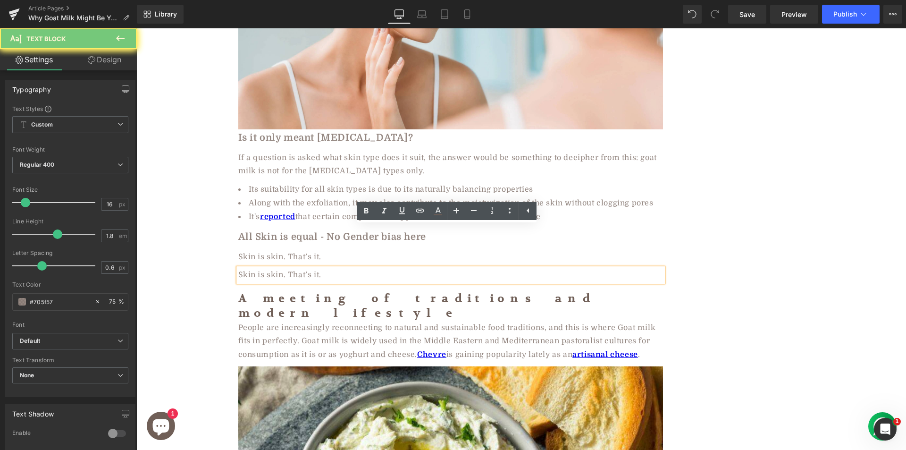
paste div
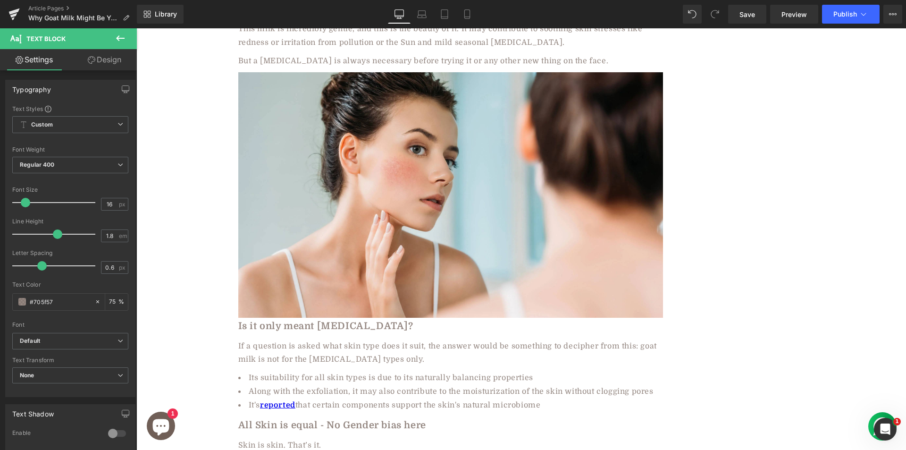
scroll to position [2015, 0]
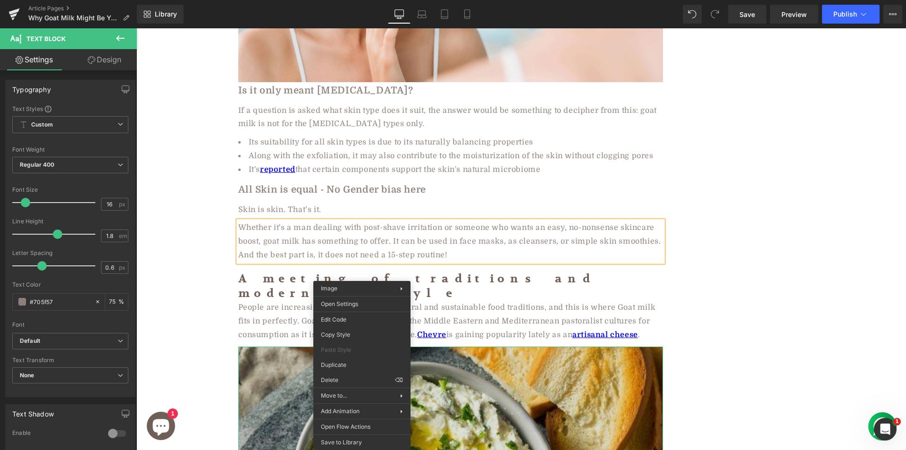
drag, startPoint x: 561, startPoint y: 424, endPoint x: 425, endPoint y: 395, distance: 139.3
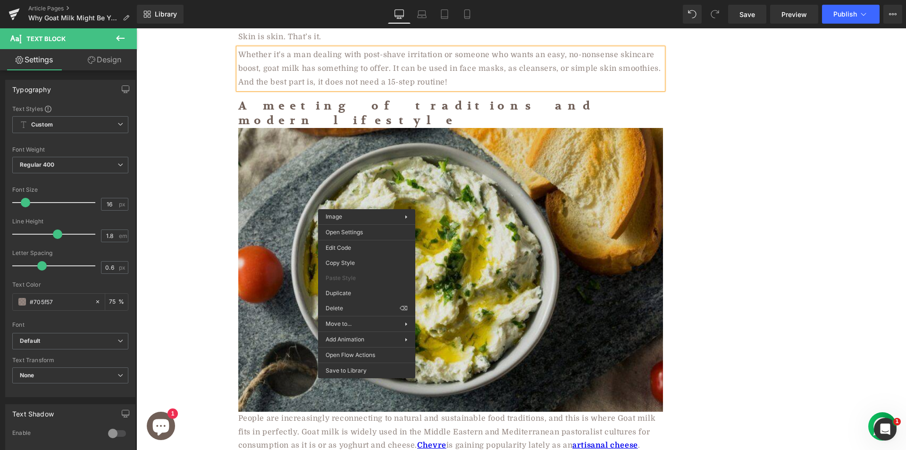
scroll to position [2193, 0]
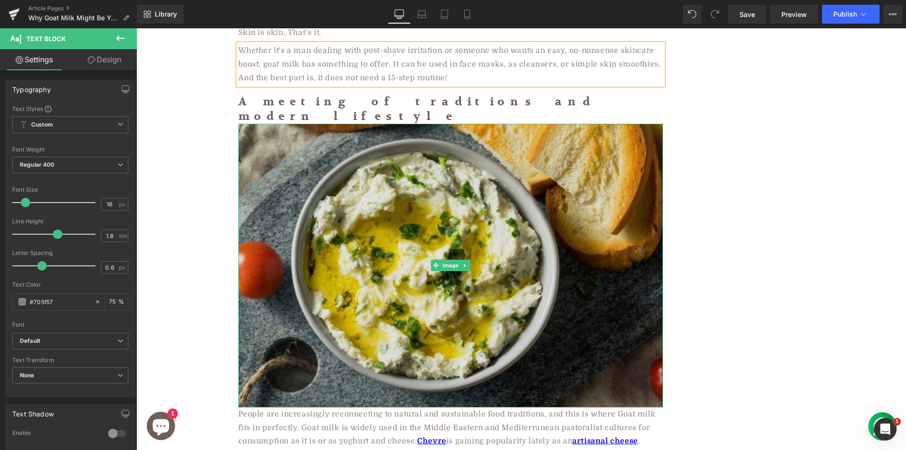
drag, startPoint x: 575, startPoint y: 350, endPoint x: 439, endPoint y: 322, distance: 139.3
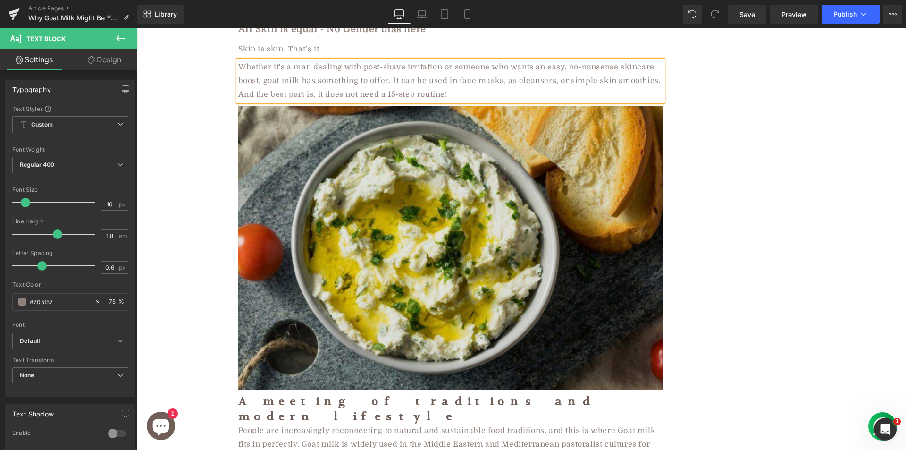
scroll to position [2173, 0]
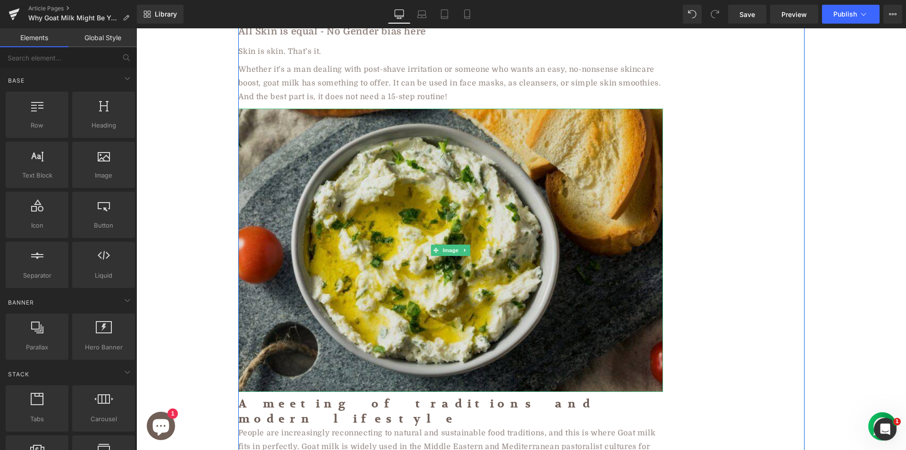
scroll to position [2032, 0]
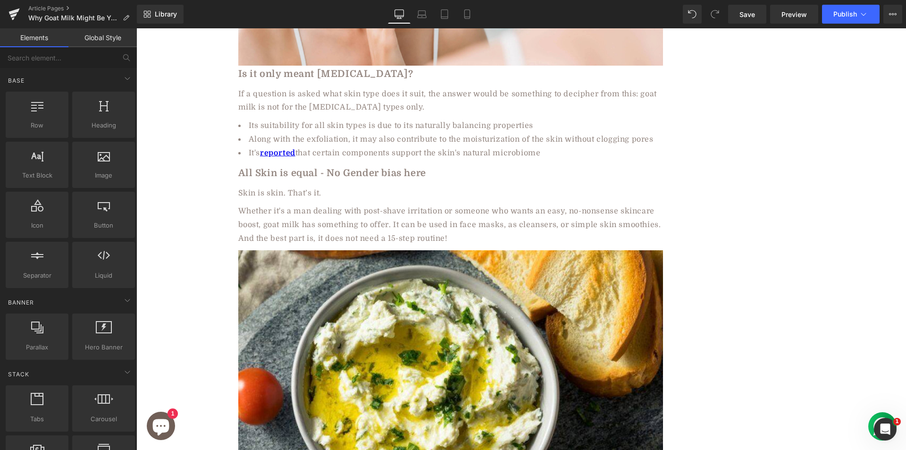
drag, startPoint x: 170, startPoint y: 167, endPoint x: 182, endPoint y: 172, distance: 12.7
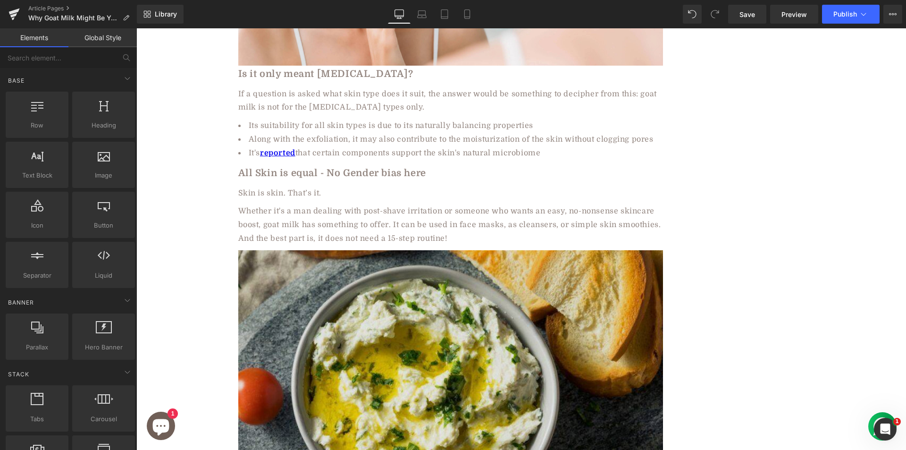
drag, startPoint x: 315, startPoint y: 301, endPoint x: 316, endPoint y: 289, distance: 12.8
click at [314, 301] on img at bounding box center [450, 392] width 425 height 284
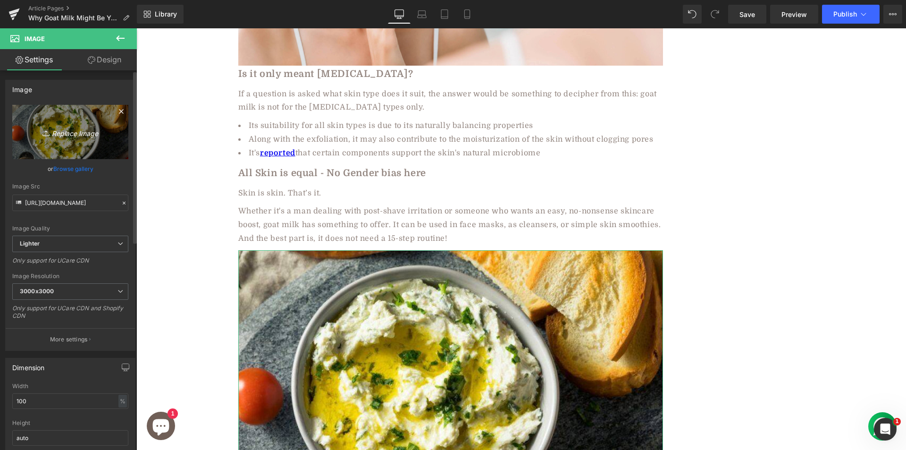
click at [73, 133] on icon "Replace Image" at bounding box center [70, 132] width 75 height 12
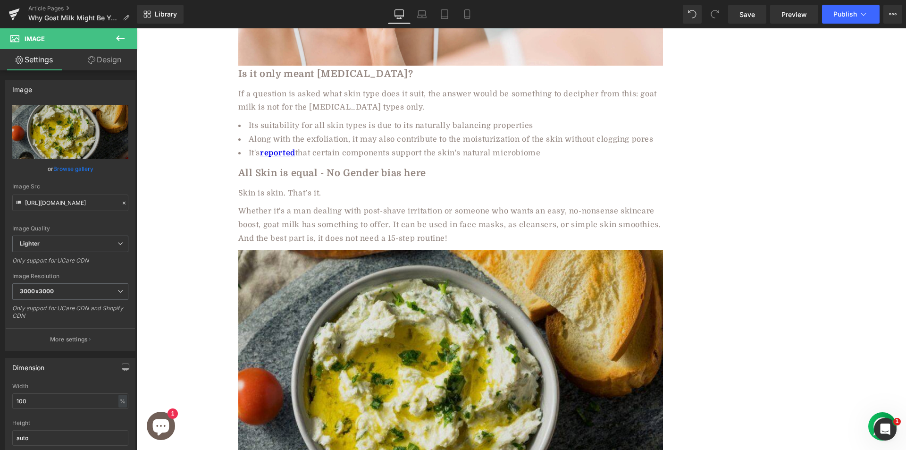
scroll to position [2173, 0]
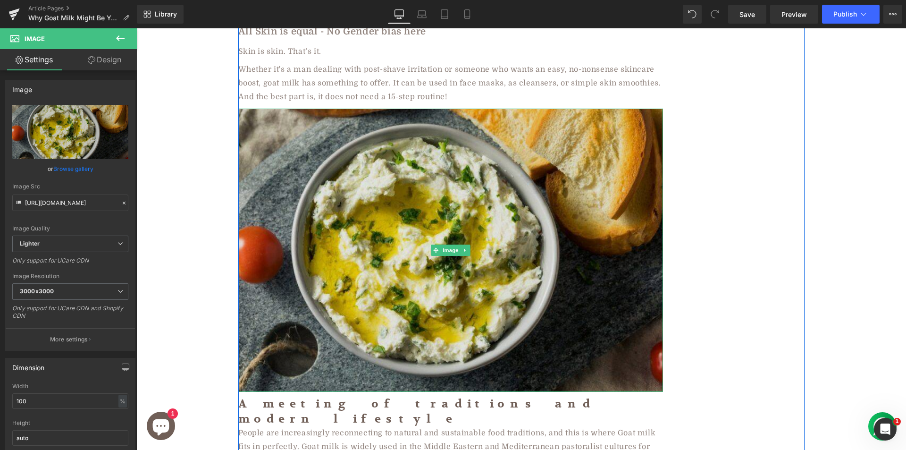
click at [321, 162] on img at bounding box center [450, 251] width 425 height 284
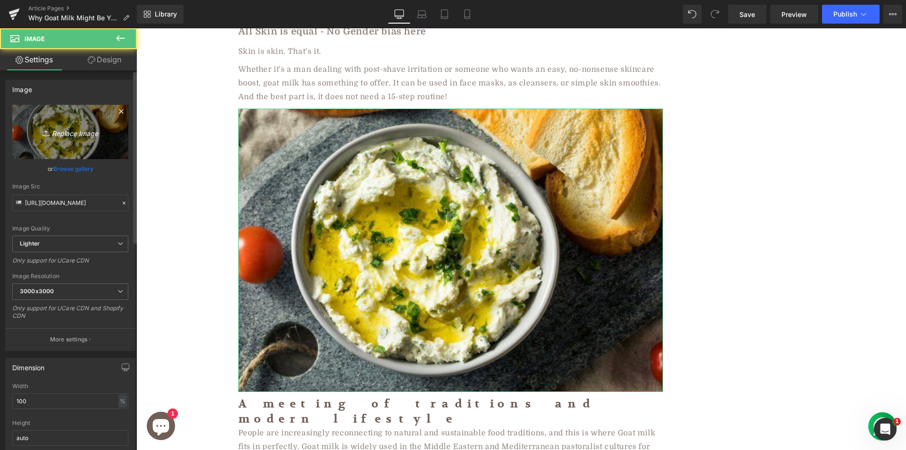
click at [95, 124] on link "Replace Image" at bounding box center [70, 132] width 116 height 54
type input "C:\fakepath\md-Strawberry-Banana-Smoothie-scaled.jpg"
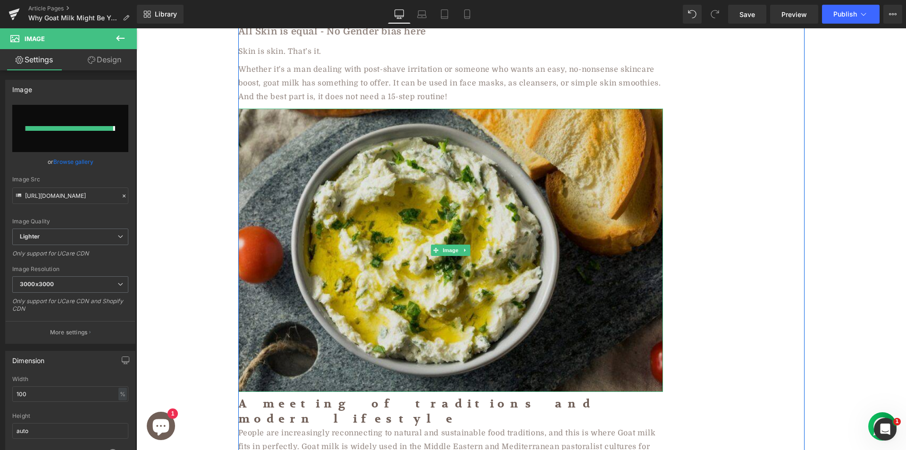
type input "https://ucarecdn.com/8051c9cf-865e-4dad-90ad-9311b3cad83e/-/format/auto/-/previ…"
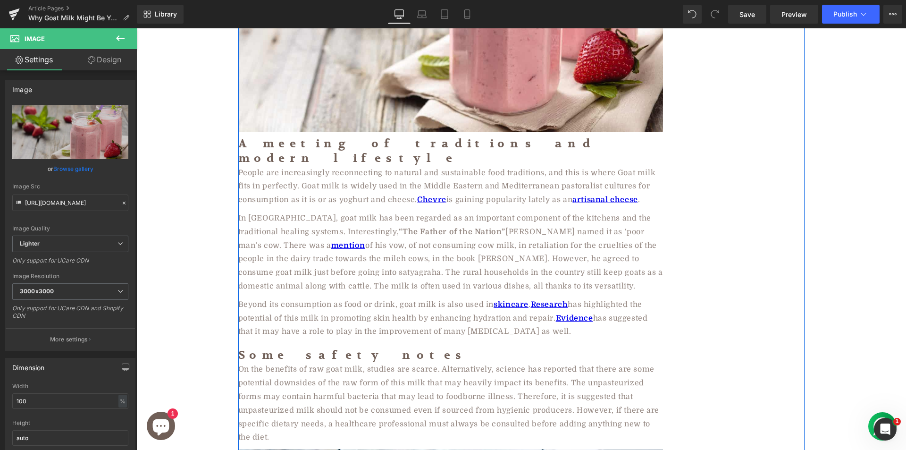
scroll to position [2362, 0]
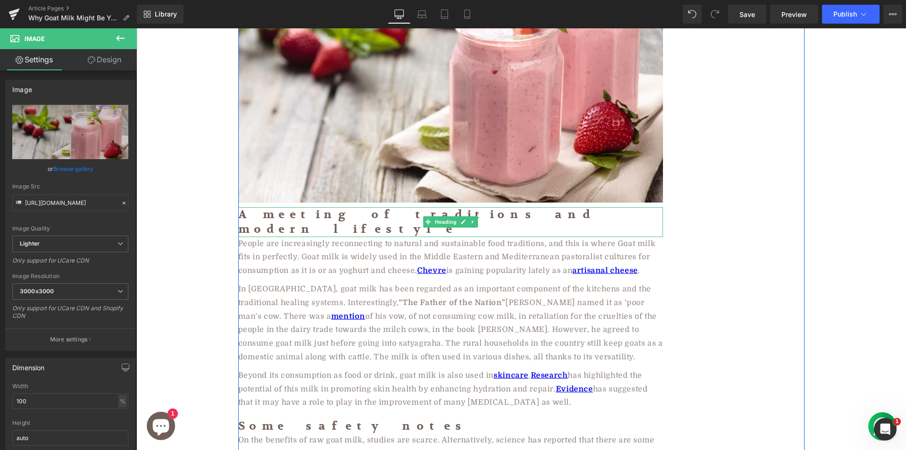
click at [313, 207] on h2 "A meeting of traditions and modern lifestyle" at bounding box center [450, 221] width 425 height 29
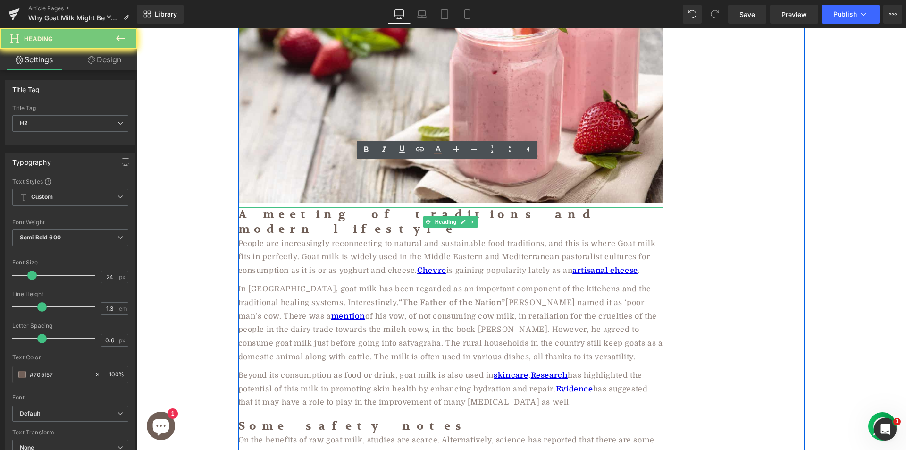
click at [313, 207] on h2 "A meeting of traditions and modern lifestyle" at bounding box center [450, 221] width 425 height 29
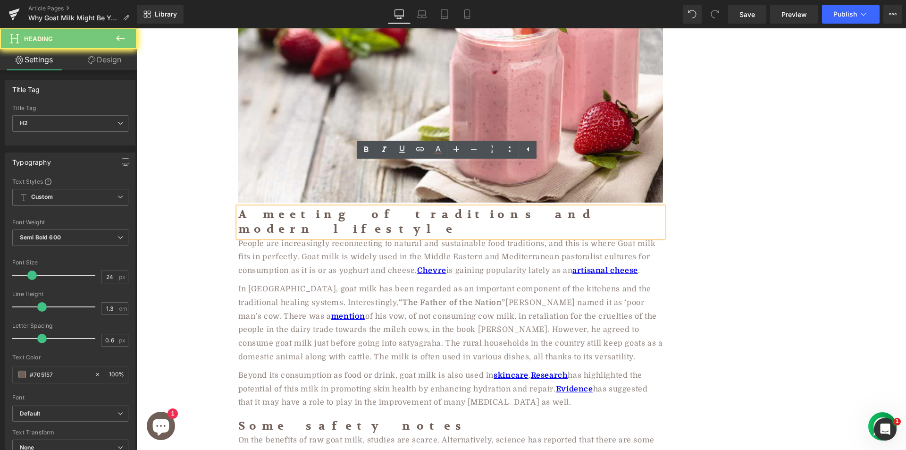
paste div
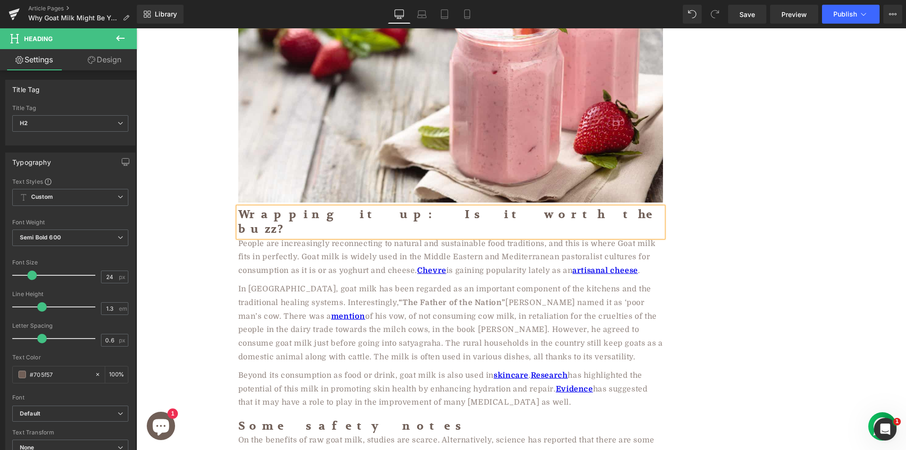
click at [323, 237] on div "People are increasingly reconnecting to natural and sustainable food traditions…" at bounding box center [450, 257] width 425 height 41
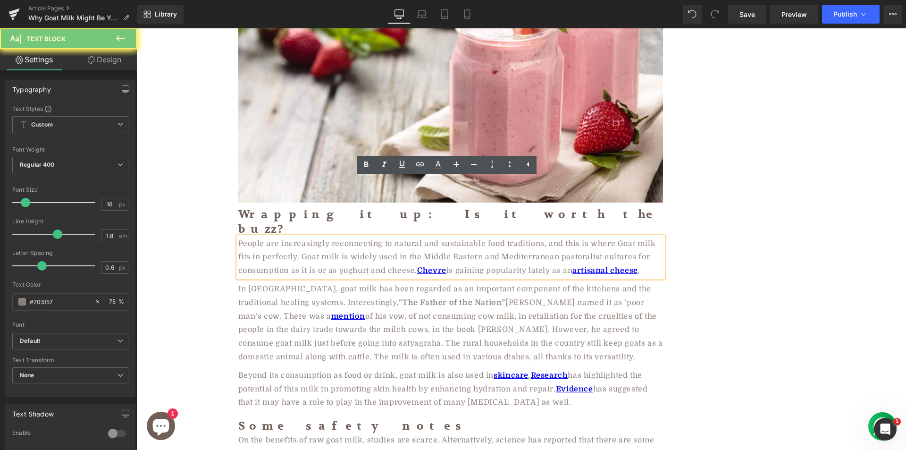
paste div
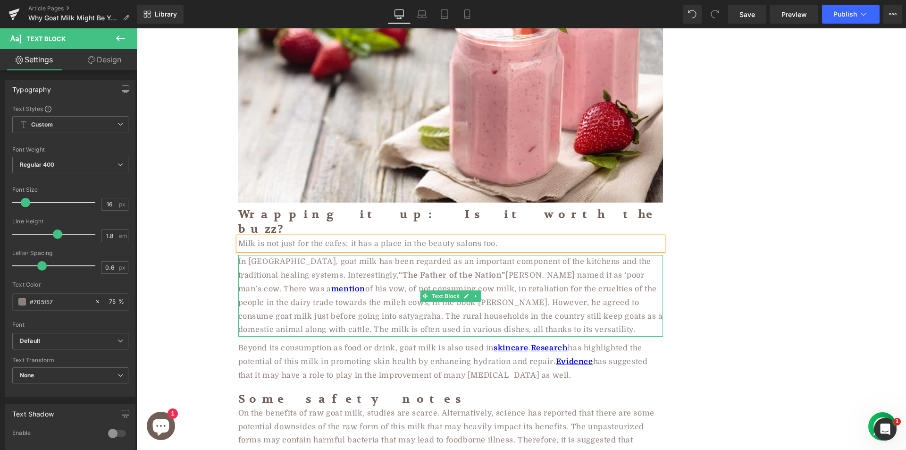
click at [399, 271] on strong "“The Father of the Nation”" at bounding box center [452, 275] width 107 height 8
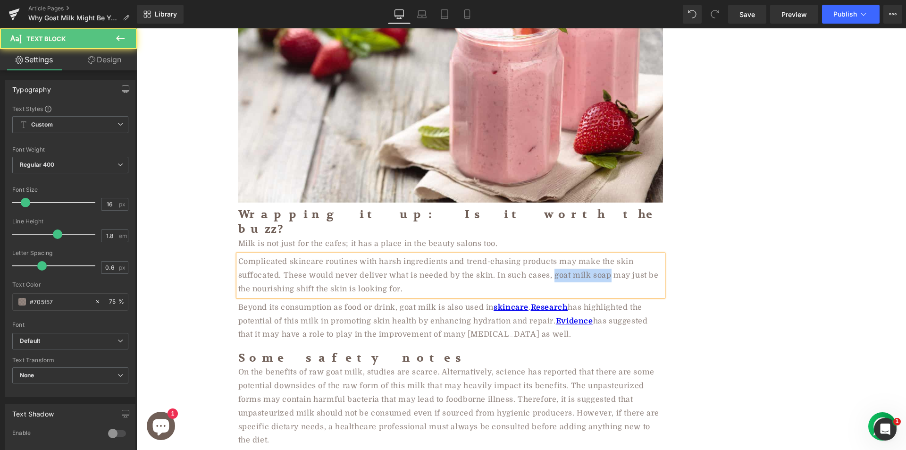
drag, startPoint x: 550, startPoint y: 220, endPoint x: 605, endPoint y: 219, distance: 55.2
click at [605, 255] on div "Complicated skincare routines with harsh ingredients and trend-chasing products…" at bounding box center [450, 275] width 425 height 41
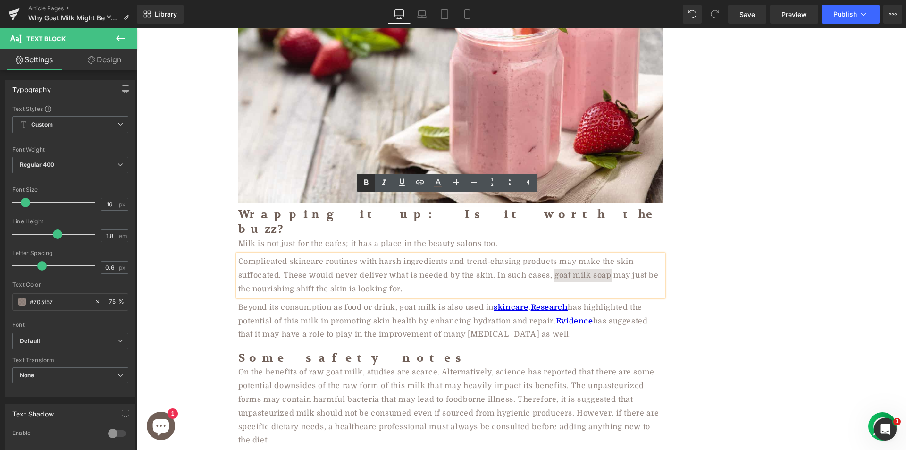
click at [368, 183] on icon at bounding box center [366, 183] width 4 height 6
click at [509, 255] on div "Complicated skincare routines with harsh ingredients and trend-chasing products…" at bounding box center [450, 275] width 425 height 41
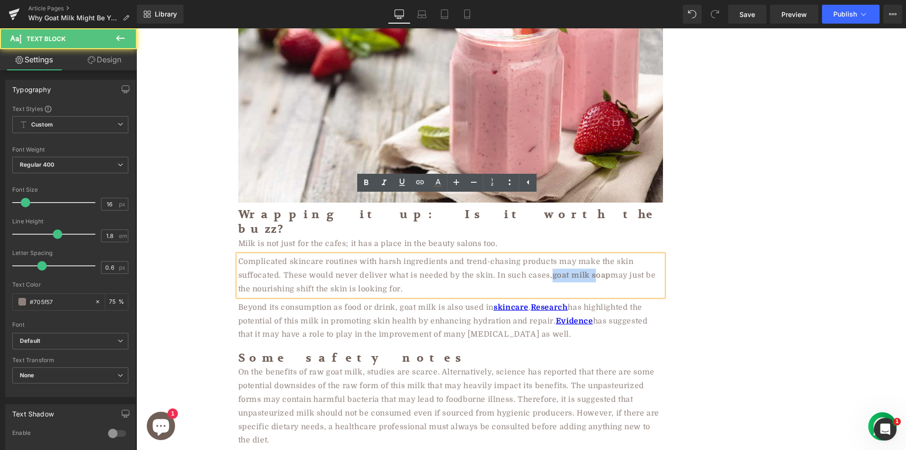
drag, startPoint x: 551, startPoint y: 220, endPoint x: 606, endPoint y: 222, distance: 55.2
click at [606, 271] on strong "goat milk soap" at bounding box center [581, 275] width 58 height 8
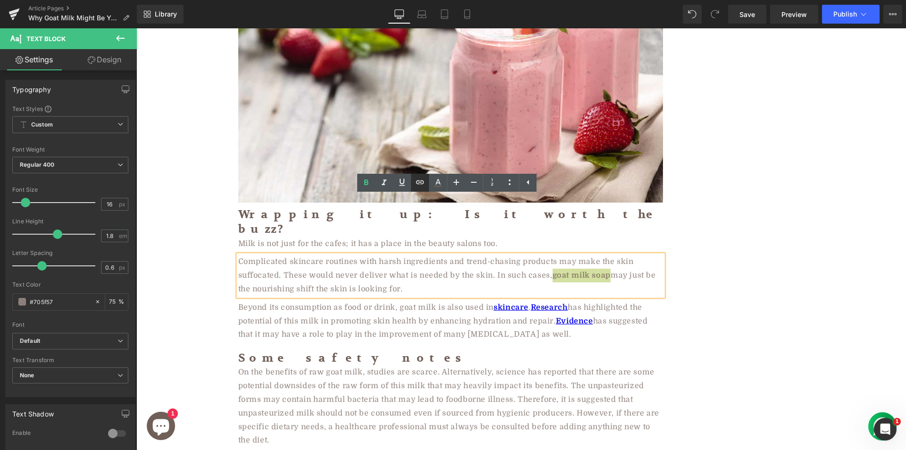
click at [422, 184] on icon at bounding box center [420, 182] width 8 height 4
click at [556, 239] on input "text" at bounding box center [542, 238] width 145 height 24
paste input "https://aadvikfoods.com/blogs/blog/the-wonders-of-goat-milk-soap"
type input "https://aadvikfoods.com/blogs/blog/the-wonders-of-goat-milk-soap"
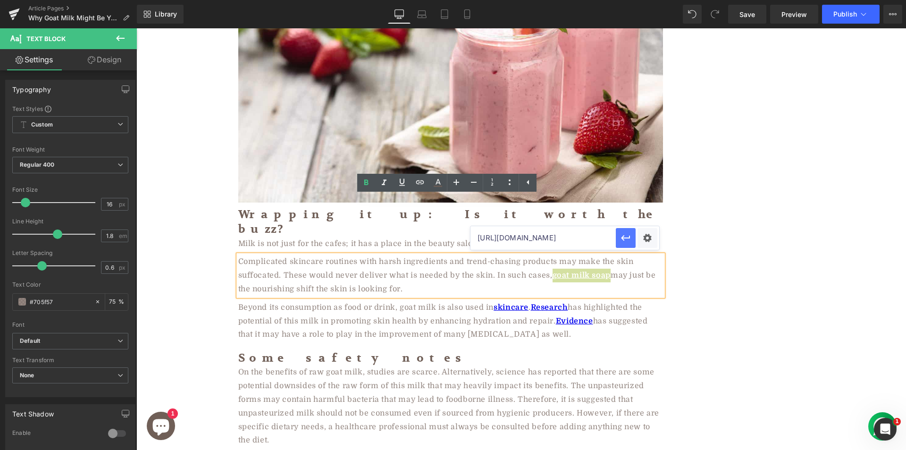
scroll to position [0, 0]
click at [623, 234] on icon "button" at bounding box center [625, 237] width 11 height 11
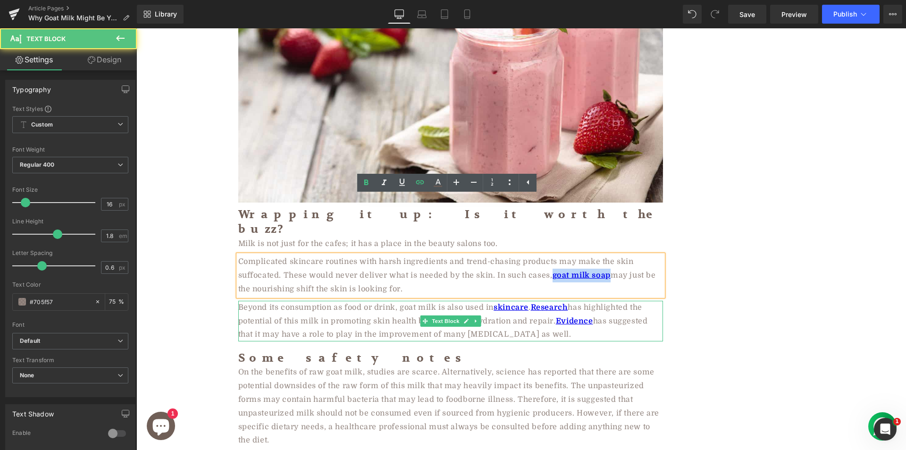
click at [291, 301] on div "Beyond its consumption as food or drink, goat milk is also used in skincare . R…" at bounding box center [450, 321] width 425 height 41
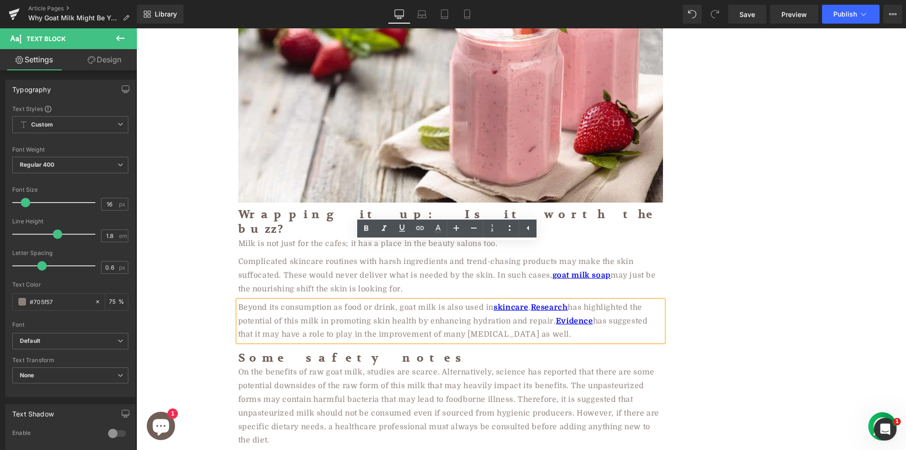
click at [336, 301] on div "Beyond its consumption as food or drink, goat milk is also used in skincare . R…" at bounding box center [450, 321] width 425 height 41
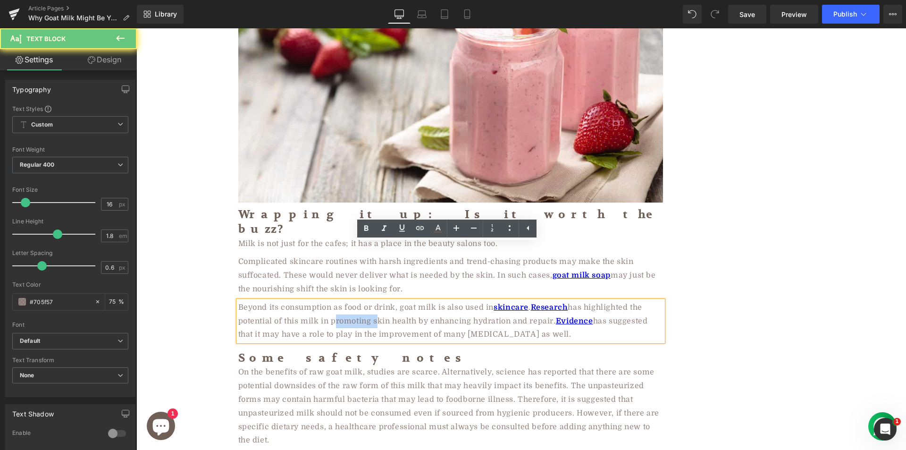
click at [336, 301] on div "Beyond its consumption as food or drink, goat milk is also used in skincare . R…" at bounding box center [450, 321] width 425 height 41
paste div
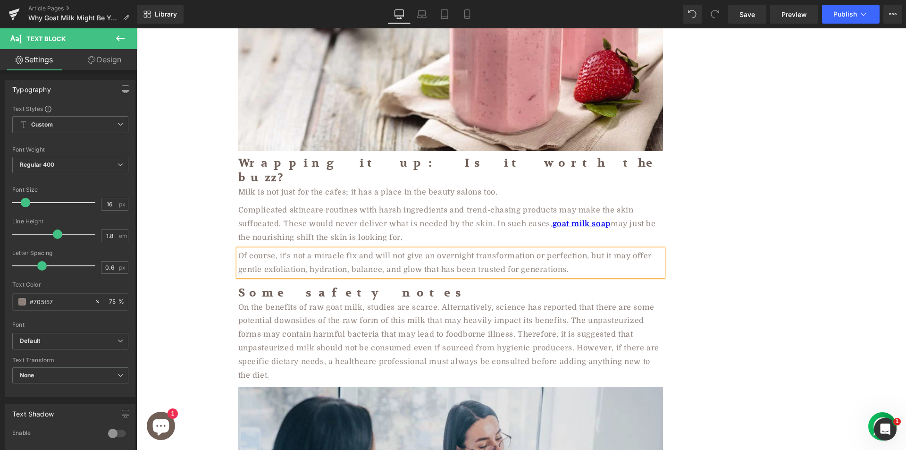
scroll to position [2418, 0]
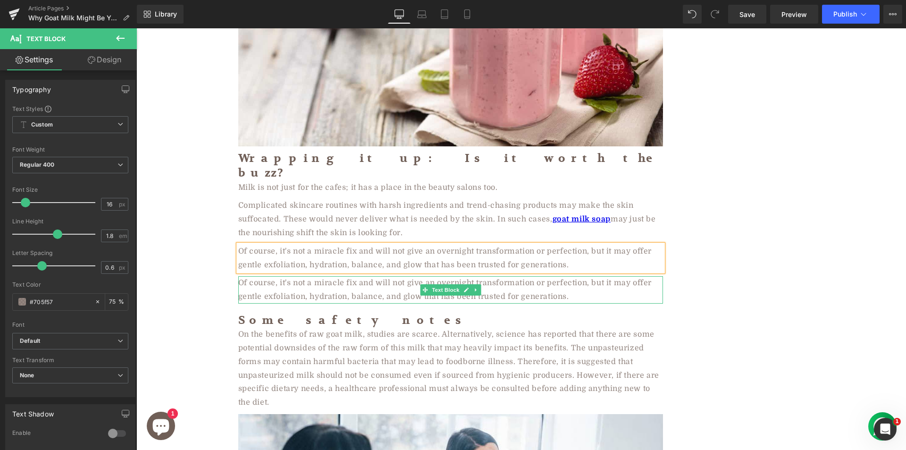
click at [287, 276] on div "Of course, it's not a miracle fix and will not give an overnight transformation…" at bounding box center [450, 289] width 425 height 27
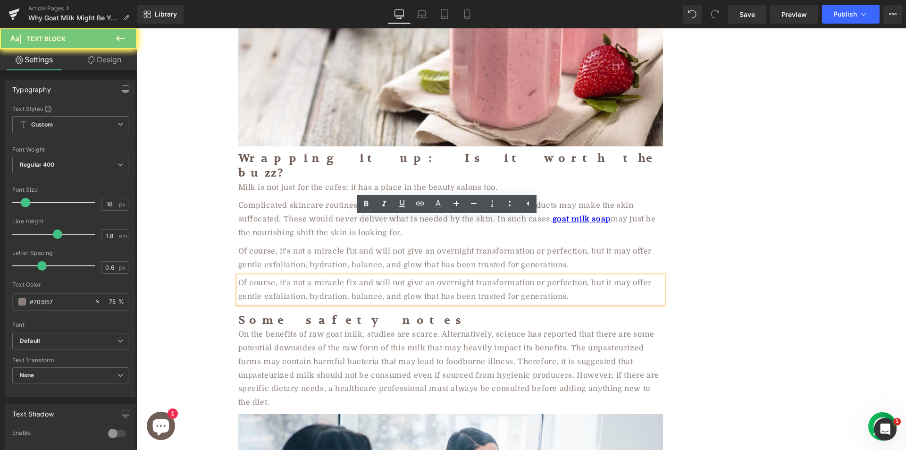
paste div
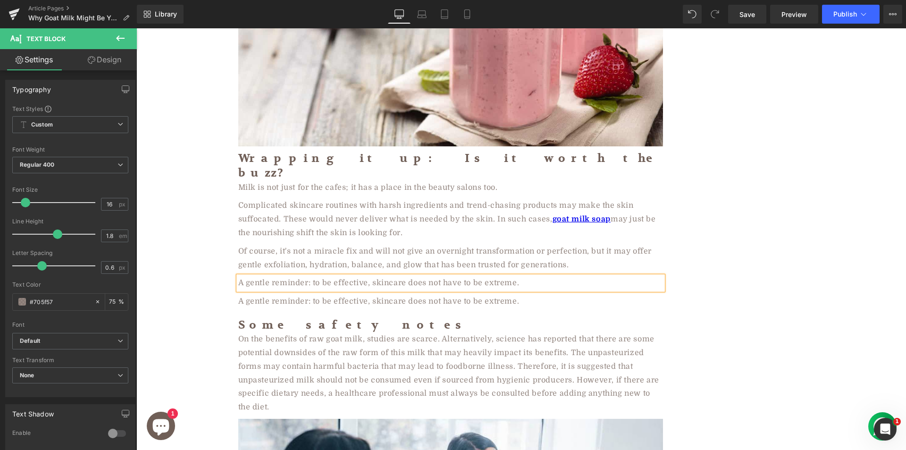
click at [136, 28] on div at bounding box center [136, 28] width 0 height 0
click at [300, 294] on div "A gentle reminder: to be effective, skincare does not have to be extreme." at bounding box center [450, 301] width 425 height 14
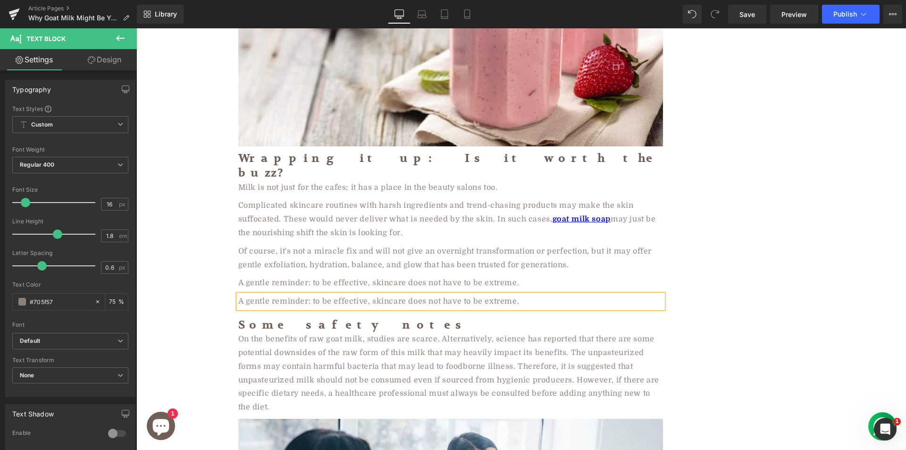
click at [300, 294] on div "A gentle reminder: to be effective, skincare does not have to be extreme." at bounding box center [450, 301] width 425 height 14
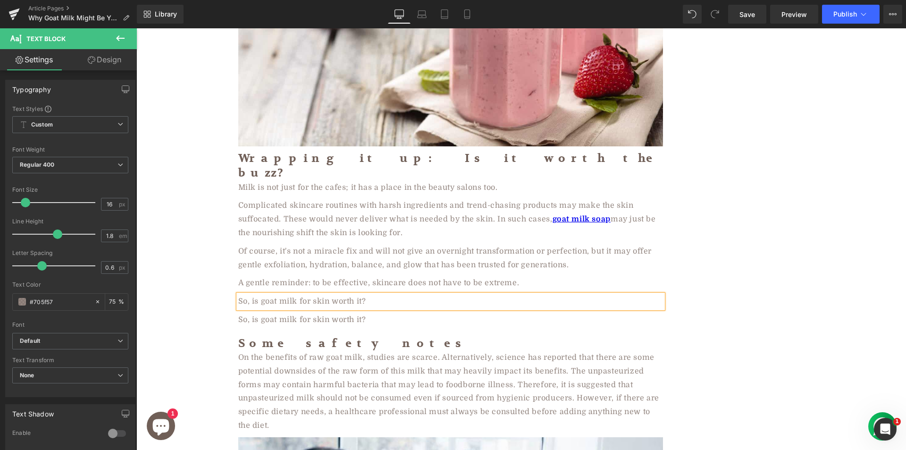
click at [296, 313] on div "So, is goat milk for skin worth it?" at bounding box center [450, 320] width 425 height 14
paste div
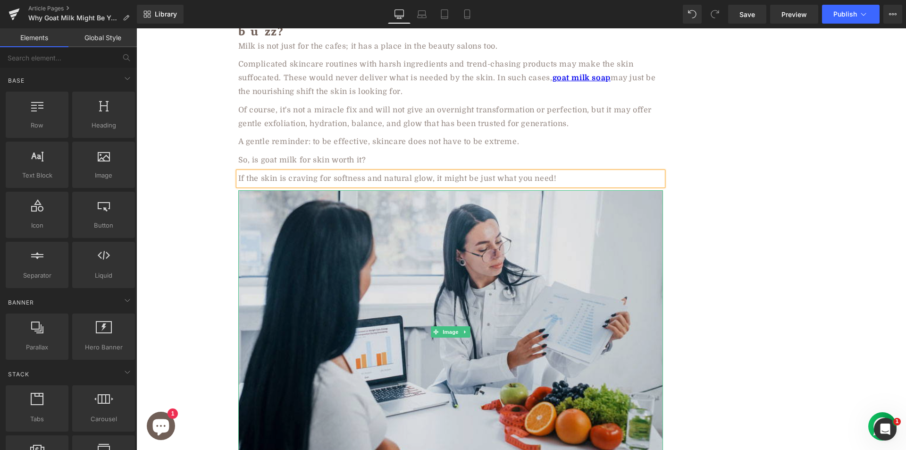
scroll to position [2560, 0]
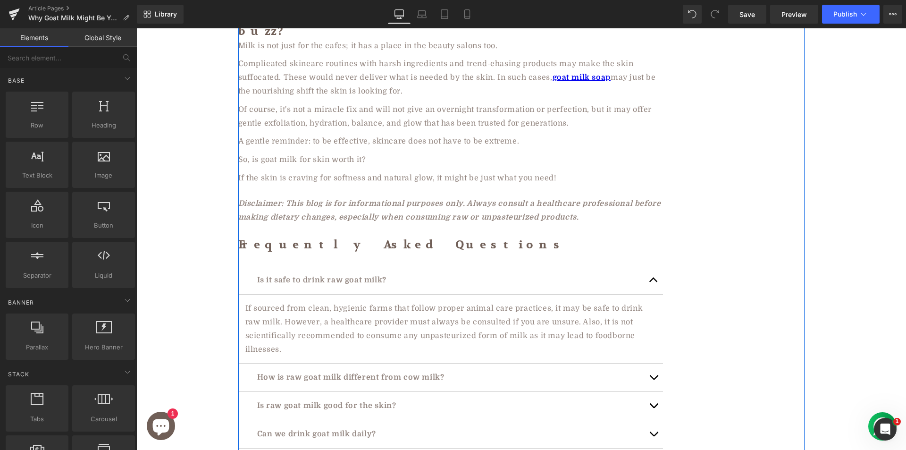
click at [300, 199] on icon "Disclaimer: This blog is for informational purposes only. Always consult a heal…" at bounding box center [449, 210] width 423 height 22
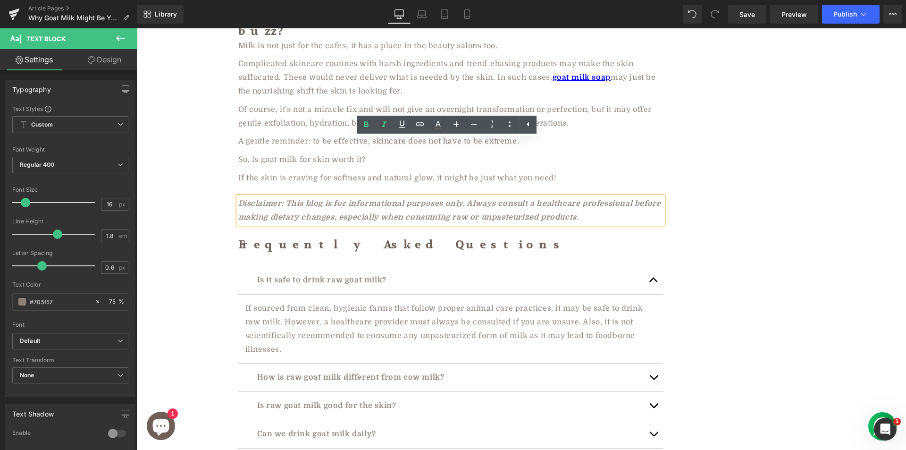
click at [305, 197] on div "Disclaimer: This blog is for informational purposes only. Always consult a heal…" at bounding box center [450, 210] width 425 height 27
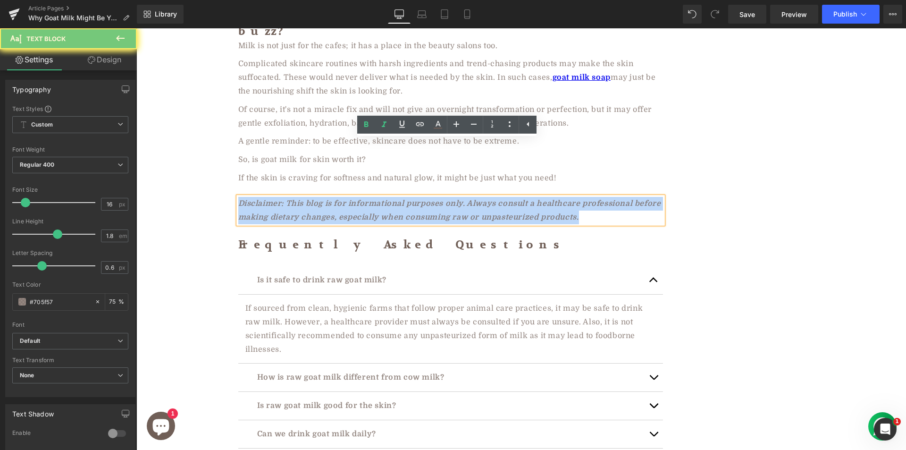
click at [305, 197] on div "Disclaimer: This blog is for informational purposes only. Always consult a heal…" at bounding box center [450, 210] width 425 height 27
paste div
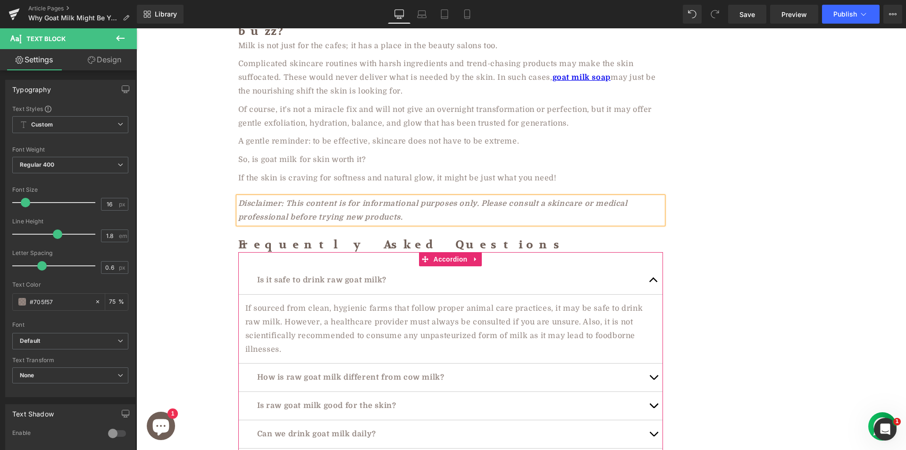
click at [653, 282] on span "button" at bounding box center [653, 282] width 0 height 0
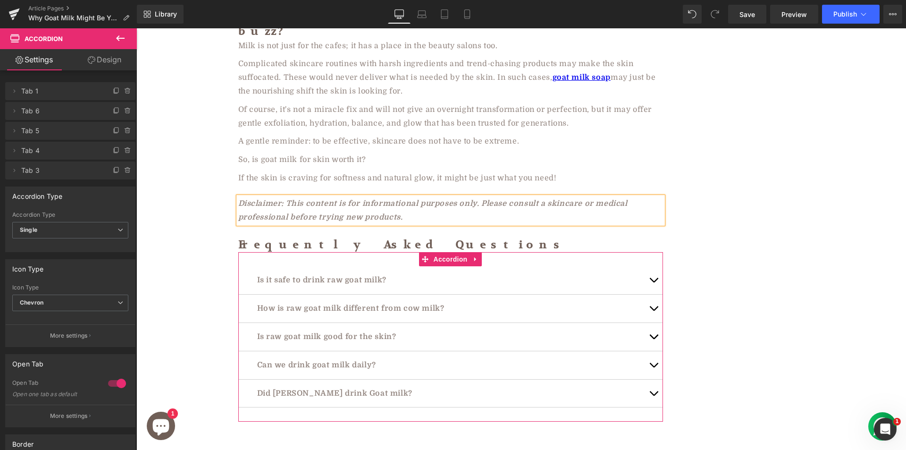
click at [648, 266] on button "button" at bounding box center [653, 280] width 19 height 28
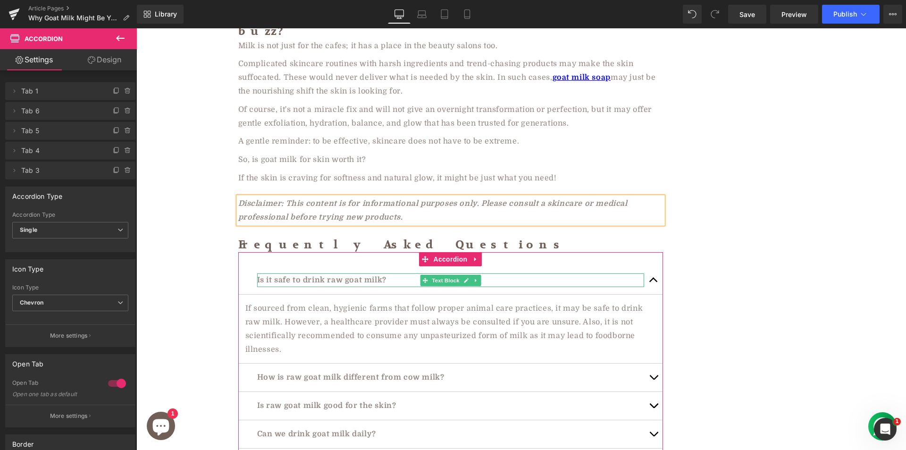
click at [343, 273] on p "Is it safe to drink raw goat milk?" at bounding box center [450, 280] width 387 height 14
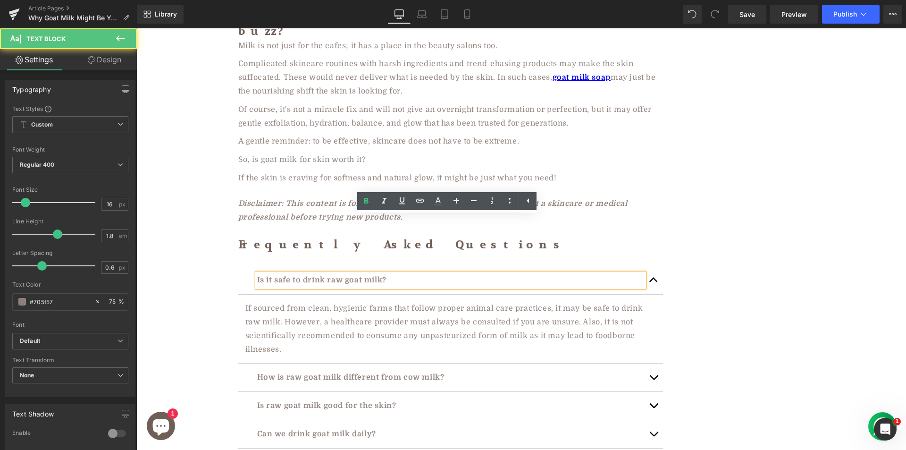
click at [322, 273] on p "Is it safe to drink raw goat milk?" at bounding box center [450, 280] width 387 height 14
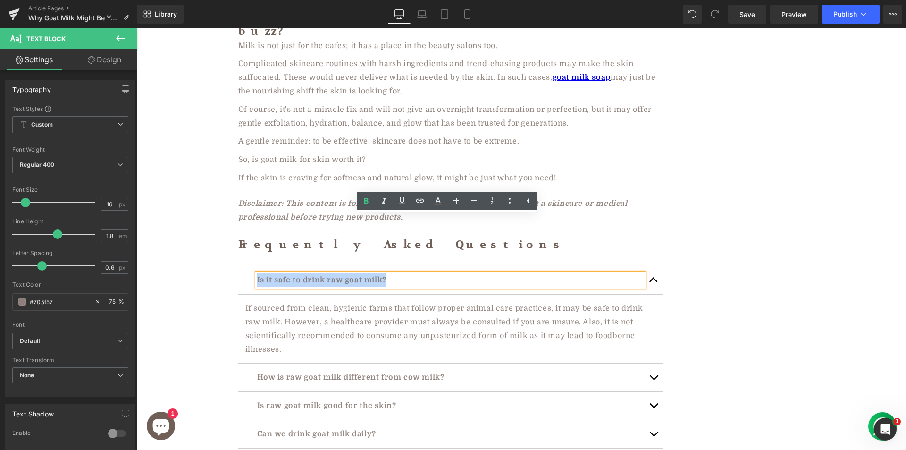
paste div
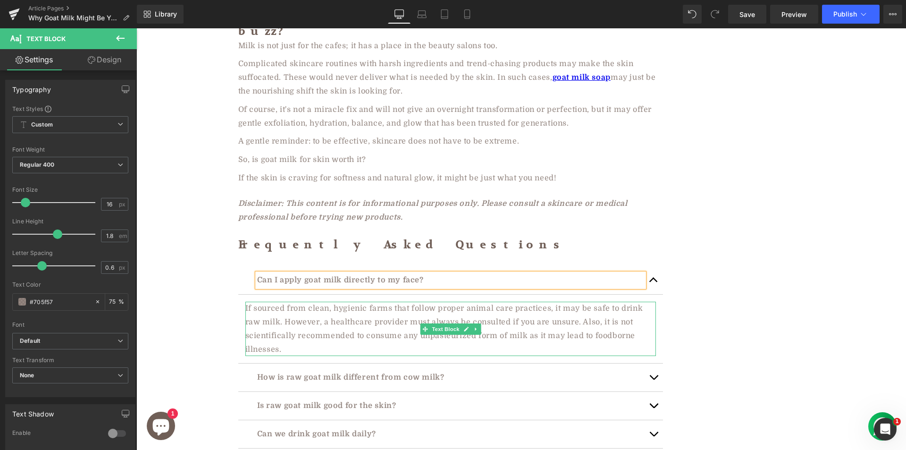
click at [305, 304] on span "If sourced from clean, hygienic farms that follow proper animal care practices,…" at bounding box center [444, 328] width 398 height 49
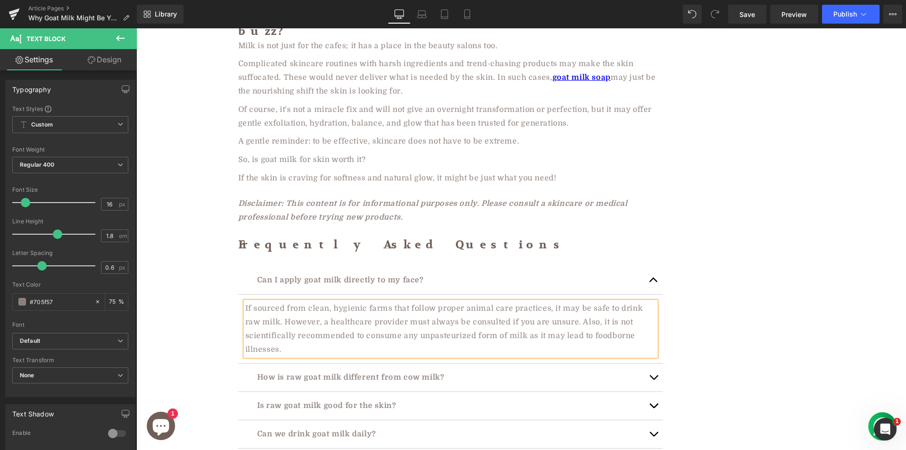
paste div "To enrich screen reader interactions, please activate Accessibility in Grammarl…"
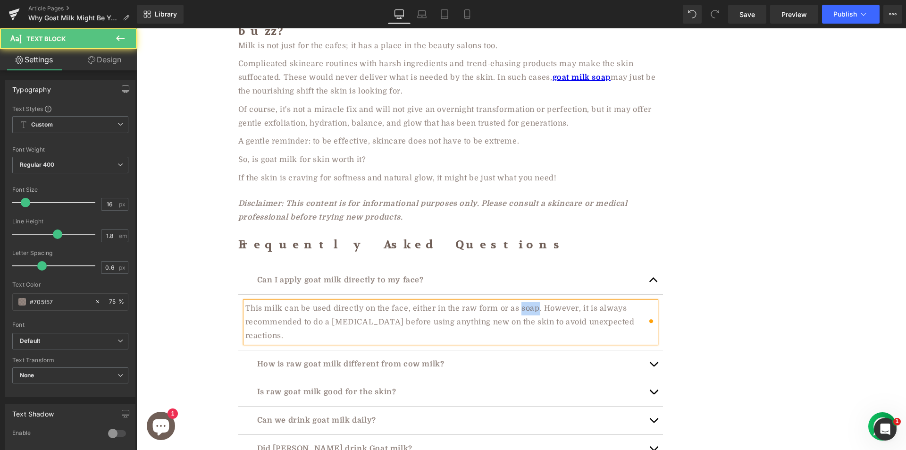
drag, startPoint x: 517, startPoint y: 251, endPoint x: 535, endPoint y: 251, distance: 17.9
click at [535, 304] on span "This milk can be used directly on the face, either in the raw form or as soap. …" at bounding box center [439, 322] width 389 height 36
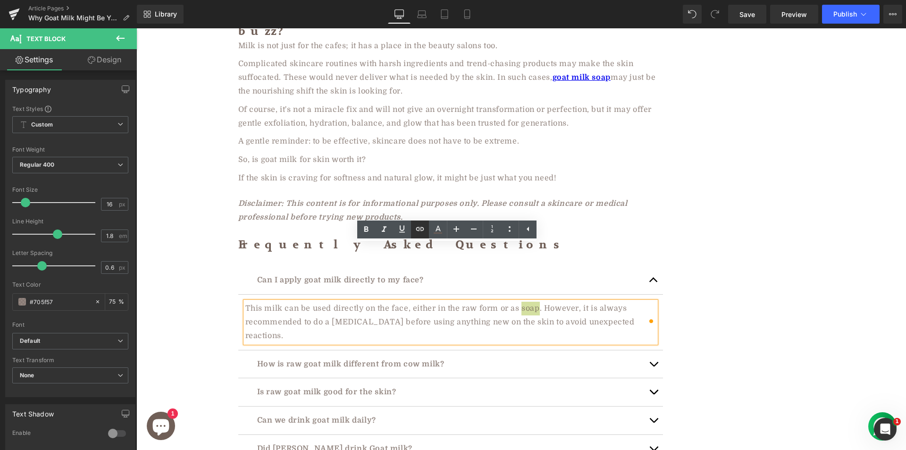
click at [418, 230] on icon at bounding box center [420, 229] width 8 height 4
click at [490, 274] on input "text" at bounding box center [535, 271] width 145 height 24
paste input "https://aadvikfoods.com/collections/goat-milk-soap"
type input "https://aadvikfoods.com/collections/goat-milk-soap"
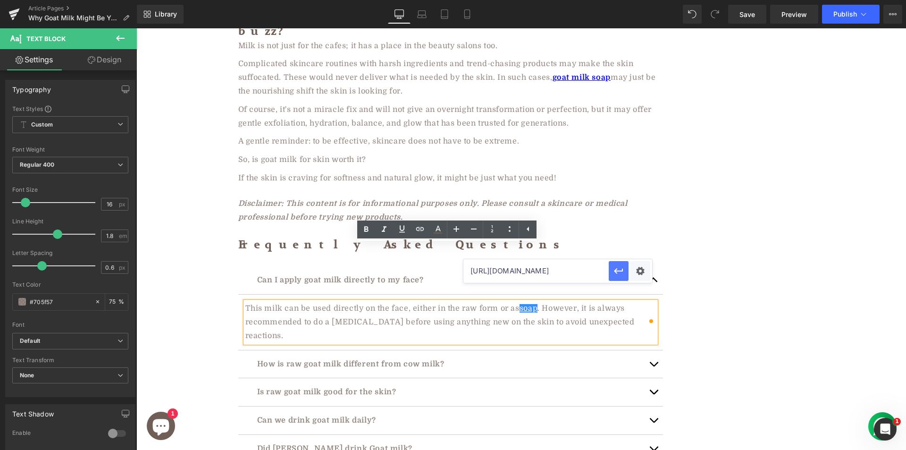
click at [619, 266] on icon "button" at bounding box center [618, 270] width 11 height 11
click at [367, 226] on icon at bounding box center [365, 229] width 11 height 11
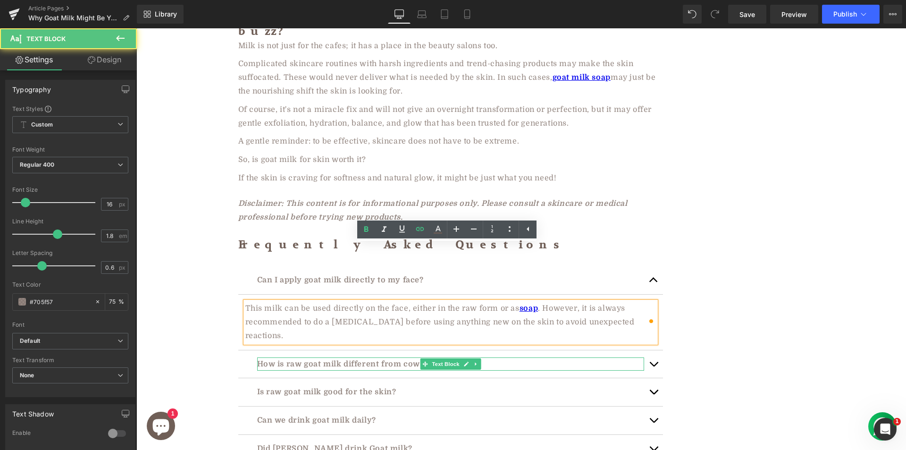
click at [384, 357] on p "How is raw goat milk different from cow milk?" at bounding box center [450, 364] width 387 height 14
click at [368, 357] on p "How is raw goat milk different from cow milk?" at bounding box center [450, 364] width 387 height 14
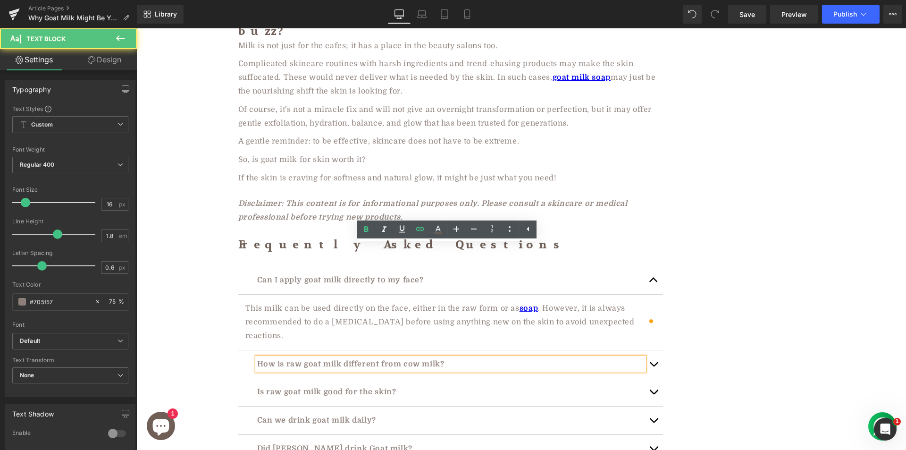
click at [368, 357] on p "How is raw goat milk different from cow milk?" at bounding box center [450, 364] width 387 height 14
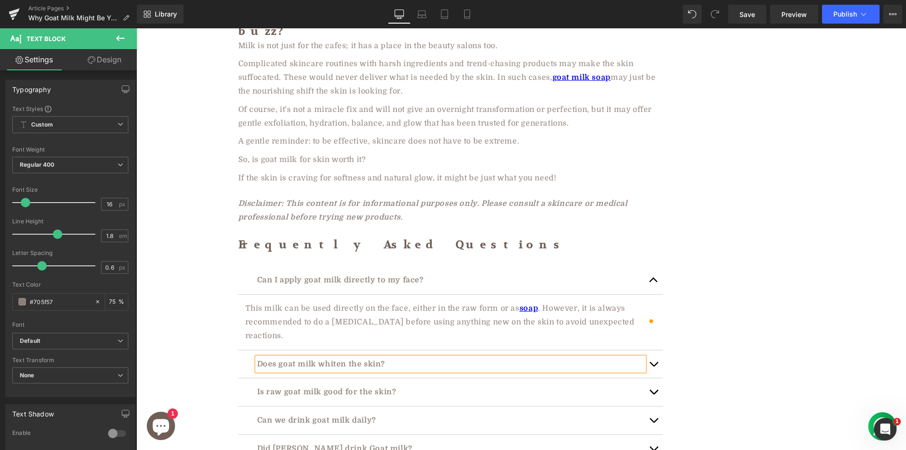
click at [653, 366] on span "button" at bounding box center [653, 366] width 0 height 0
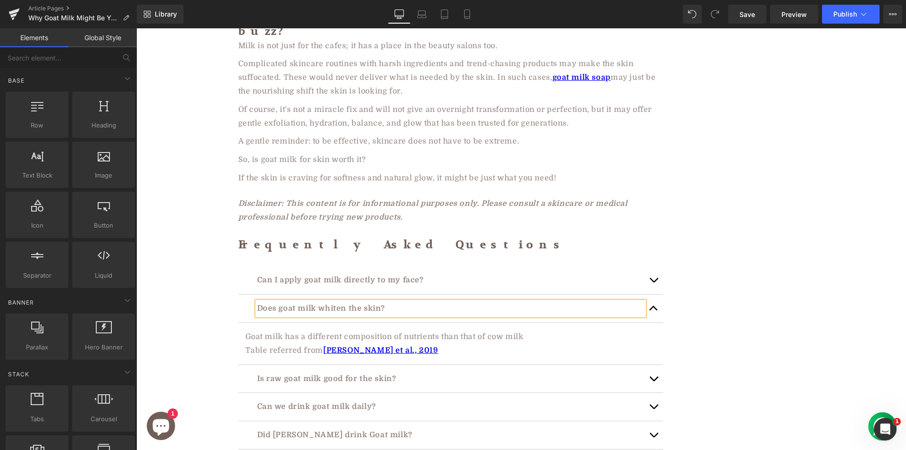
click at [298, 343] on div "Table referred from Sokratis et al., 2019 Text Block" at bounding box center [450, 350] width 410 height 14
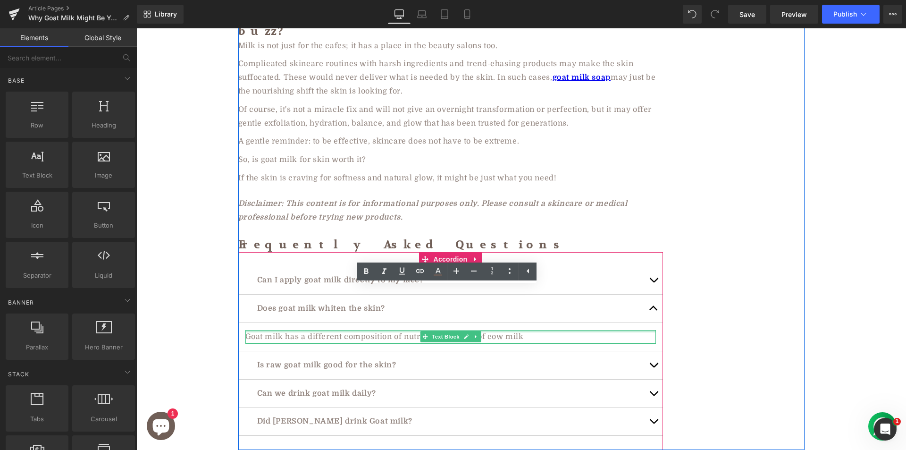
click at [291, 332] on span "Goat milk has a different composition of nutrients than that of cow milk" at bounding box center [384, 336] width 278 height 8
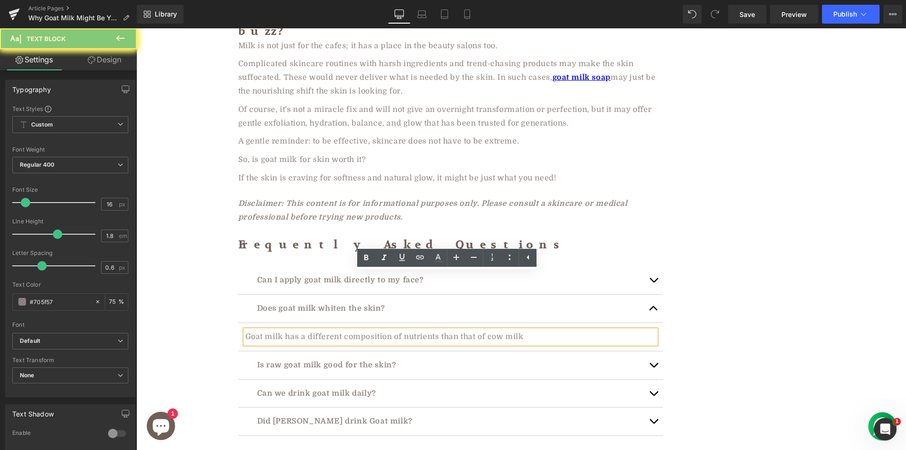
paste div "To enrich screen reader interactions, please activate Accessibility in Grammarl…"
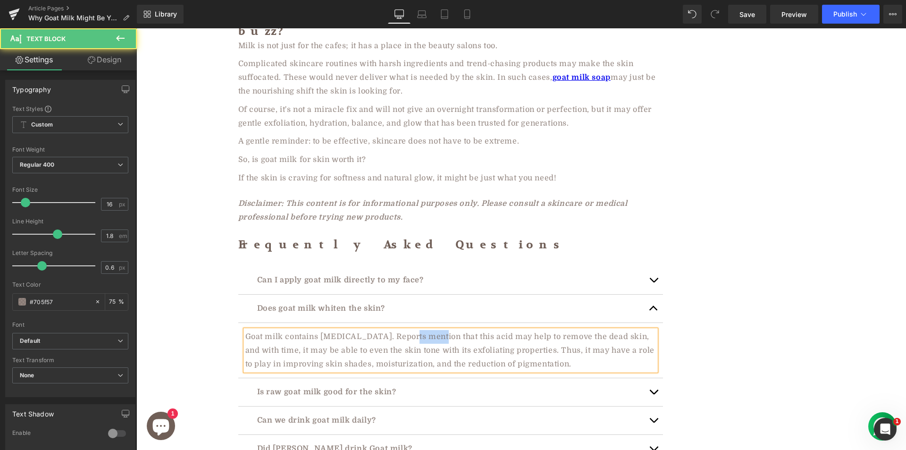
drag, startPoint x: 394, startPoint y: 279, endPoint x: 426, endPoint y: 283, distance: 32.8
click at [426, 332] on span "Goat milk contains lactic acid. Reports mention that this acid may help to remo…" at bounding box center [449, 350] width 409 height 36
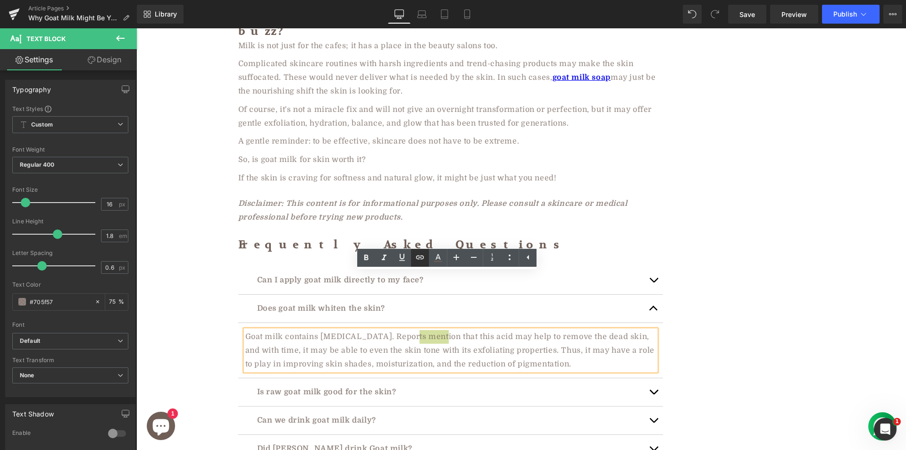
click at [417, 254] on icon at bounding box center [419, 256] width 11 height 11
click at [413, 304] on input "text" at bounding box center [434, 299] width 145 height 24
paste input "https://www.tandfonline.com/doi/full/10.2147/CCID.S455700#d1e329"
type input "https://www.tandfonline.com/doi/full/10.2147/CCID.S455700#d1e329"
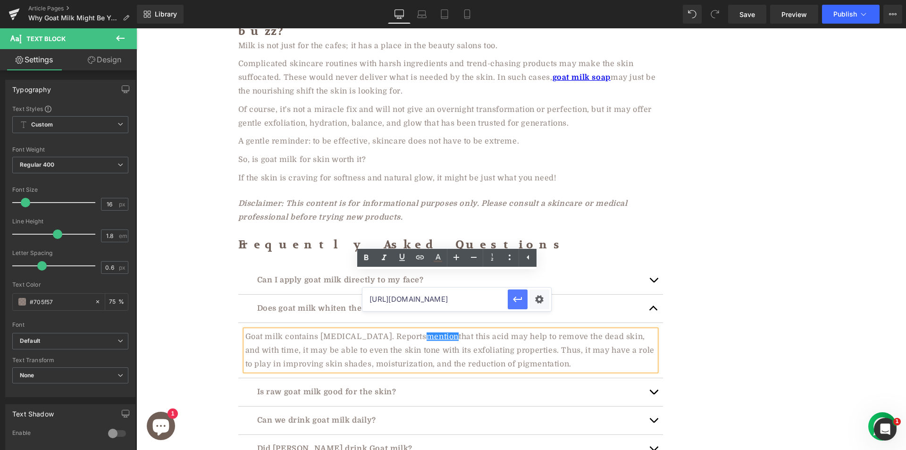
click at [521, 298] on icon "button" at bounding box center [517, 299] width 9 height 6
click at [367, 256] on icon at bounding box center [365, 257] width 11 height 11
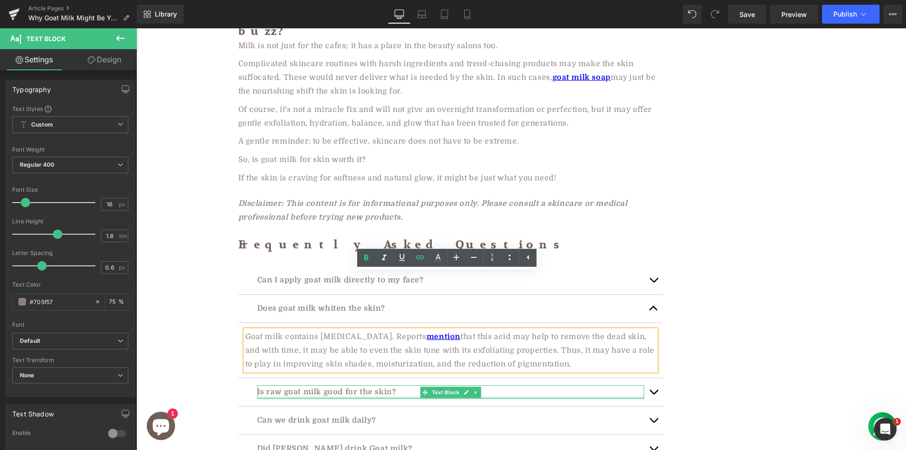
click at [318, 396] on div at bounding box center [450, 397] width 387 height 2
click at [316, 385] on p "Is raw goat milk good for the skin?" at bounding box center [450, 392] width 387 height 14
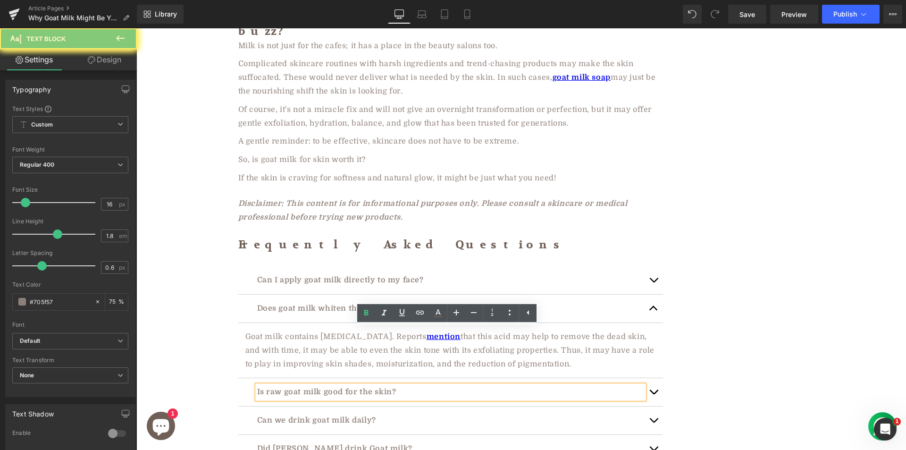
click at [316, 385] on p "Is raw goat milk good for the skin?" at bounding box center [450, 392] width 387 height 14
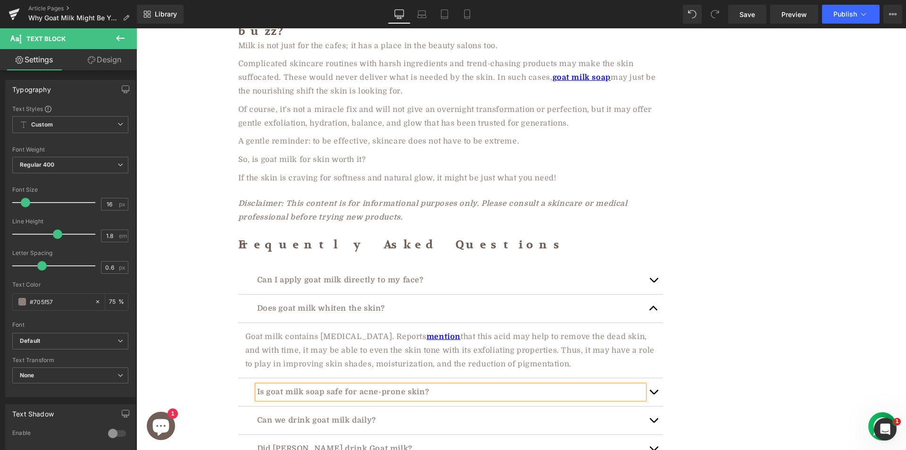
click at [653, 394] on span "button" at bounding box center [653, 394] width 0 height 0
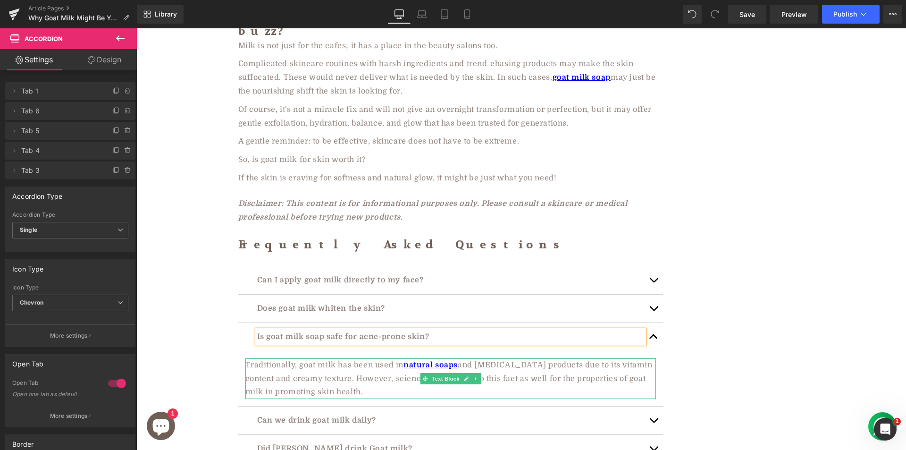
click at [321, 358] on p "Traditionally, goat milk has been used in natural soaps and skin care products …" at bounding box center [450, 378] width 410 height 41
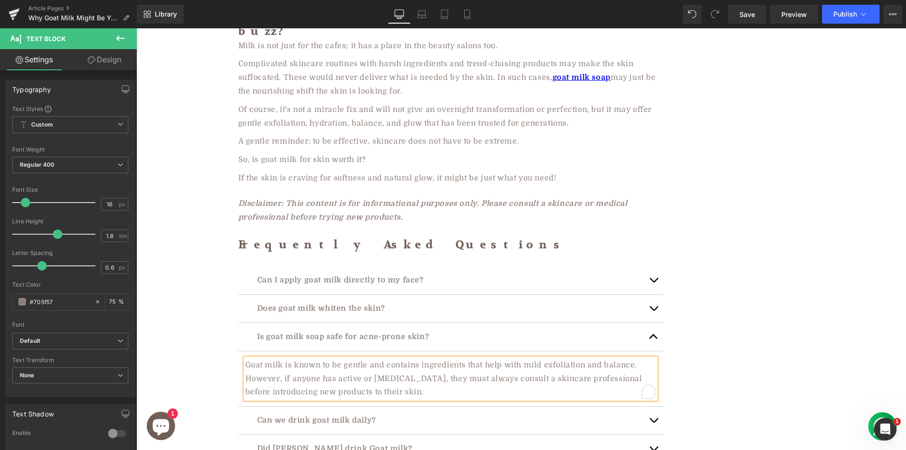
click at [309, 413] on p "Can we drink goat milk daily?" at bounding box center [450, 420] width 387 height 14
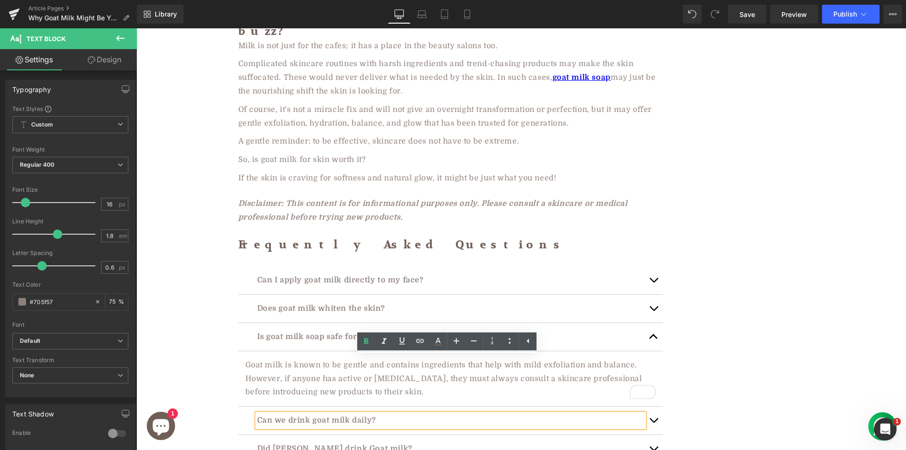
click at [324, 413] on p "Can we drink goat milk daily?" at bounding box center [450, 420] width 387 height 14
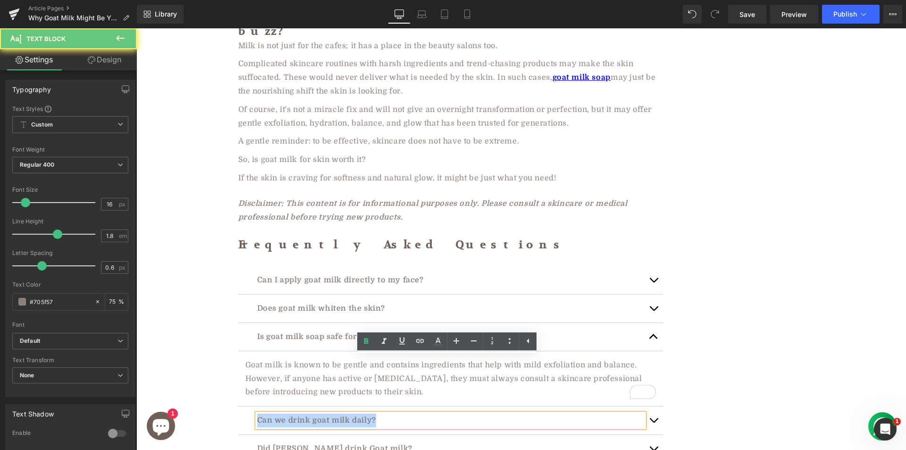
click at [324, 413] on p "Can we drink goat milk daily?" at bounding box center [450, 420] width 387 height 14
paste div
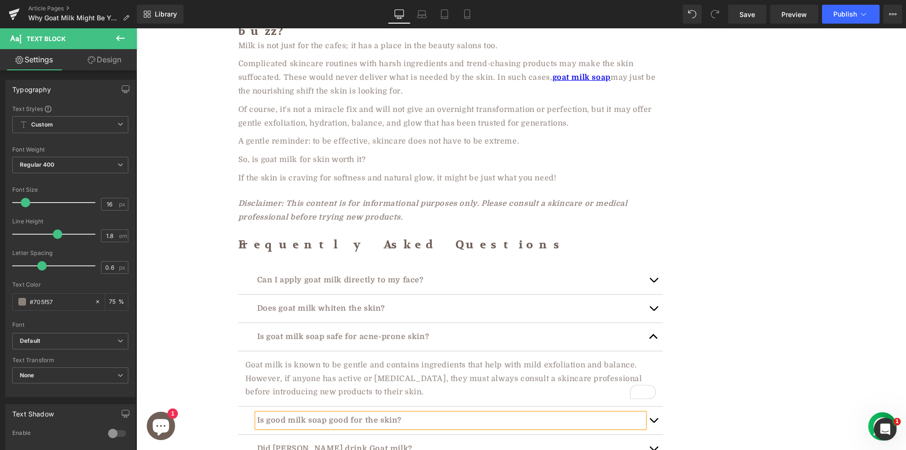
click at [648, 406] on button "button" at bounding box center [653, 420] width 19 height 28
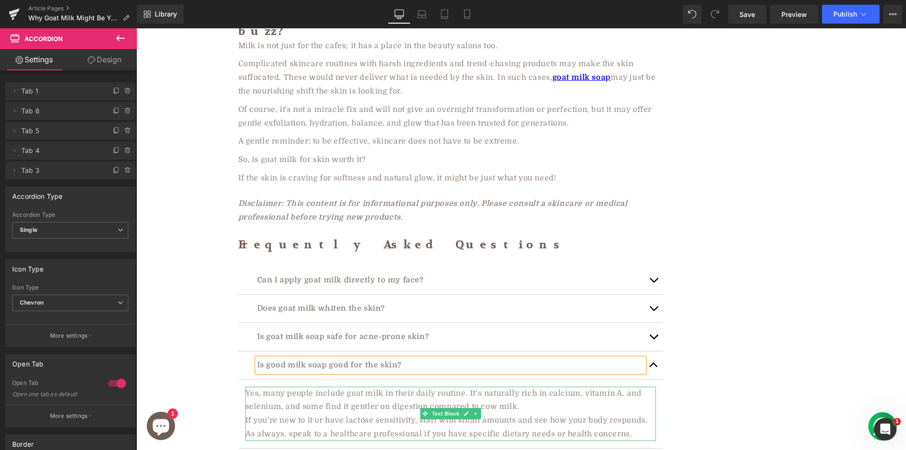
click at [284, 389] on span "Yes, many people include goat milk in their daily routine. It’s naturally rich …" at bounding box center [443, 400] width 396 height 22
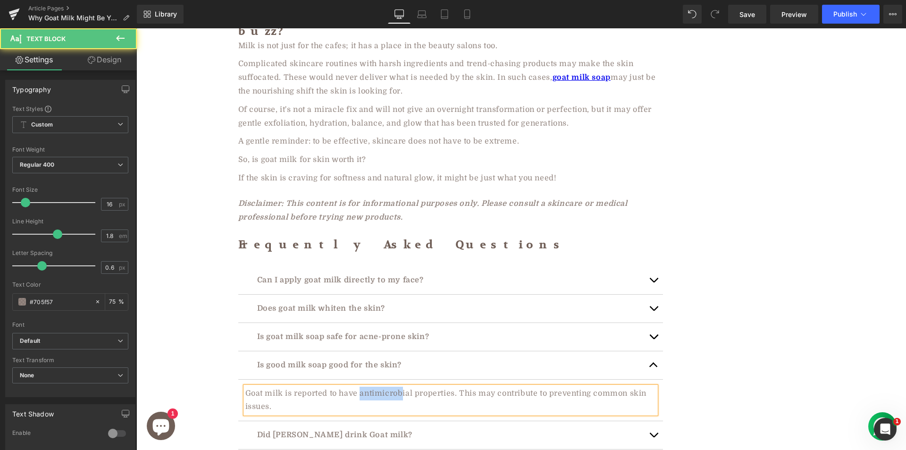
drag, startPoint x: 358, startPoint y: 336, endPoint x: 408, endPoint y: 334, distance: 50.1
click at [408, 389] on span "Goat milk is reported to have antimicrobial properties. This may contribute to …" at bounding box center [445, 400] width 401 height 22
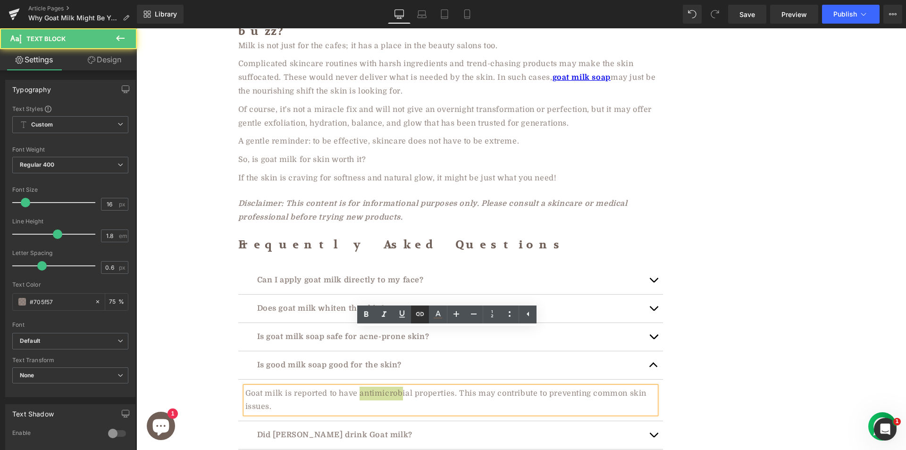
drag, startPoint x: 417, startPoint y: 314, endPoint x: 253, endPoint y: 321, distance: 164.4
click at [417, 314] on icon at bounding box center [419, 313] width 11 height 11
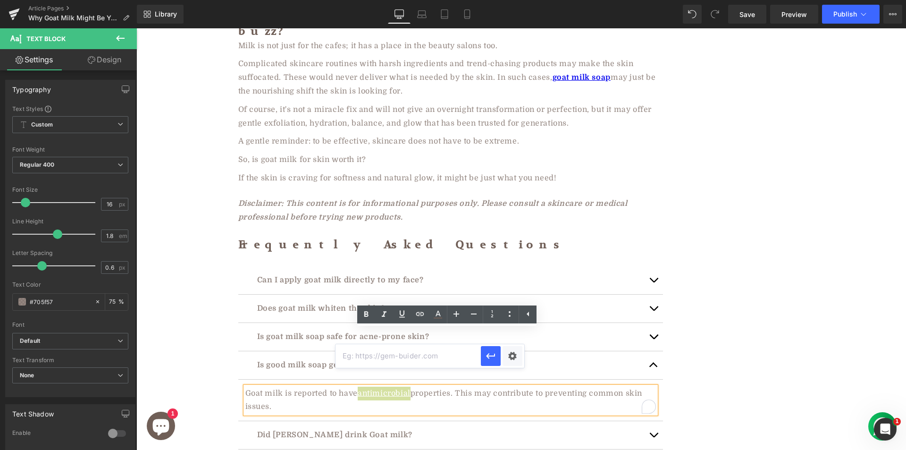
click at [373, 358] on input "text" at bounding box center [407, 356] width 145 height 24
paste input "[URL][DOMAIN_NAME][PERSON_NAME]"
type input "[URL][DOMAIN_NAME][PERSON_NAME]"
click at [490, 358] on icon "button" at bounding box center [490, 355] width 11 height 11
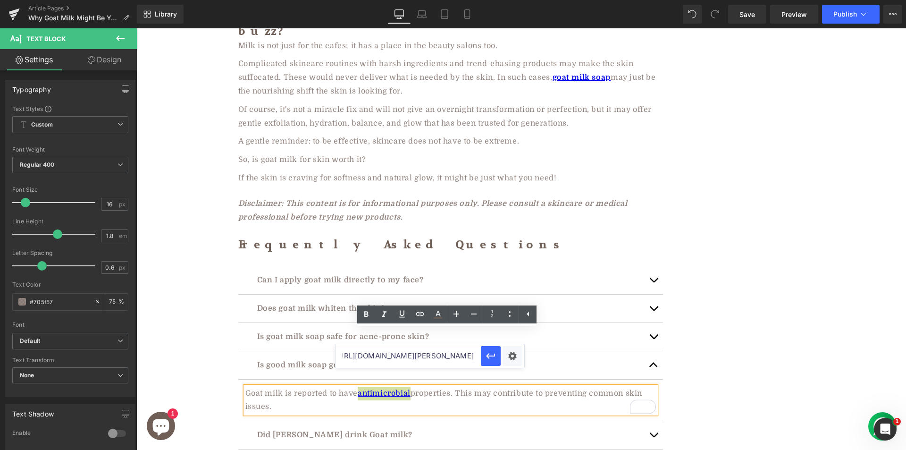
scroll to position [0, 0]
click at [368, 314] on icon at bounding box center [365, 314] width 11 height 11
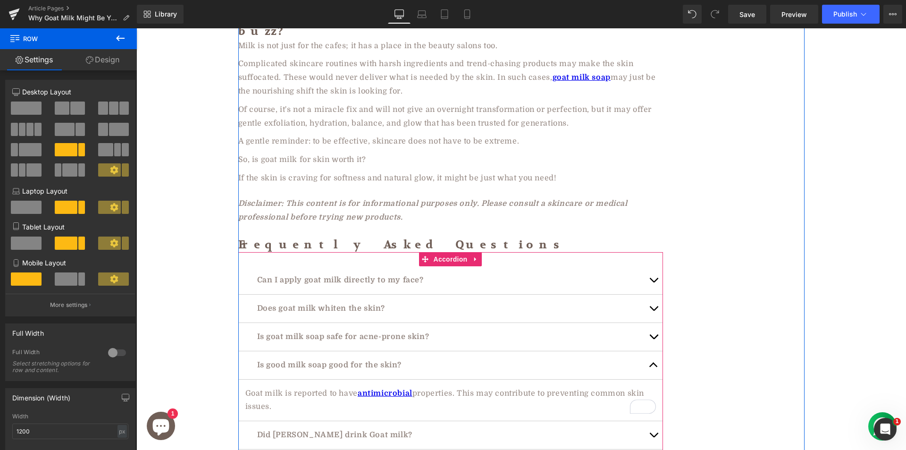
click at [250, 266] on div "Can I apply goat milk directly to my face? Text Block" at bounding box center [450, 280] width 425 height 28
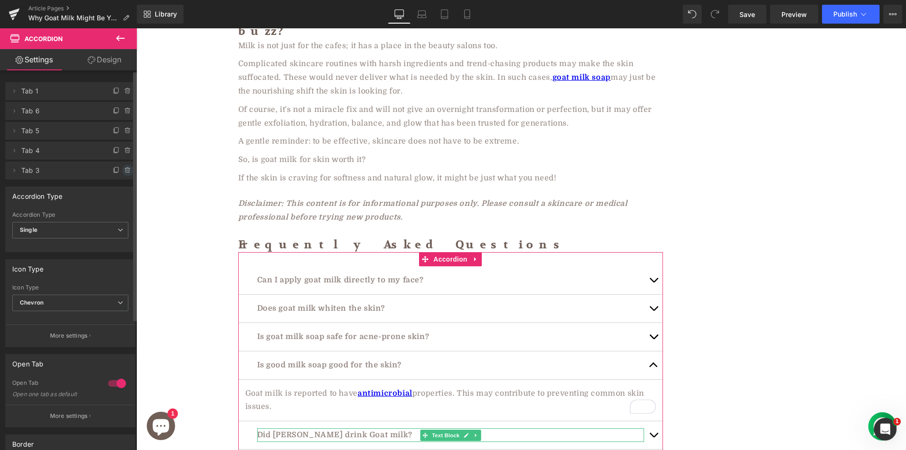
click at [124, 167] on icon at bounding box center [128, 171] width 8 height 8
click at [114, 169] on button "Delete" at bounding box center [118, 171] width 30 height 12
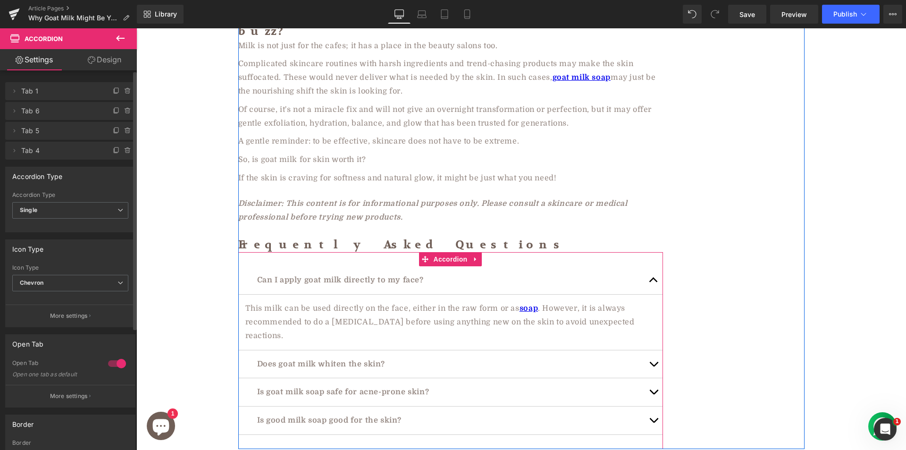
click at [653, 422] on span "button" at bounding box center [653, 422] width 0 height 0
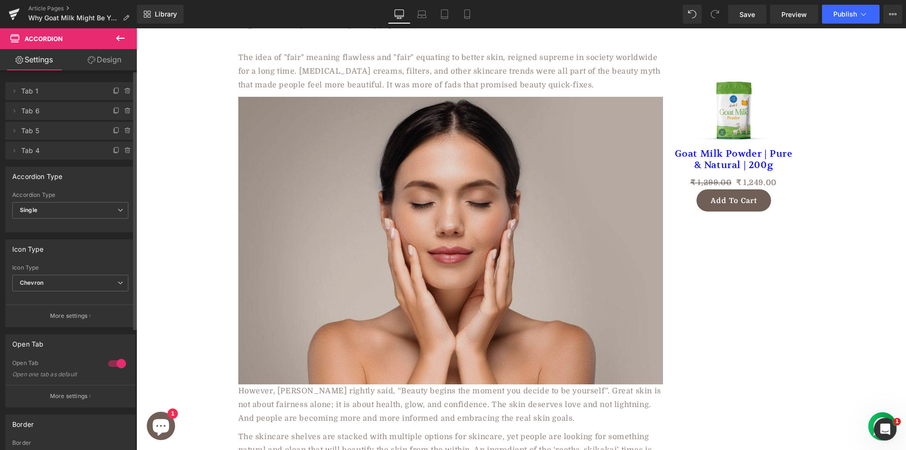
scroll to position [36, 0]
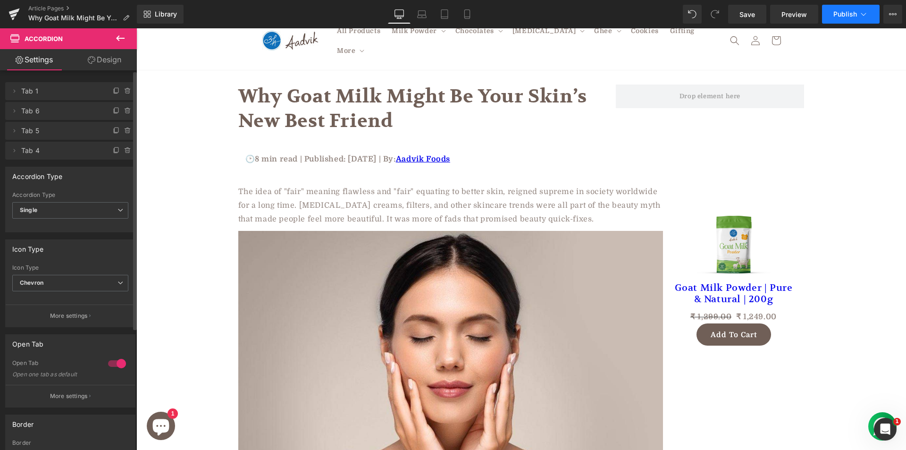
click at [863, 14] on icon at bounding box center [863, 13] width 9 height 9
click at [859, 25] on div "Library Desktop Desktop Laptop Tablet Mobile Save Preview Publish Scheduled Vie…" at bounding box center [521, 14] width 769 height 28
click at [859, 18] on icon at bounding box center [863, 13] width 9 height 9
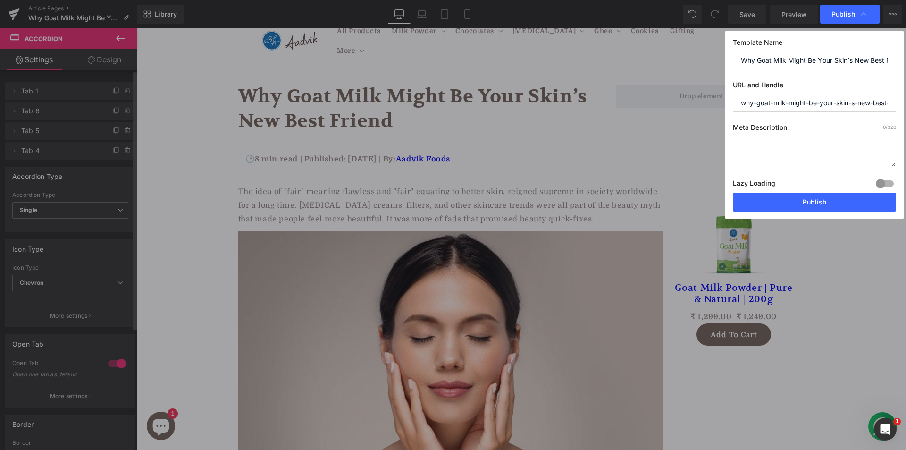
click at [793, 96] on input "why-goat-milk-might-be-your-skin-s-new-best-friend" at bounding box center [814, 102] width 163 height 19
click at [782, 58] on input "Why Goat Milk Might Be Your Skin’s New Best Friend" at bounding box center [814, 59] width 163 height 19
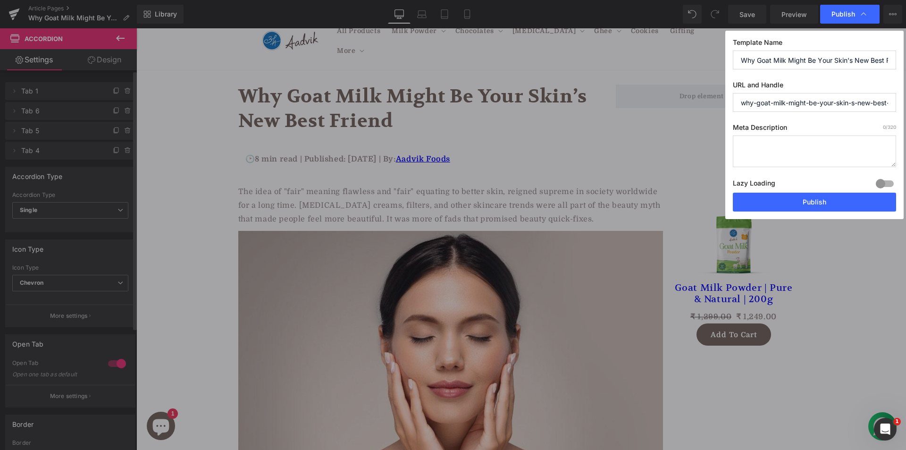
click at [782, 58] on input "Why Goat Milk Might Be Your Skin’s New Best Friend" at bounding box center [814, 59] width 163 height 19
paste input "Is Goat Milk Good for Your Skin? Here’s What You Should Know"
type input "Is Goat Milk Good for Your Skin? Here’s What You Should Know"
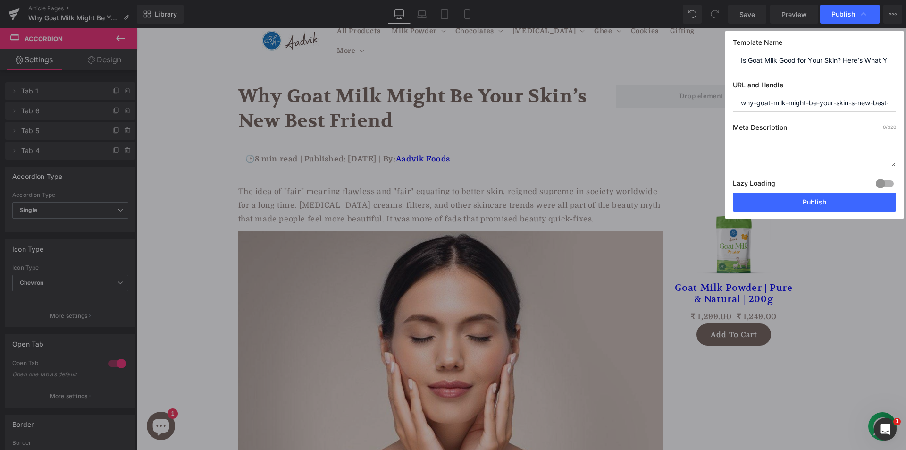
click at [791, 140] on textarea at bounding box center [814, 151] width 163 height 32
paste textarea "Curious why goat milk is popping up in skincare and wellness talks? See how thi…"
type textarea "Curious why goat milk is popping up in skincare and wellness talks? See how thi…"
click at [764, 101] on input "why-goat-milk-might-be-your-skin-s-new-best-friend" at bounding box center [814, 102] width 163 height 19
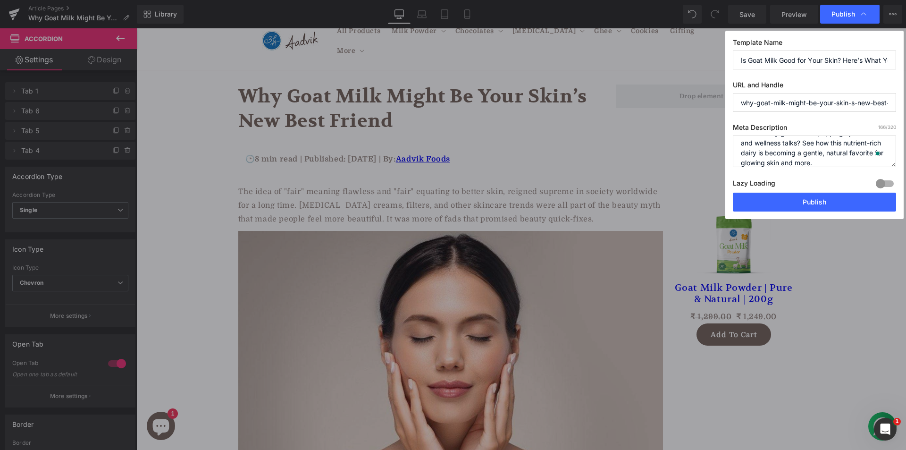
paste input "is-goat-milk-good-for-skin"
click at [744, 101] on input "-is-goat-milk-good-for-skin" at bounding box center [814, 102] width 163 height 19
drag, startPoint x: 737, startPoint y: 104, endPoint x: 723, endPoint y: 107, distance: 14.5
click at [723, 107] on div "Publish Template Name Is Goat Milk Good for Your Skin? Here’s What You Should K…" at bounding box center [453, 225] width 906 height 450
click at [751, 108] on input "-is-goat-milk-good-for-skin" at bounding box center [814, 102] width 163 height 19
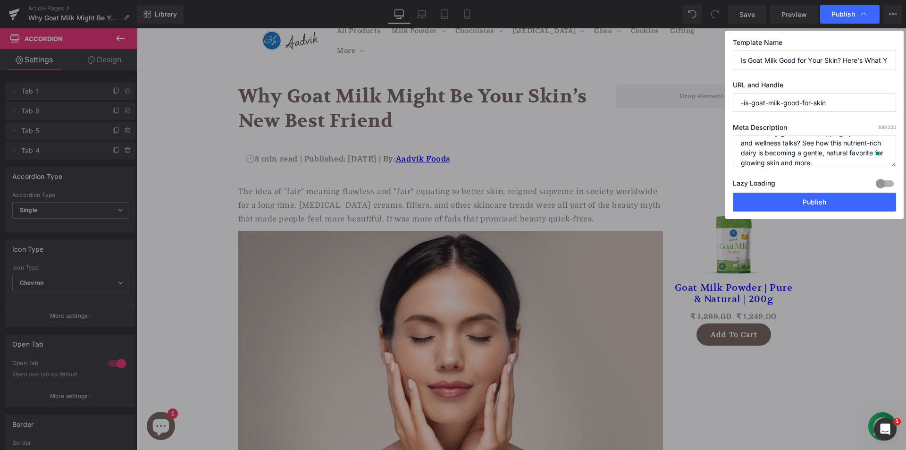
click at [743, 103] on input "-is-goat-milk-good-for-skin" at bounding box center [814, 102] width 163 height 19
click at [843, 106] on input "is-goat-milk-good-for-skin" at bounding box center [814, 102] width 163 height 19
type input "is-goat-milk-good-for-skin"
click at [832, 199] on button "Publish" at bounding box center [814, 201] width 163 height 19
